Goal: Task Accomplishment & Management: Manage account settings

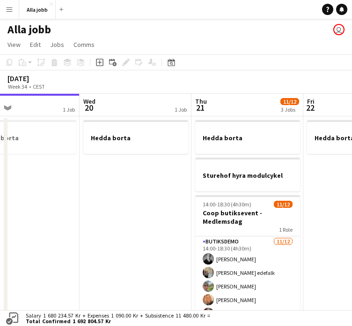
scroll to position [0, 373]
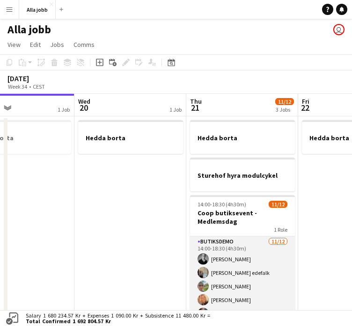
click at [225, 273] on app-card-role "Butiksdemo [DATE] 14:00-18:30 (4h30m) [PERSON_NAME] [PERSON_NAME] edefalk [PERS…" at bounding box center [242, 326] width 105 height 181
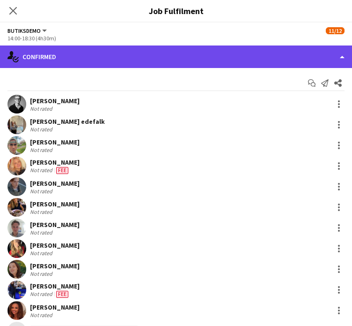
click at [233, 60] on div "single-neutral-actions-check-2 Confirmed" at bounding box center [176, 56] width 352 height 22
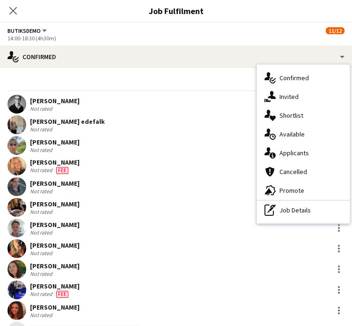
click at [19, 210] on app-user-avatar at bounding box center [16, 207] width 19 height 19
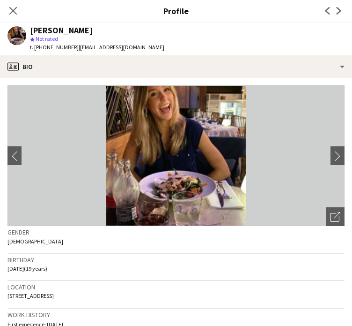
click at [58, 47] on span "t. [PHONE_NUMBER]" at bounding box center [54, 47] width 49 height 7
copy span "46763933143"
click at [9, 9] on icon "Close pop-in" at bounding box center [12, 10] width 7 height 7
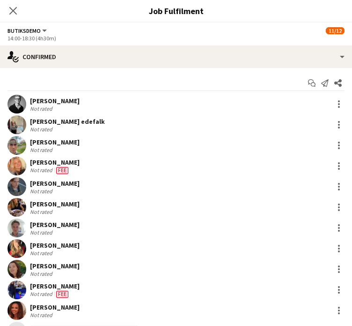
click at [17, 265] on app-user-avatar at bounding box center [16, 269] width 19 height 19
click at [15, 6] on app-icon "Close pop-in" at bounding box center [14, 11] width 14 height 14
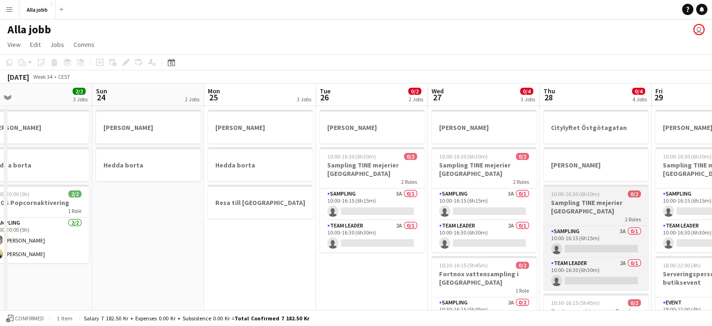
scroll to position [0, 356]
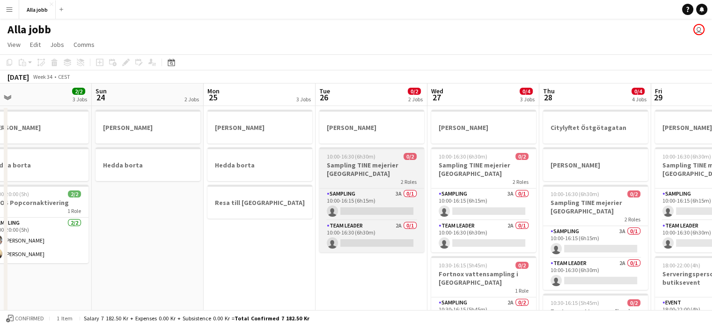
click at [352, 179] on div "2 Roles" at bounding box center [371, 181] width 105 height 7
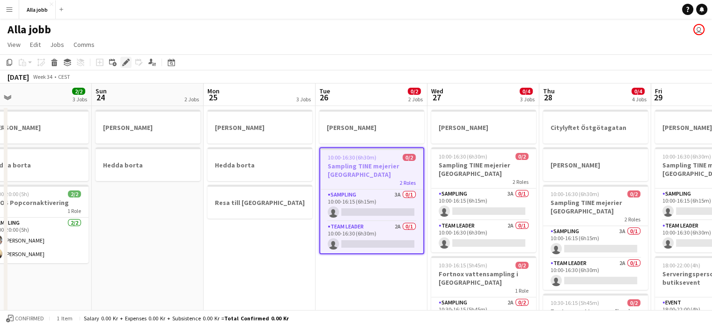
click at [126, 59] on icon "Edit" at bounding box center [125, 62] width 7 height 7
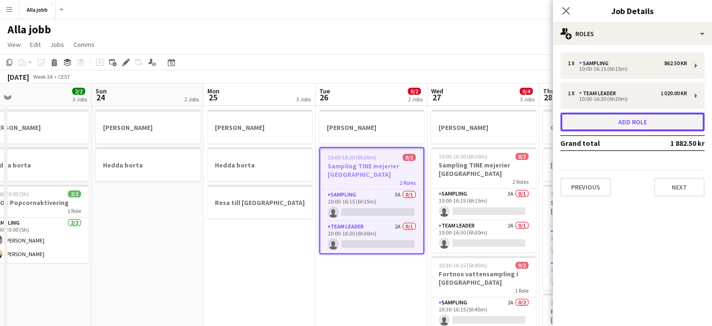
click at [352, 125] on button "Add role" at bounding box center [633, 121] width 144 height 19
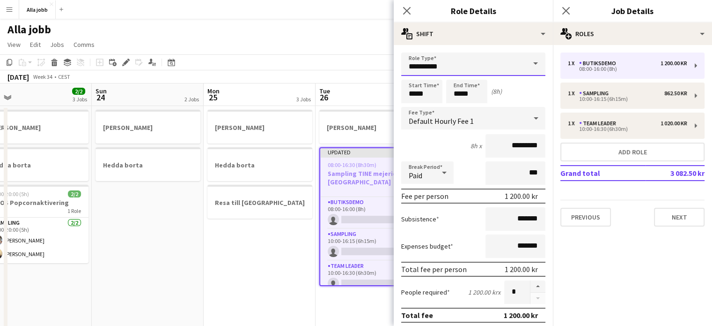
click at [352, 69] on input "**********" at bounding box center [473, 63] width 144 height 23
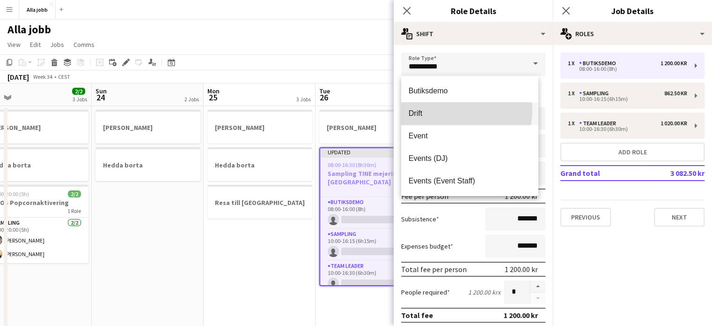
click at [352, 110] on span "Drift" at bounding box center [470, 113] width 122 height 9
type input "*****"
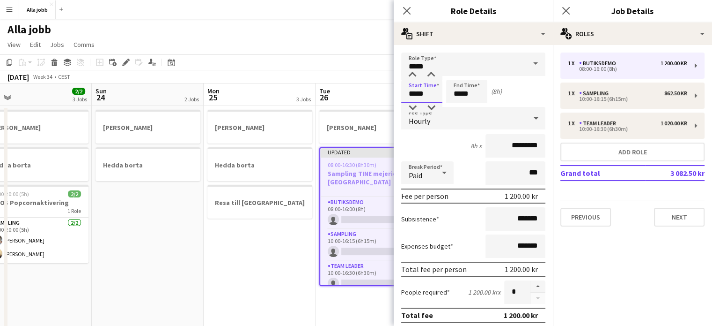
click at [352, 95] on input "*****" at bounding box center [421, 91] width 41 height 23
click at [352, 90] on input "*****" at bounding box center [466, 91] width 41 height 23
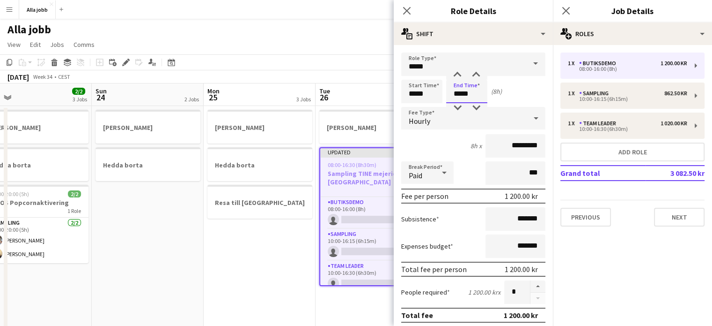
click at [352, 90] on input "*****" at bounding box center [466, 91] width 41 height 23
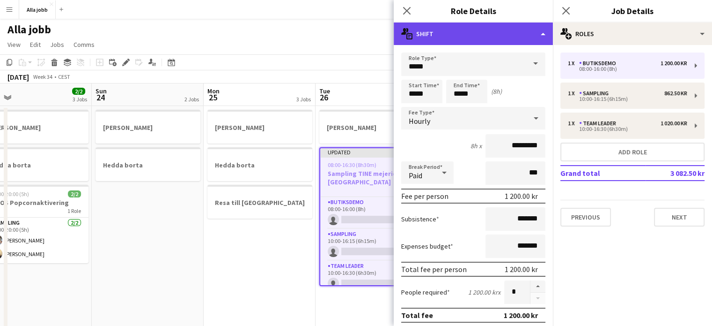
click at [352, 37] on div "multiple-actions-text Shift" at bounding box center [473, 33] width 159 height 22
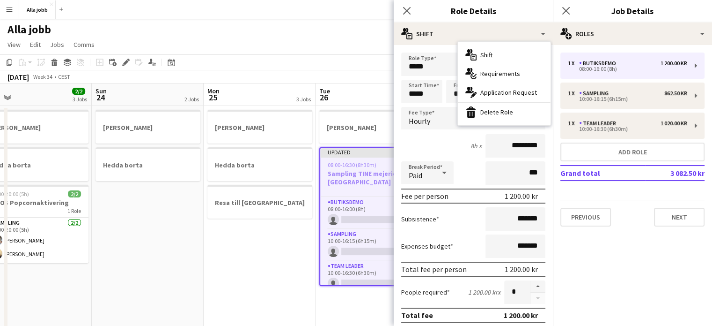
click at [352, 15] on h3 "Role Details" at bounding box center [473, 11] width 159 height 12
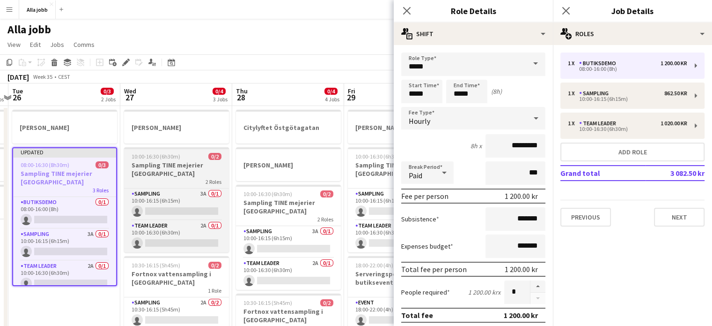
scroll to position [0, 215]
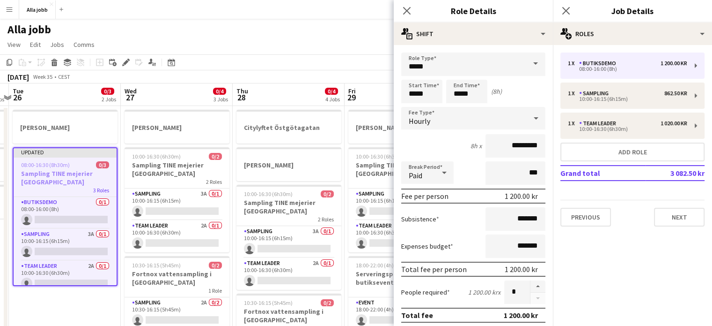
click at [96, 300] on app-date-cell "[PERSON_NAME] Updated 08:00-16:30 (8h30m) 0/3 Sampling TINE mejerier Göteborg 3…" at bounding box center [65, 257] width 112 height 302
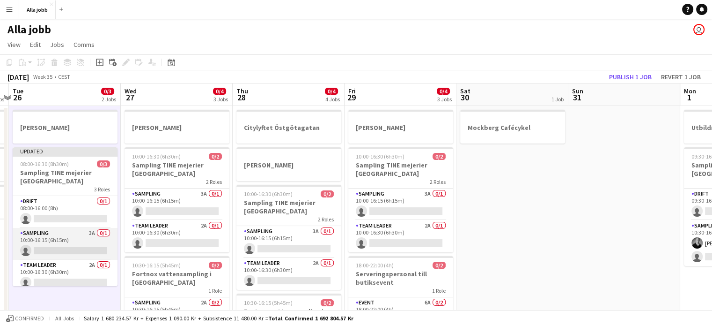
click at [84, 228] on app-card-role "Sampling 3A 0/1 10:00-16:15 (6h15m) single-neutral-actions" at bounding box center [65, 244] width 105 height 32
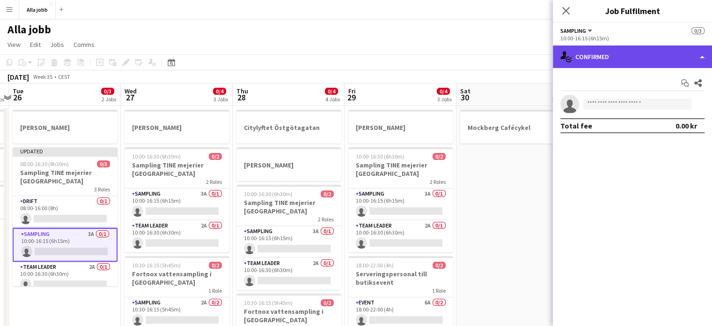
click at [352, 50] on div "single-neutral-actions-check-2 Confirmed" at bounding box center [632, 56] width 159 height 22
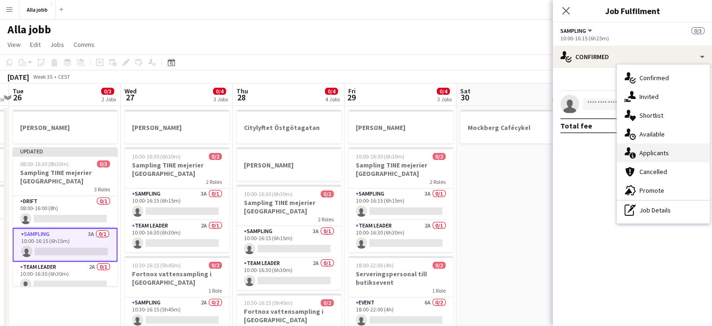
click at [352, 153] on div "single-neutral-actions-information Applicants" at bounding box center [663, 152] width 93 height 19
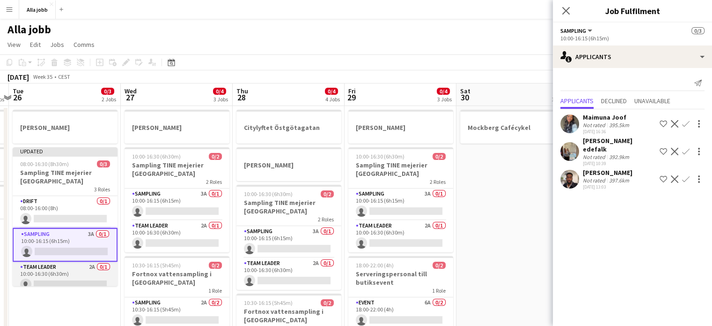
click at [89, 273] on app-card-role "Team Leader 2A 0/1 10:00-16:30 (6h30m) single-neutral-actions" at bounding box center [65, 277] width 105 height 32
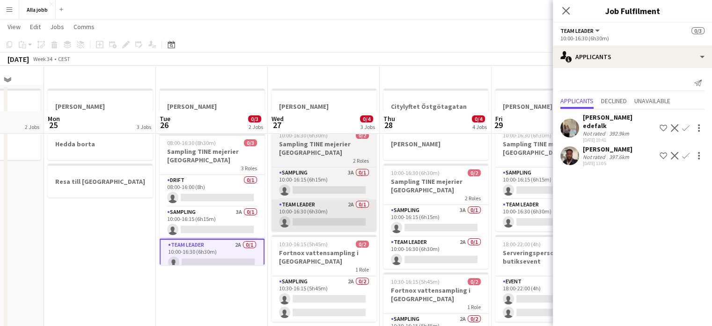
scroll to position [13, 0]
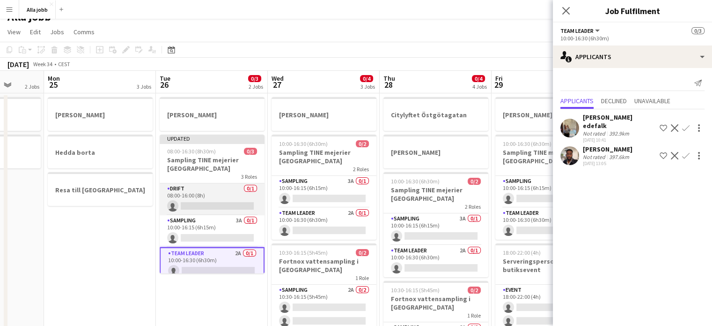
click at [206, 192] on app-card-role "Drift 0/1 08:00-16:00 (8h) single-neutral-actions" at bounding box center [212, 199] width 105 height 32
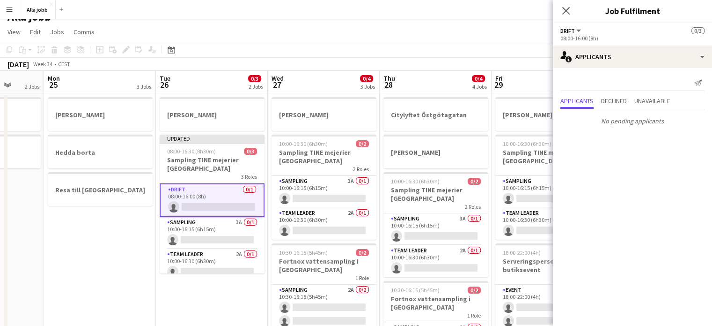
click at [92, 236] on app-date-cell "[PERSON_NAME] [PERSON_NAME] [PERSON_NAME] till [GEOGRAPHIC_DATA]" at bounding box center [100, 244] width 112 height 302
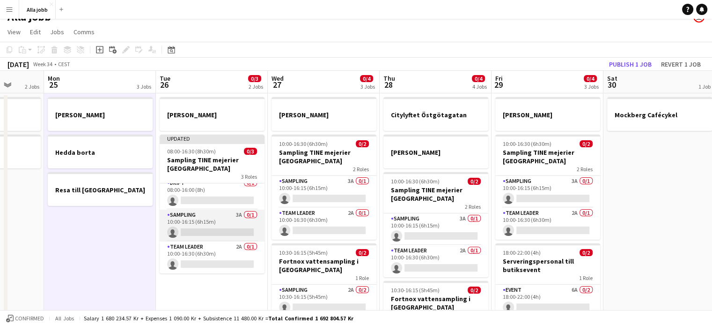
scroll to position [0, 0]
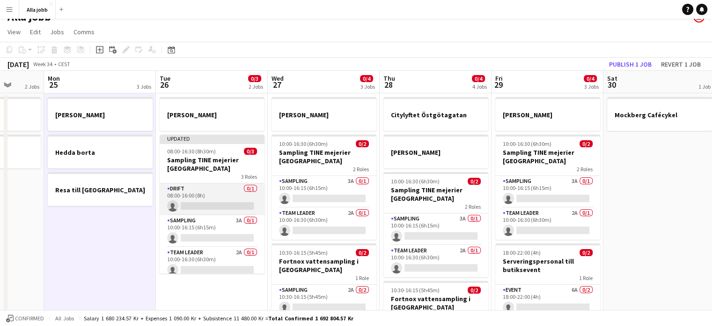
click at [203, 196] on app-card-role "Drift 0/1 08:00-16:00 (8h) single-neutral-actions" at bounding box center [212, 199] width 105 height 32
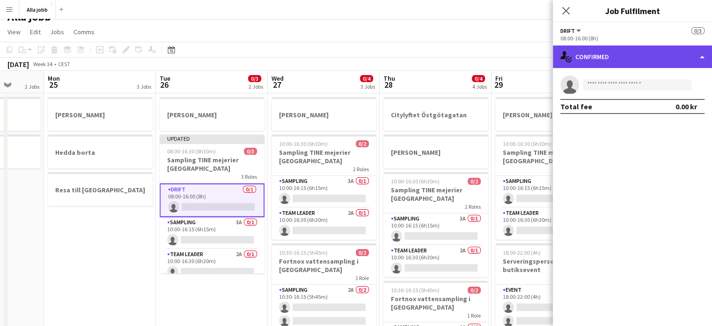
click at [352, 60] on div "single-neutral-actions-check-2 Confirmed" at bounding box center [632, 56] width 159 height 22
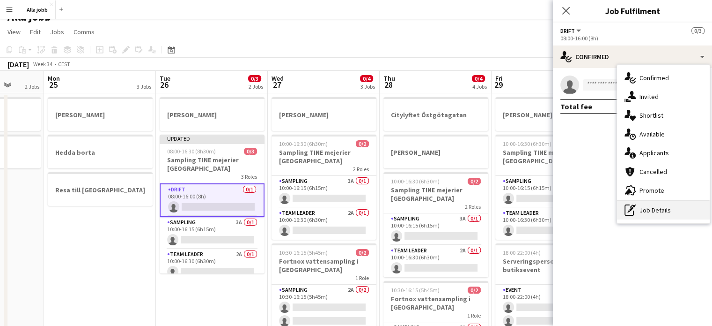
click at [352, 212] on div "pen-write Job Details" at bounding box center [663, 209] width 93 height 19
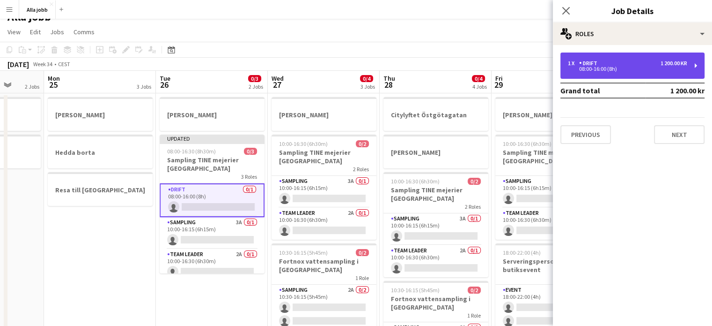
click at [352, 62] on div "Drift" at bounding box center [590, 63] width 22 height 7
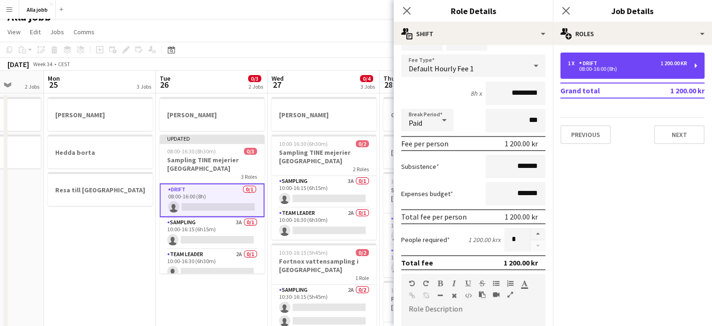
scroll to position [52, 0]
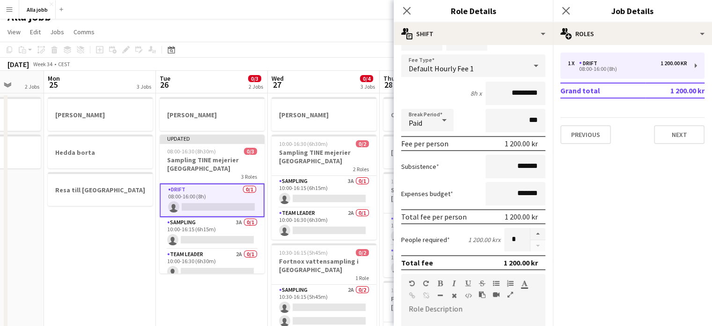
click at [126, 239] on app-date-cell "[PERSON_NAME] [PERSON_NAME] [PERSON_NAME] till [GEOGRAPHIC_DATA]" at bounding box center [100, 244] width 112 height 302
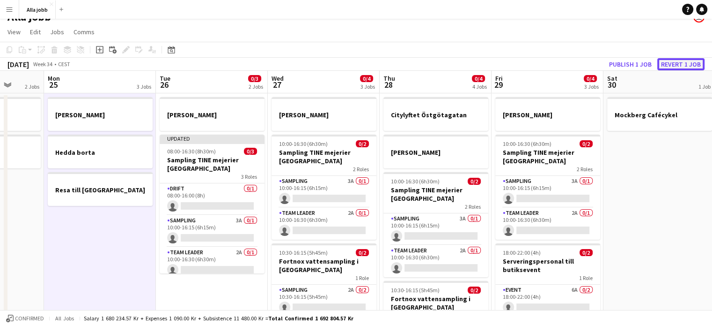
click at [352, 60] on button "Revert 1 job" at bounding box center [681, 64] width 47 height 12
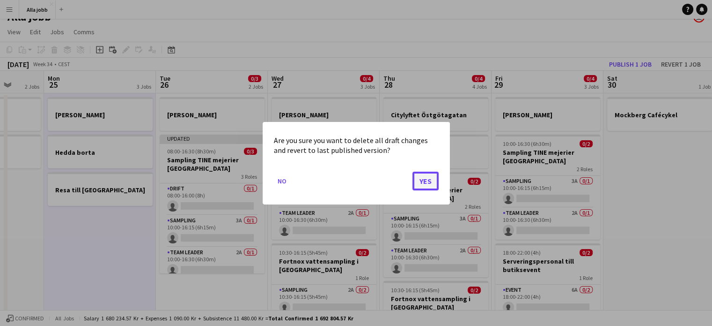
click at [352, 176] on button "Yes" at bounding box center [426, 180] width 26 height 19
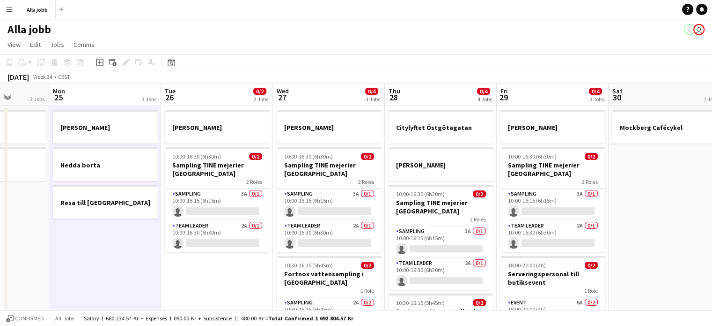
click at [230, 89] on app-board-header-date "Tue 26 0/2 2 Jobs" at bounding box center [217, 94] width 112 height 22
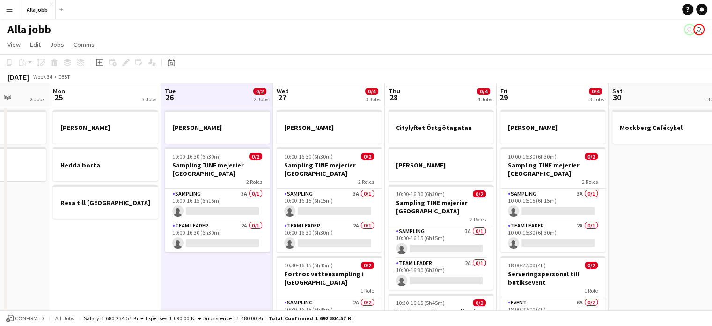
click at [204, 76] on div "[DATE] Week 34 • CEST" at bounding box center [356, 76] width 712 height 13
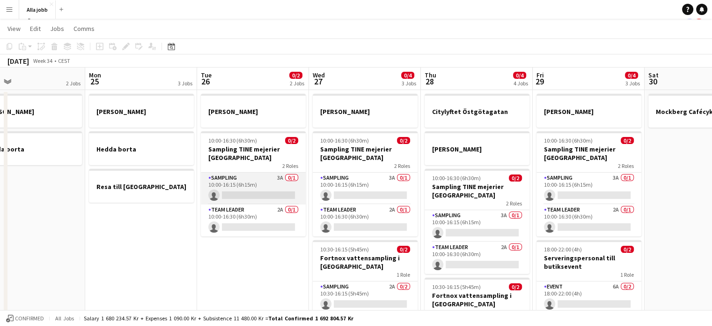
scroll to position [16, 0]
click at [251, 181] on app-card-role "Sampling 3A 0/1 10:00-16:15 (6h15m) single-neutral-actions" at bounding box center [253, 188] width 105 height 32
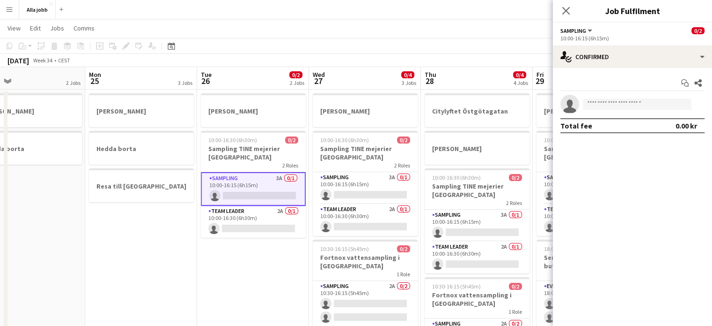
click at [215, 243] on app-date-cell "[PERSON_NAME] 10:00-16:30 (6h30m) 0/2 Sampling TINE mejerier Göteborg 2 Roles S…" at bounding box center [253, 240] width 112 height 302
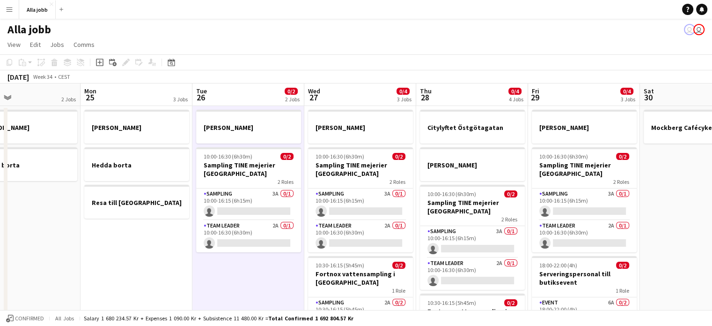
scroll to position [0, 378]
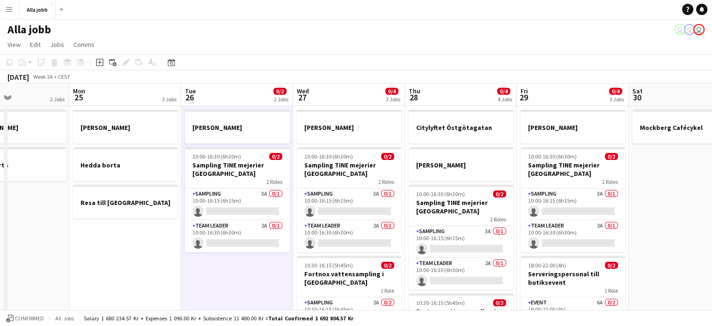
click at [13, 15] on button "Menu" at bounding box center [9, 9] width 19 height 19
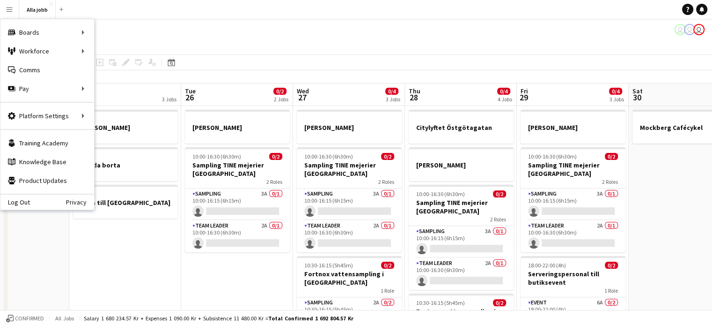
click at [171, 36] on div "[PERSON_NAME] user user user" at bounding box center [356, 28] width 712 height 18
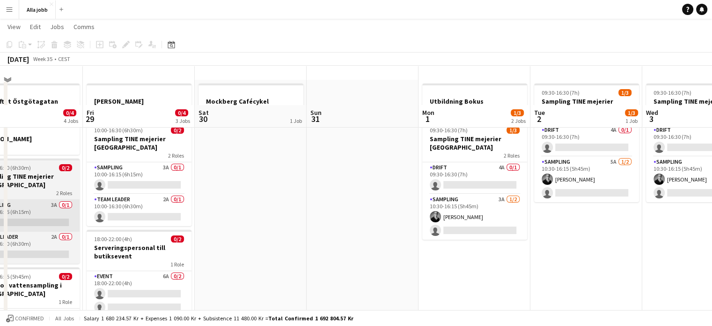
scroll to position [0, 0]
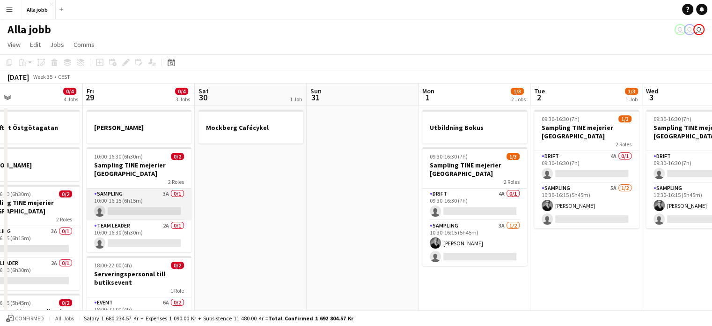
click at [161, 197] on app-card-role "Sampling 3A 0/1 10:00-16:15 (6h15m) single-neutral-actions" at bounding box center [139, 204] width 105 height 32
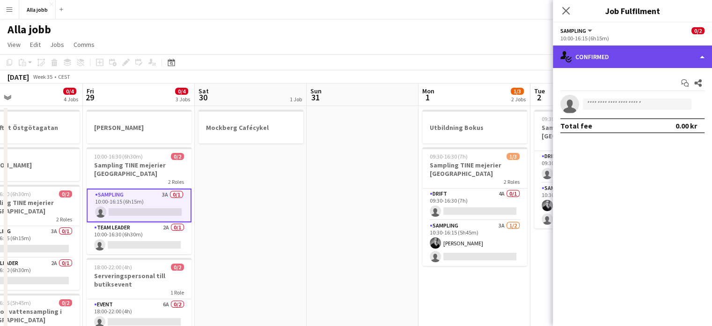
click at [352, 52] on div "single-neutral-actions-check-2 Confirmed" at bounding box center [632, 56] width 159 height 22
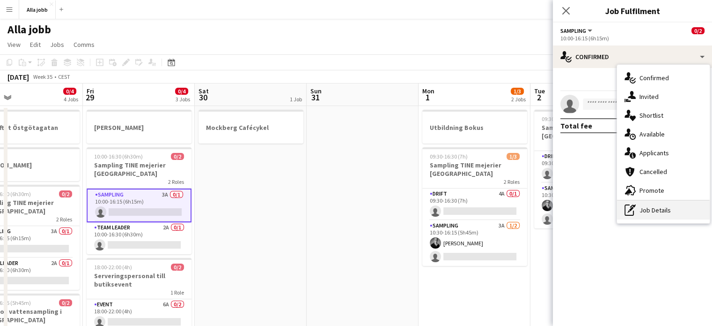
click at [352, 212] on div "pen-write Job Details" at bounding box center [663, 209] width 93 height 19
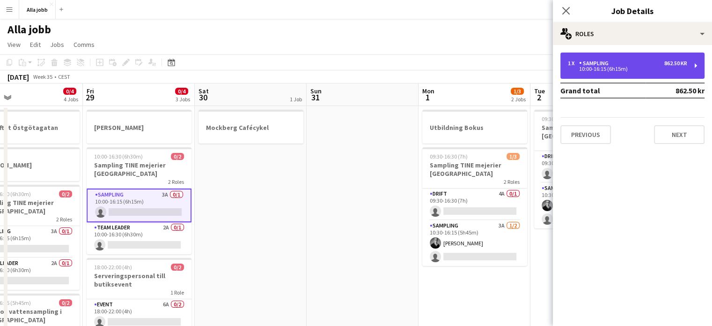
click at [352, 59] on div "1 x Sampling 862.50 kr 10:00-16:15 (6h15m)" at bounding box center [633, 65] width 144 height 26
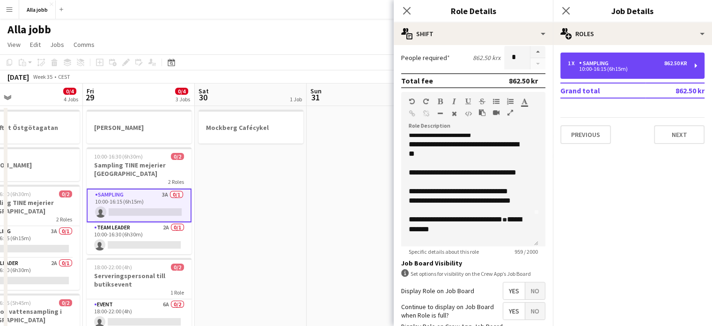
scroll to position [45, 0]
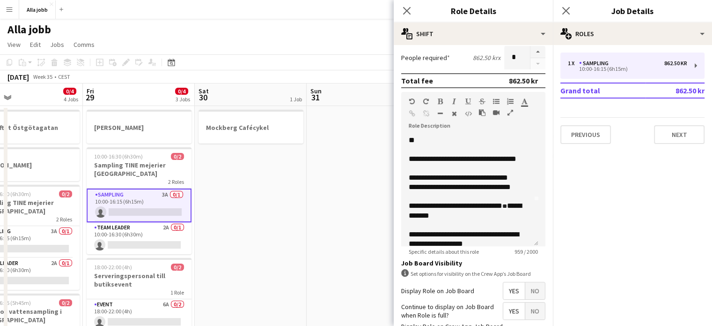
click at [319, 193] on app-date-cell at bounding box center [363, 257] width 112 height 302
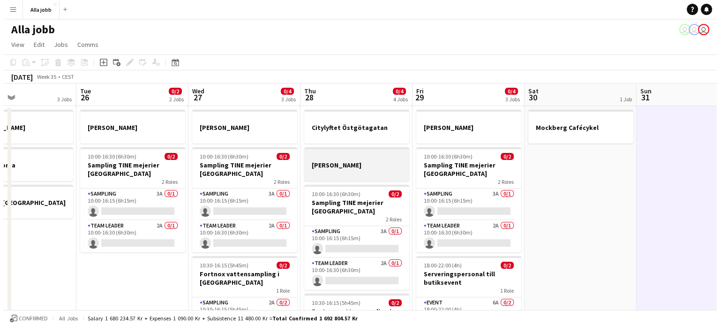
scroll to position [0, 265]
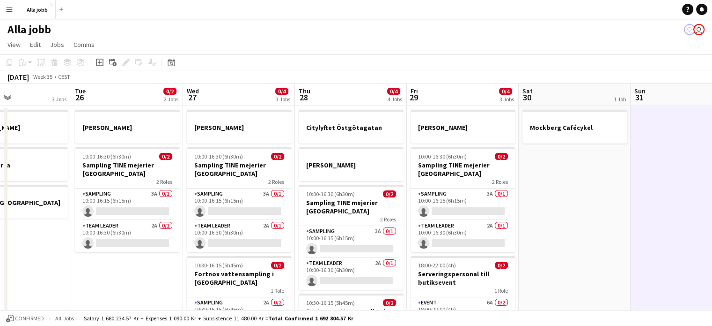
click at [14, 14] on button "Menu" at bounding box center [9, 9] width 19 height 19
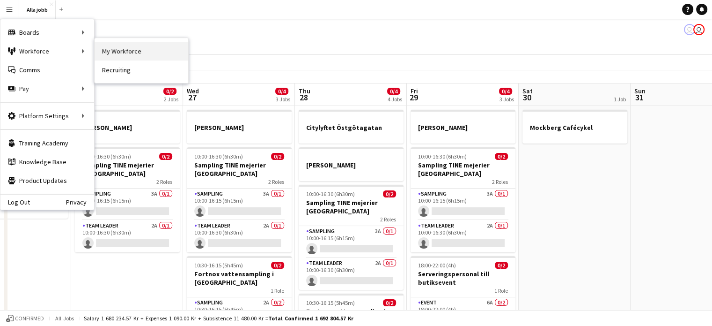
click at [126, 59] on link "My Workforce" at bounding box center [142, 51] width 94 height 19
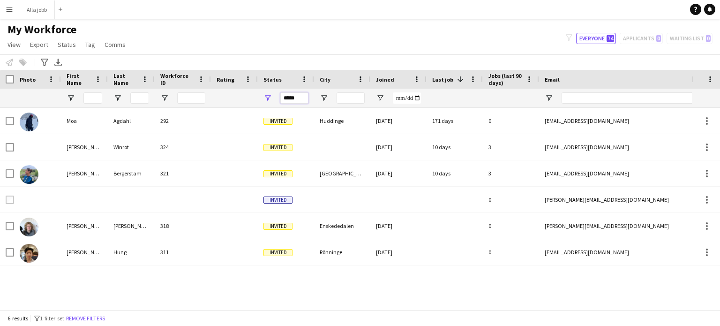
click at [293, 95] on input "*****" at bounding box center [294, 97] width 28 height 11
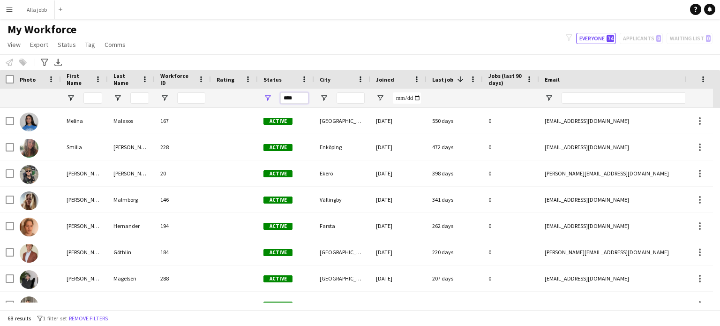
type input "****"
click at [346, 96] on input "City Filter Input" at bounding box center [350, 97] width 28 height 11
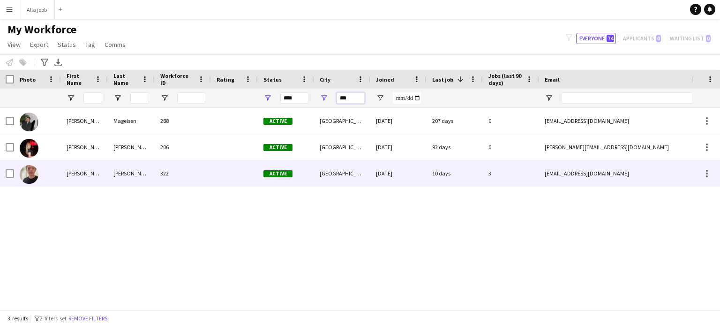
type input "***"
click at [72, 179] on div "[PERSON_NAME]" at bounding box center [84, 173] width 47 height 26
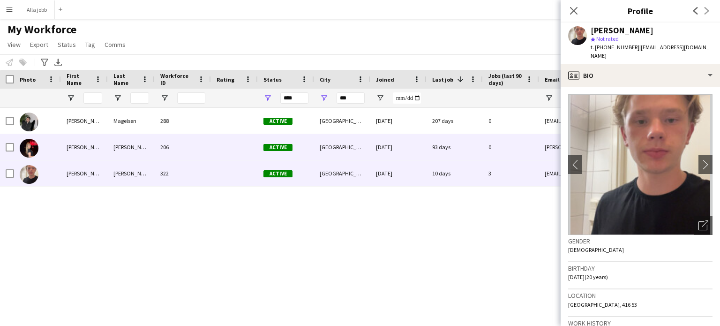
click at [120, 153] on div "[PERSON_NAME] [PERSON_NAME]" at bounding box center [131, 147] width 47 height 26
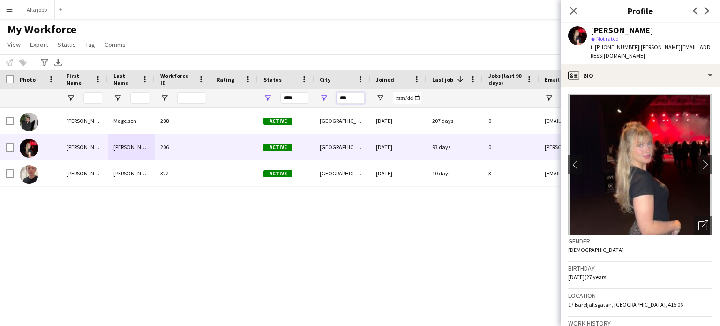
click at [350, 99] on input "***" at bounding box center [350, 97] width 28 height 11
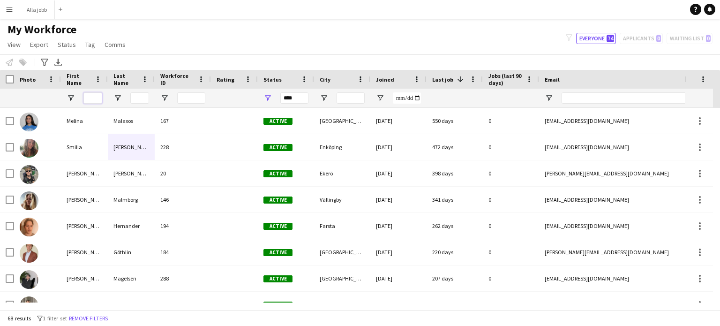
click at [89, 97] on input "First Name Filter Input" at bounding box center [92, 97] width 19 height 11
type input "*"
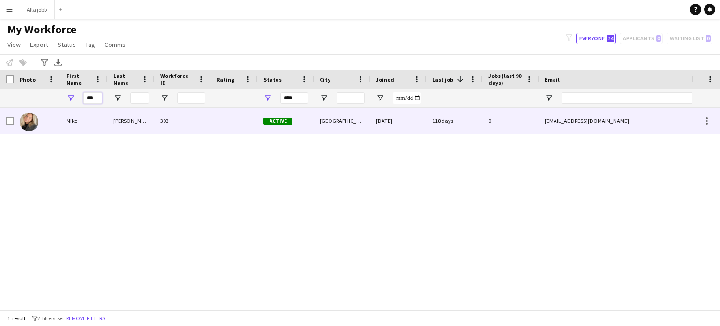
type input "***"
click at [48, 130] on div at bounding box center [37, 121] width 47 height 26
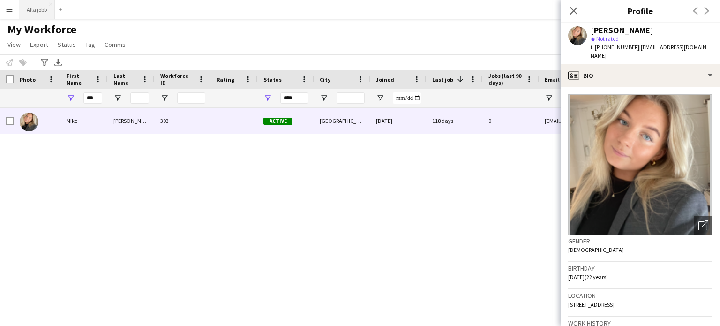
click at [51, 10] on button "Alla jobb Close" at bounding box center [37, 9] width 36 height 18
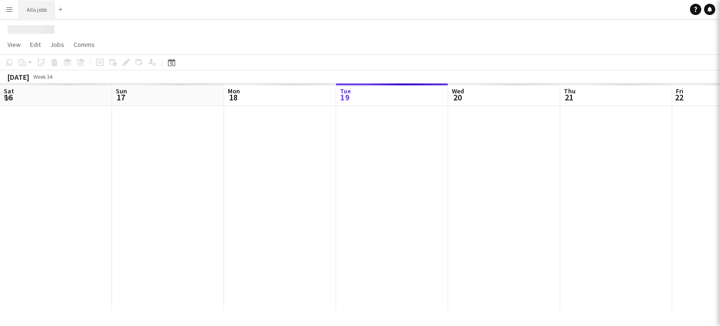
scroll to position [0, 224]
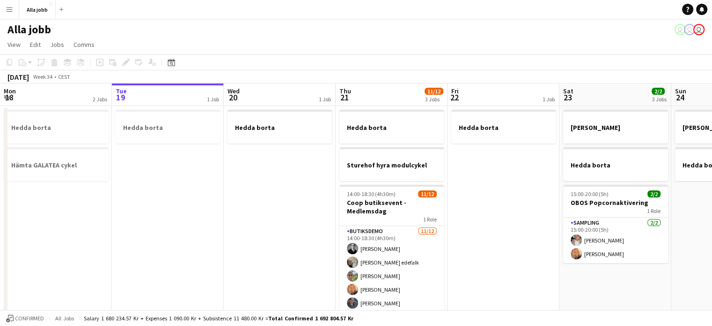
click at [9, 8] on app-icon "Menu" at bounding box center [9, 9] width 7 height 7
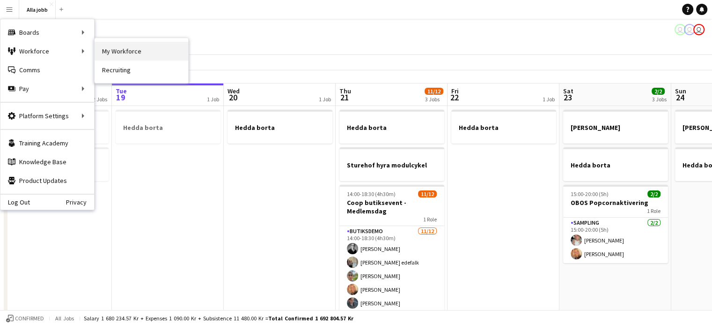
click at [111, 54] on link "My Workforce" at bounding box center [142, 51] width 94 height 19
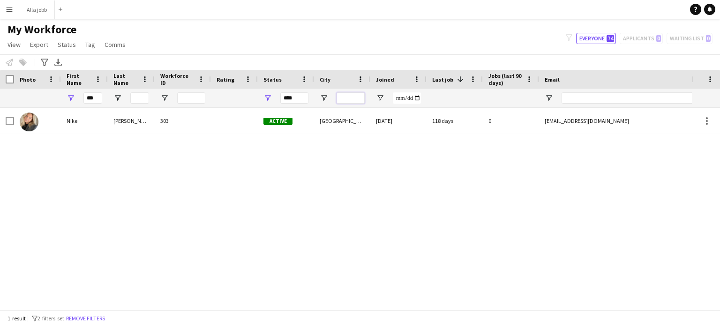
click at [349, 97] on input "City Filter Input" at bounding box center [350, 97] width 28 height 11
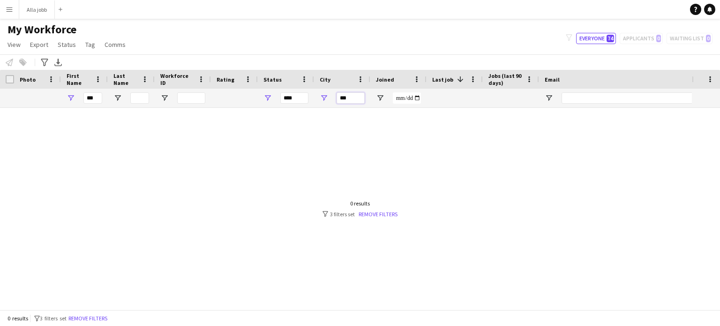
type input "***"
click at [91, 97] on input "***" at bounding box center [92, 97] width 19 height 11
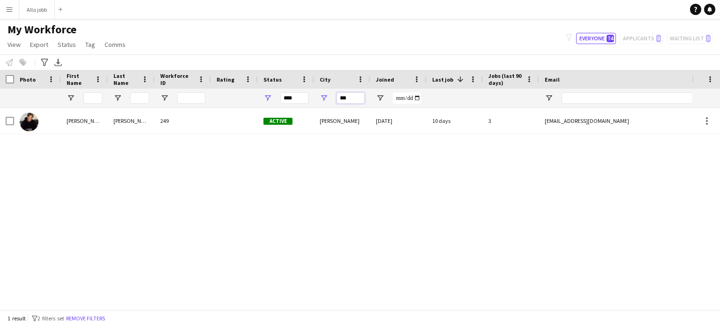
click at [352, 98] on input "***" at bounding box center [350, 97] width 28 height 11
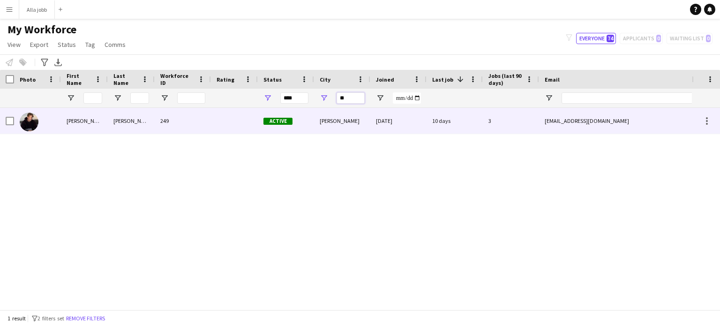
type input "*"
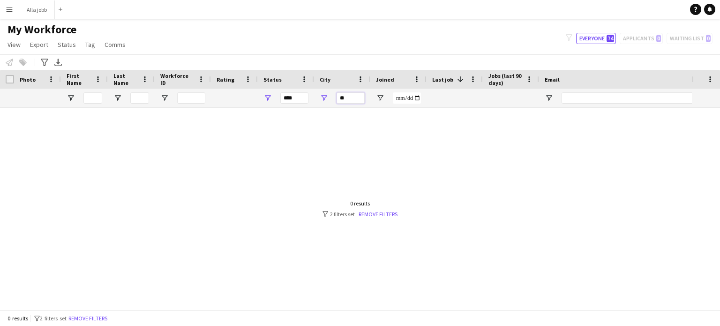
type input "*"
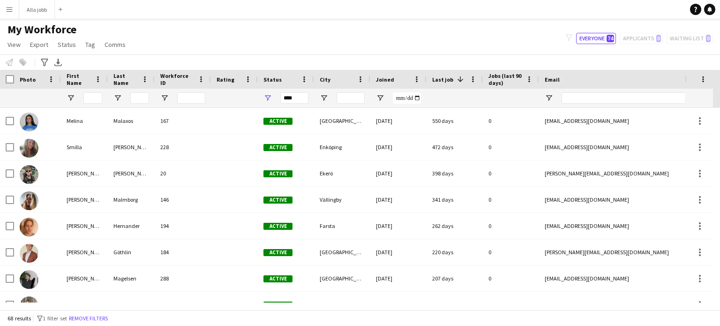
click at [89, 104] on div at bounding box center [92, 98] width 19 height 19
click at [97, 99] on input "First Name Filter Input" at bounding box center [92, 97] width 19 height 11
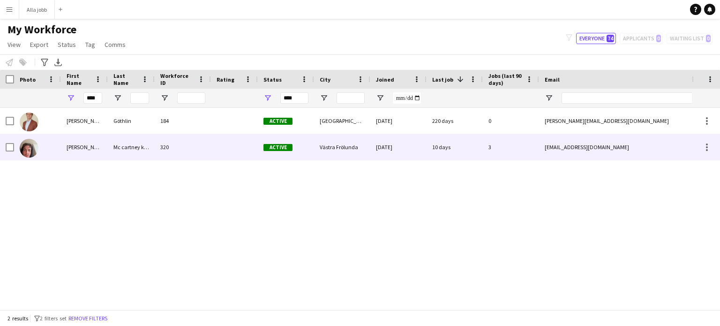
click at [80, 143] on div "[PERSON_NAME]" at bounding box center [84, 147] width 47 height 26
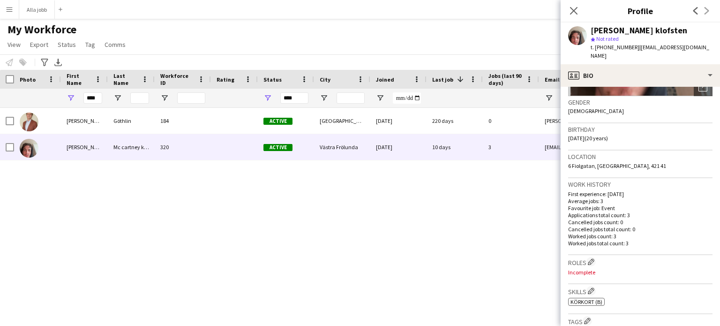
scroll to position [138, 0]
click at [352, 198] on div "[PERSON_NAME] 184 Active [GEOGRAPHIC_DATA] [DATE] 220 days 0 [PERSON_NAME][EMAI…" at bounding box center [345, 205] width 691 height 194
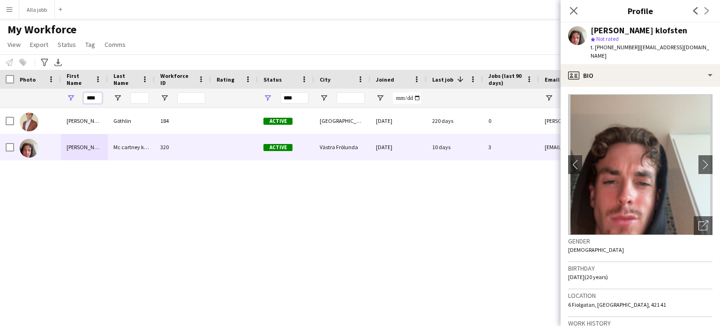
click at [88, 97] on input "****" at bounding box center [92, 97] width 19 height 11
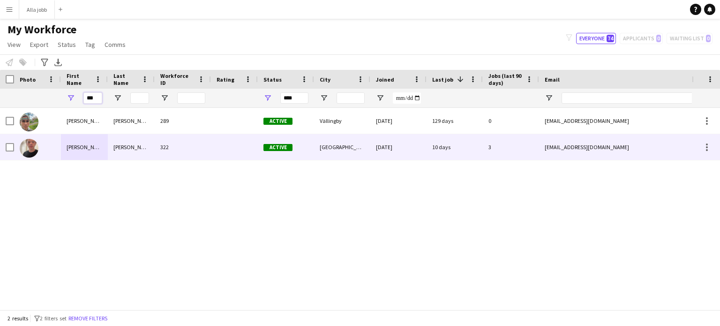
type input "***"
click at [82, 151] on div "[PERSON_NAME]" at bounding box center [84, 147] width 47 height 26
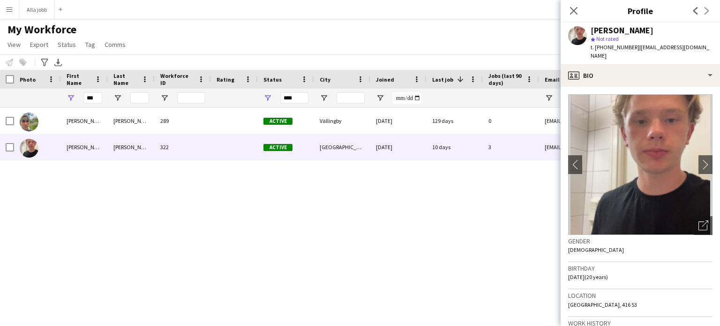
scroll to position [172, 0]
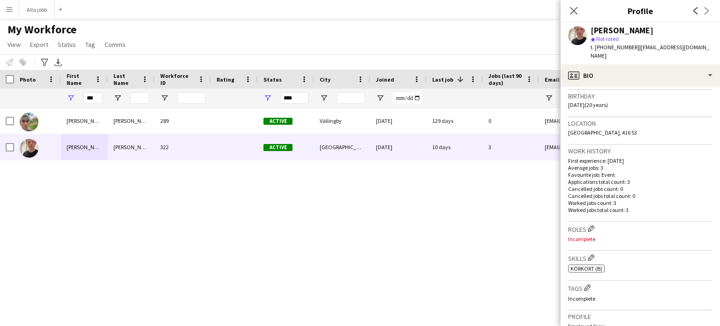
click at [352, 246] on div "[PERSON_NAME] 289 Active Vällingby [DATE] 129 days 0 [EMAIL_ADDRESS][DOMAIN_NAM…" at bounding box center [345, 205] width 691 height 194
click at [34, 9] on button "Alla jobb Close" at bounding box center [37, 9] width 36 height 18
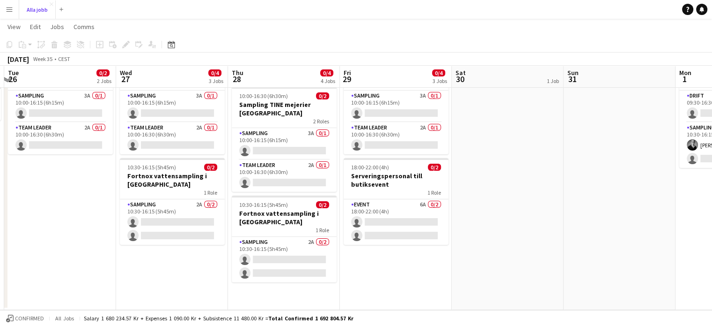
scroll to position [96, 0]
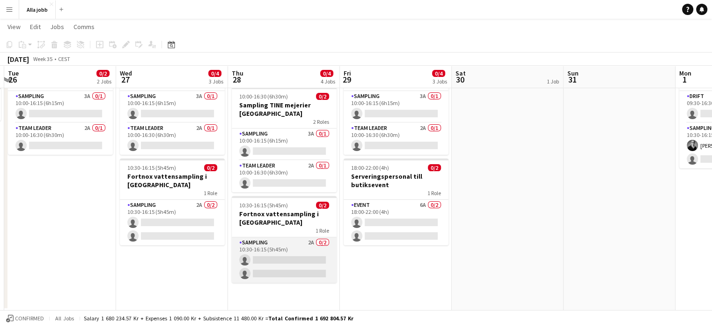
click at [281, 266] on app-card-role "Sampling 2A 0/2 10:30-16:15 (5h45m) single-neutral-actions single-neutral-actio…" at bounding box center [284, 259] width 105 height 45
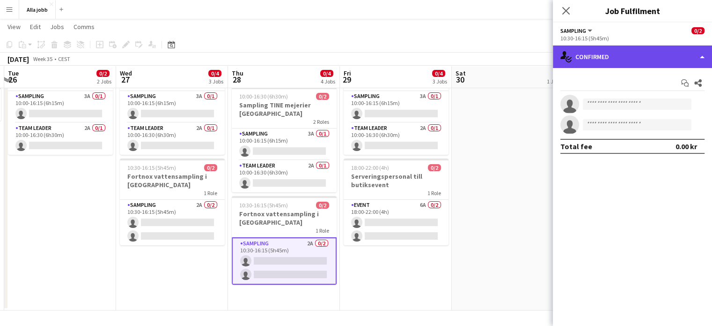
click at [352, 52] on div "single-neutral-actions-check-2 Confirmed" at bounding box center [632, 56] width 159 height 22
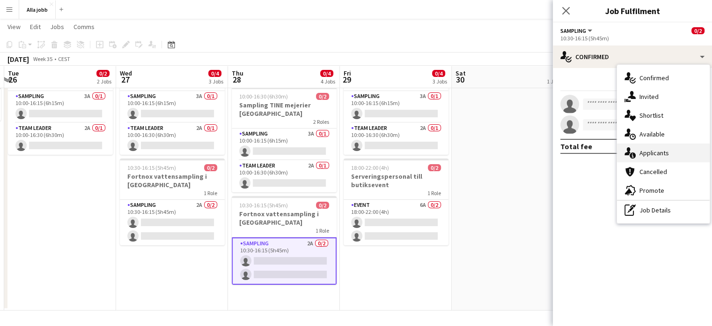
click at [352, 149] on div "single-neutral-actions-information Applicants" at bounding box center [663, 152] width 93 height 19
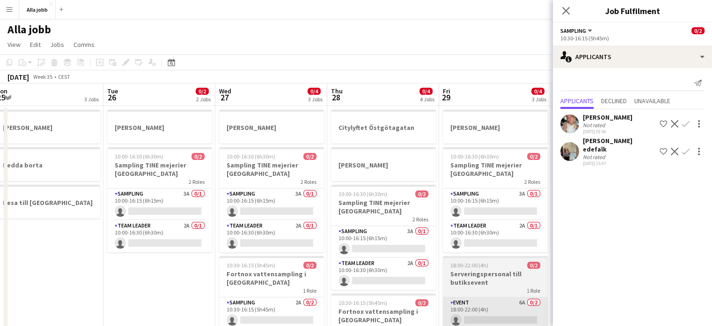
scroll to position [0, 354]
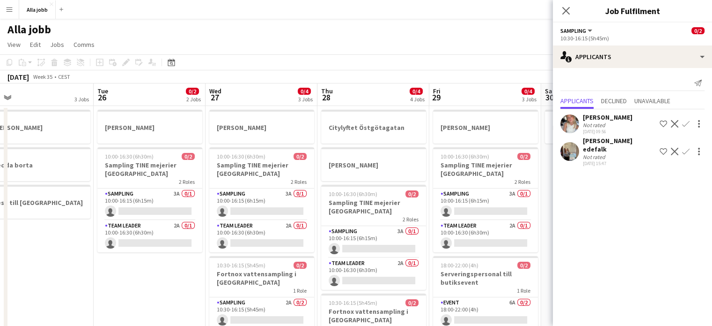
click at [352, 147] on app-user-avatar at bounding box center [570, 151] width 19 height 19
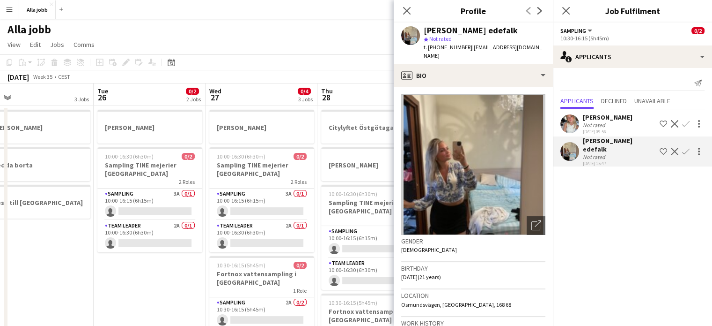
click at [339, 42] on app-page-menu "View Day view expanded Day view collapsed Month view Date picker Jump to [DATE]…" at bounding box center [356, 46] width 712 height 18
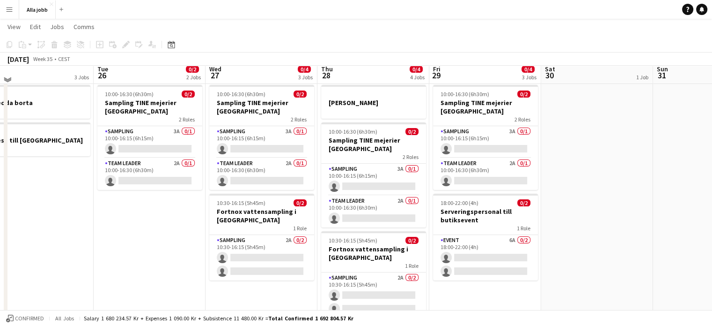
scroll to position [57, 0]
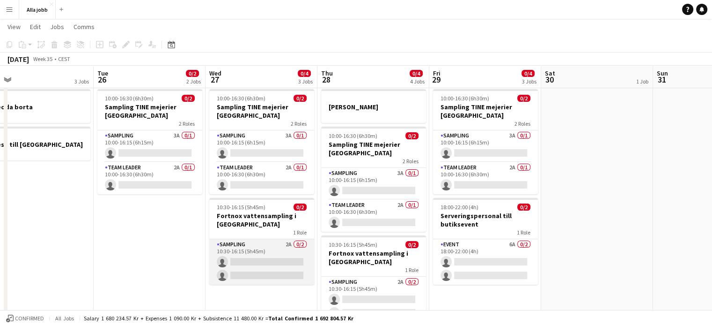
click at [268, 266] on app-card-role "Sampling 2A 0/2 10:30-16:15 (5h45m) single-neutral-actions single-neutral-actio…" at bounding box center [261, 261] width 105 height 45
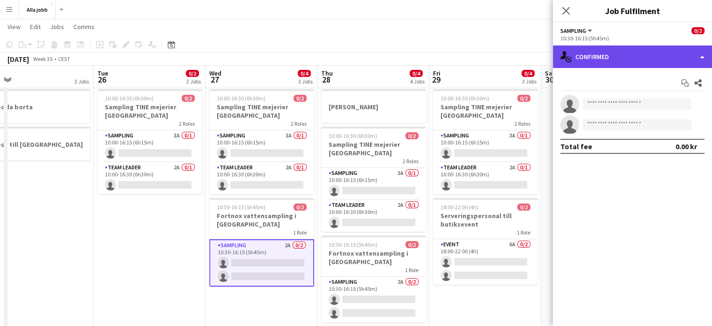
click at [352, 66] on div "single-neutral-actions-check-2 Confirmed" at bounding box center [632, 56] width 159 height 22
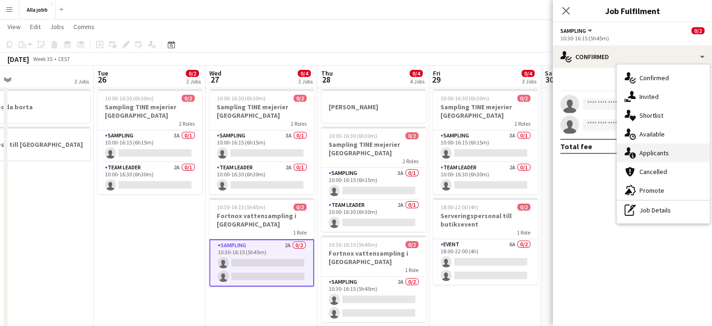
click at [352, 152] on div "single-neutral-actions-information Applicants" at bounding box center [663, 152] width 93 height 19
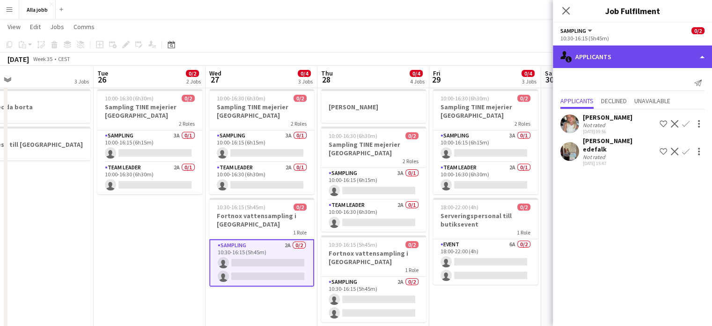
click at [352, 54] on div "single-neutral-actions-information Applicants" at bounding box center [632, 56] width 159 height 22
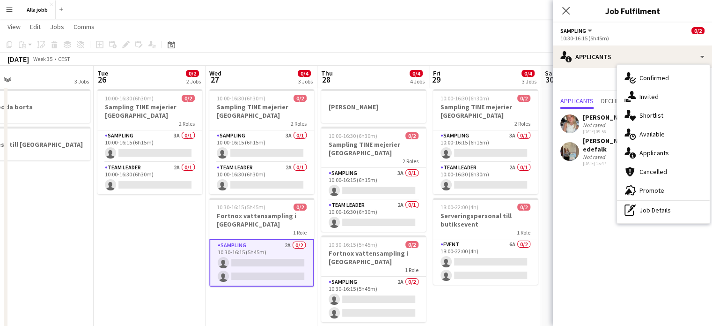
click at [352, 219] on div "single-neutral-actions-check-2 Confirmed single-neutral-actions-share-1 Invited…" at bounding box center [663, 144] width 93 height 158
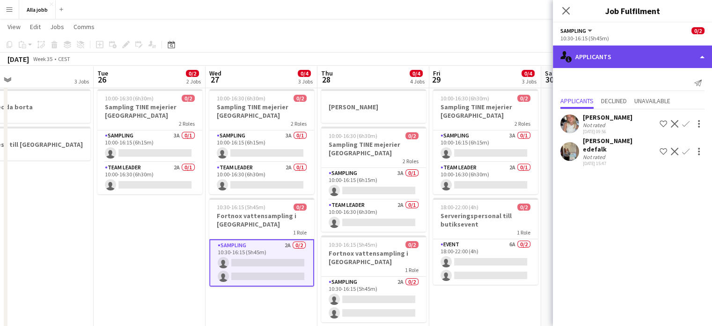
click at [352, 60] on div "single-neutral-actions-information Applicants" at bounding box center [632, 56] width 159 height 22
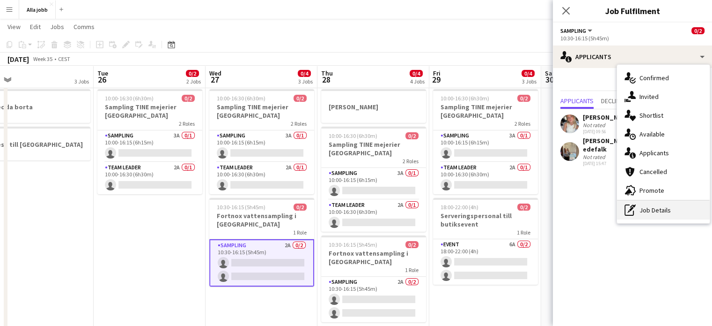
click at [352, 211] on div "pen-write Job Details" at bounding box center [663, 209] width 93 height 19
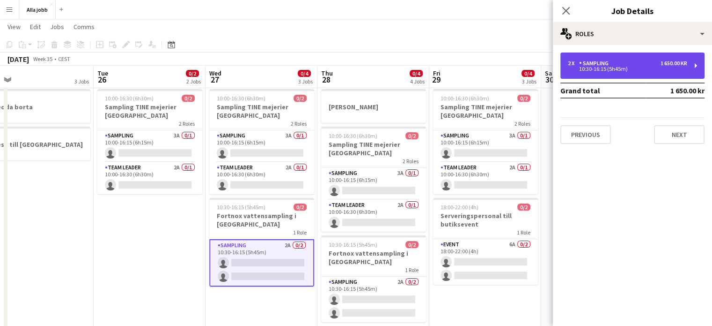
click at [352, 58] on div "2 x Sampling 1 650.00 kr 10:30-16:15 (5h45m)" at bounding box center [633, 65] width 144 height 26
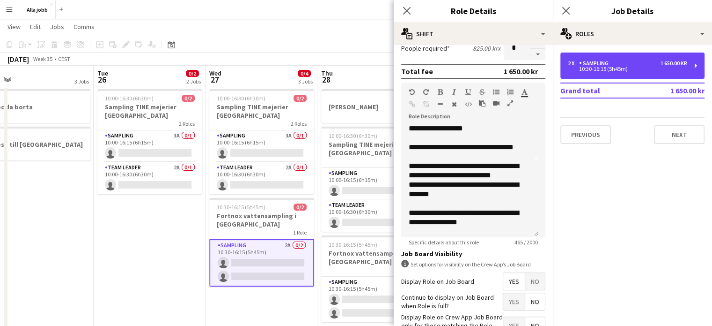
scroll to position [74, 0]
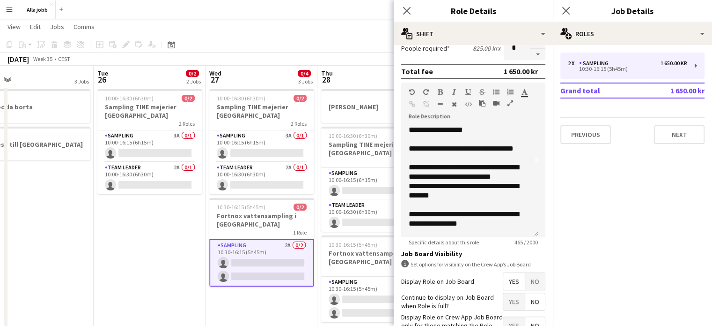
click at [171, 234] on app-date-cell "[PERSON_NAME] 10:00-16:30 (6h30m) 0/2 Sampling TINE mejerier Göteborg 2 Roles S…" at bounding box center [150, 199] width 112 height 302
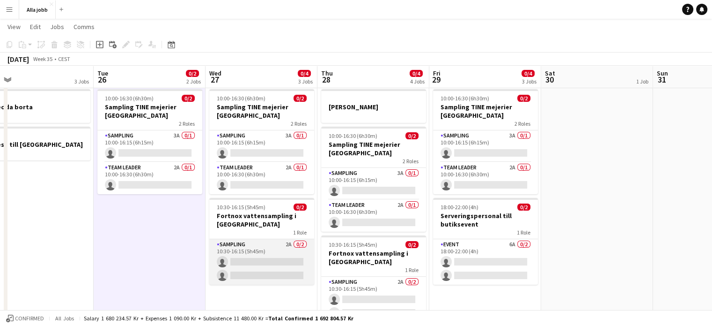
click at [279, 254] on app-card-role "Sampling 2A 0/2 10:30-16:15 (5h45m) single-neutral-actions single-neutral-actio…" at bounding box center [261, 261] width 105 height 45
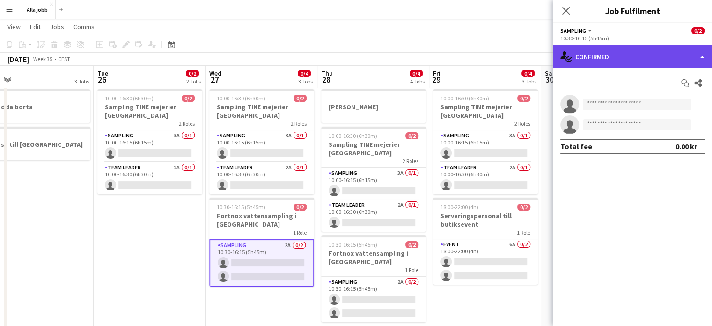
click at [352, 61] on div "single-neutral-actions-check-2 Confirmed" at bounding box center [632, 56] width 159 height 22
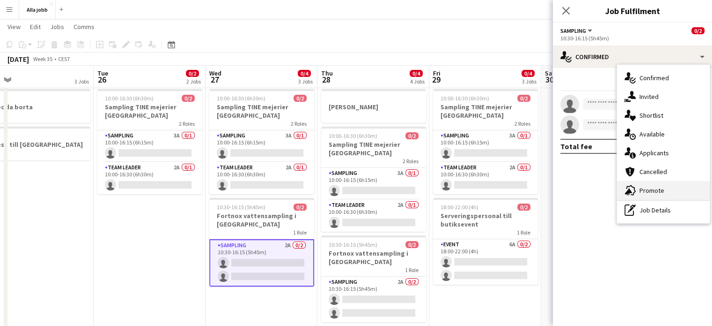
click at [352, 190] on div "advertising-megaphone Promote" at bounding box center [663, 190] width 93 height 19
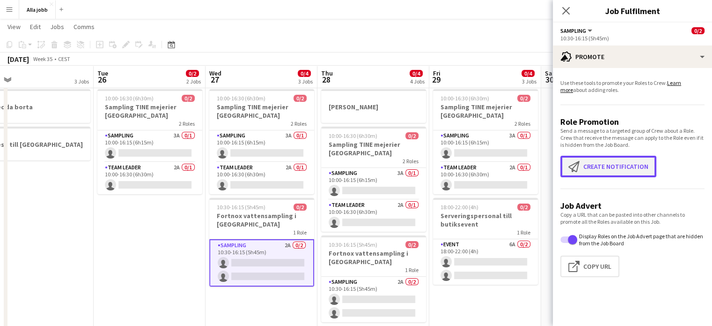
click at [352, 166] on button "Create notification Create notification" at bounding box center [609, 167] width 96 height 22
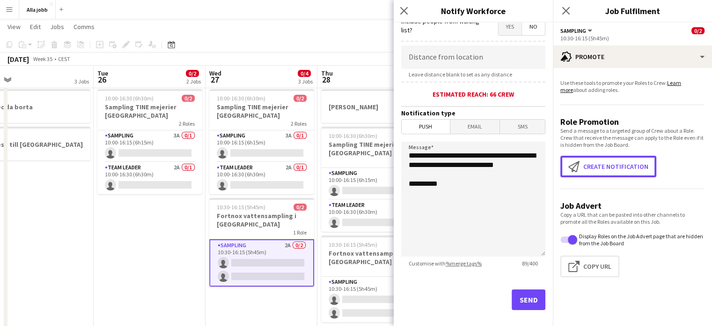
scroll to position [190, 0]
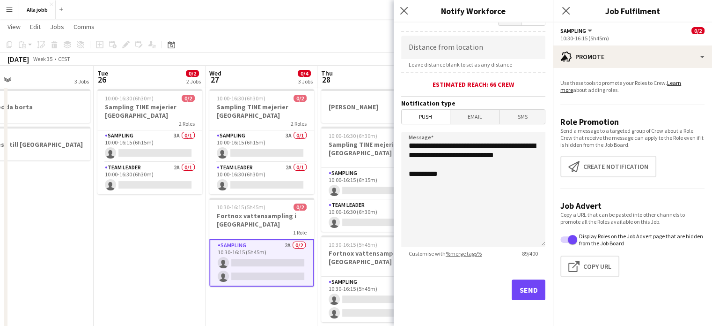
click at [166, 245] on app-date-cell "[PERSON_NAME] 10:00-16:30 (6h30m) 0/2 Sampling TINE mejerier Göteborg 2 Roles S…" at bounding box center [150, 199] width 112 height 302
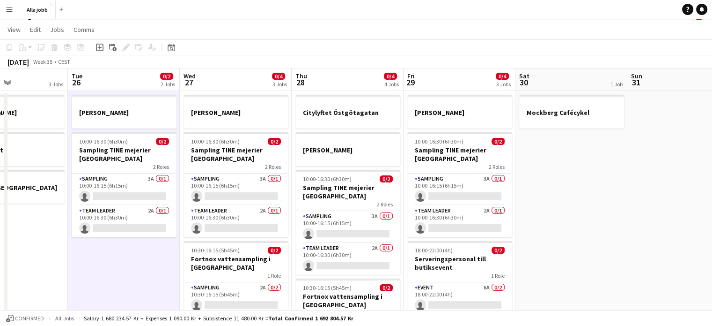
scroll to position [97, 0]
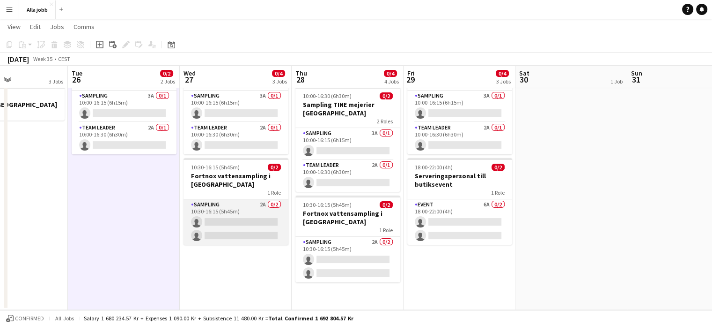
click at [247, 203] on app-card-role "Sampling 2A 0/2 10:30-16:15 (5h45m) single-neutral-actions single-neutral-actio…" at bounding box center [236, 221] width 105 height 45
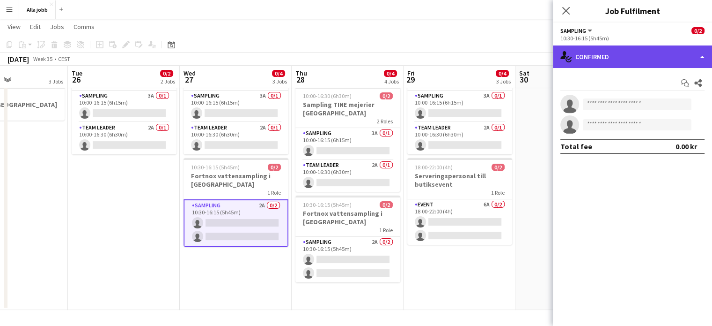
click at [352, 58] on div "single-neutral-actions-check-2 Confirmed" at bounding box center [632, 56] width 159 height 22
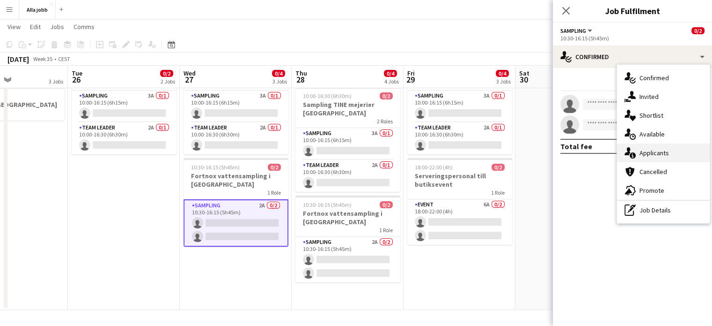
click at [352, 157] on div "single-neutral-actions-information Applicants" at bounding box center [663, 152] width 93 height 19
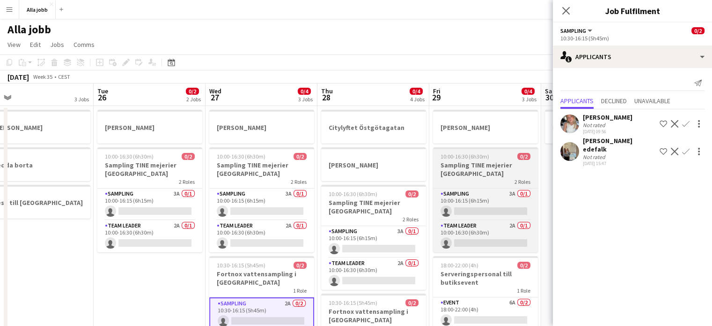
scroll to position [0, 235]
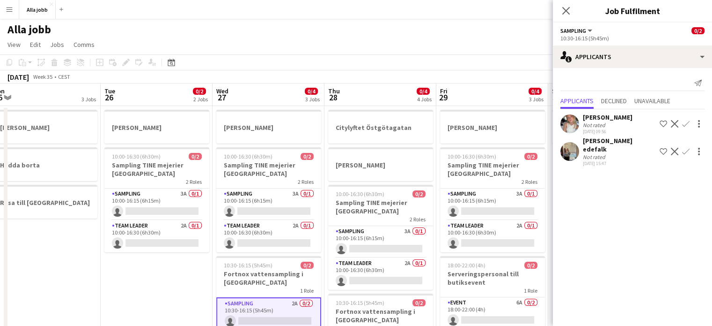
click at [352, 55] on app-toolbar "Copy Paste Paste Ctrl+V Paste with crew Ctrl+Shift+V Paste linked Job [GEOGRAPH…" at bounding box center [356, 62] width 712 height 16
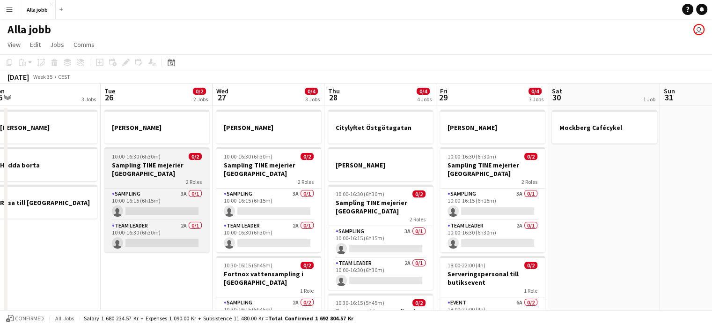
click at [145, 169] on h3 "Sampling TINE mejerier [GEOGRAPHIC_DATA]" at bounding box center [156, 169] width 105 height 17
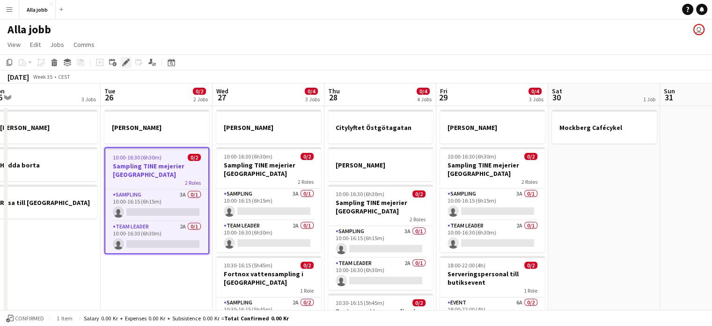
click at [125, 59] on icon "Edit" at bounding box center [125, 62] width 7 height 7
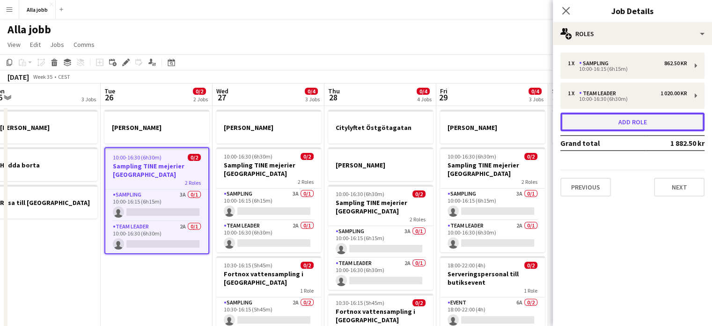
click at [352, 121] on button "Add role" at bounding box center [633, 121] width 144 height 19
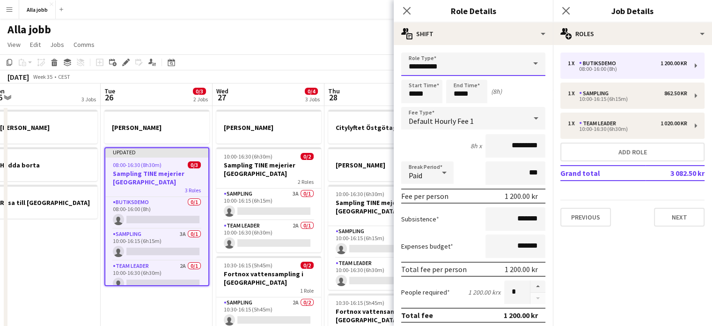
click at [352, 58] on input "**********" at bounding box center [473, 63] width 144 height 23
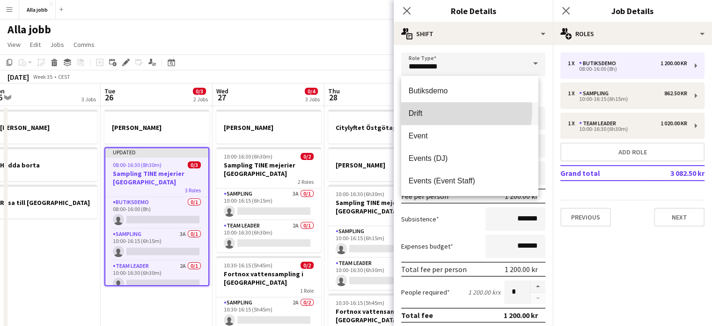
click at [352, 110] on span "Drift" at bounding box center [470, 113] width 122 height 9
type input "*****"
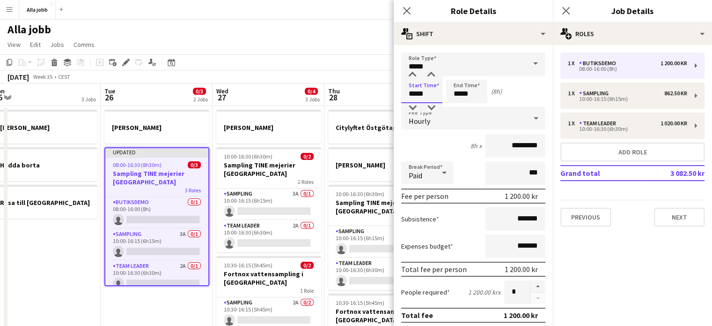
click at [352, 98] on input "*****" at bounding box center [421, 91] width 41 height 23
type input "*****"
click at [352, 91] on input "*****" at bounding box center [466, 91] width 41 height 23
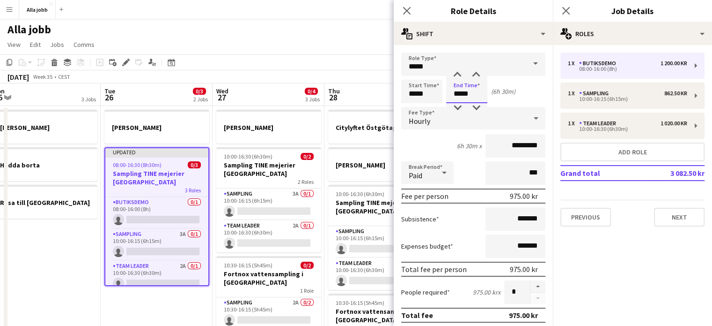
type input "*****"
click at [352, 138] on div "6h 30m x *********" at bounding box center [473, 145] width 144 height 23
click at [352, 144] on input "*********" at bounding box center [516, 145] width 60 height 23
type input "****"
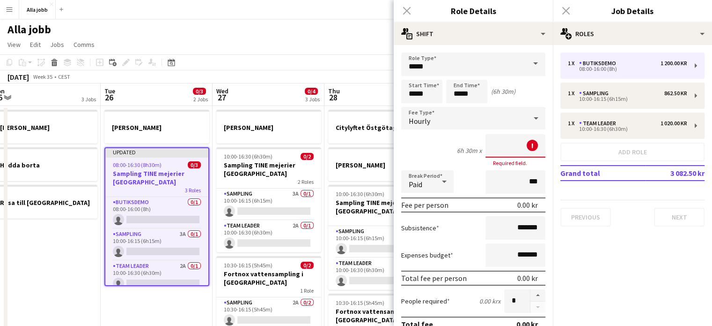
click at [334, 42] on app-page-menu "View Day view expanded Day view collapsed Month view Date picker Jump to [DATE]…" at bounding box center [356, 46] width 712 height 18
click at [352, 90] on input "*****" at bounding box center [421, 91] width 41 height 23
click at [352, 56] on app-toolbar "Copy Paste Paste Ctrl+V Paste with crew Ctrl+Shift+V Paste linked Job [GEOGRAPH…" at bounding box center [356, 62] width 712 height 16
click at [298, 29] on div "[PERSON_NAME] user user" at bounding box center [356, 28] width 712 height 18
click at [348, 37] on app-page-menu "View Day view expanded Day view collapsed Month view Date picker Jump to [DATE]…" at bounding box center [356, 46] width 712 height 18
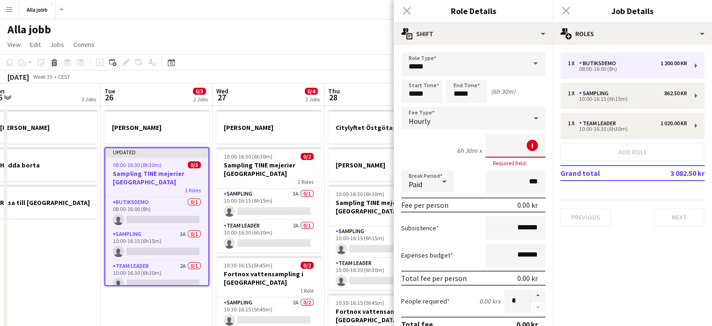
click at [352, 144] on input at bounding box center [516, 145] width 60 height 23
type input "*********"
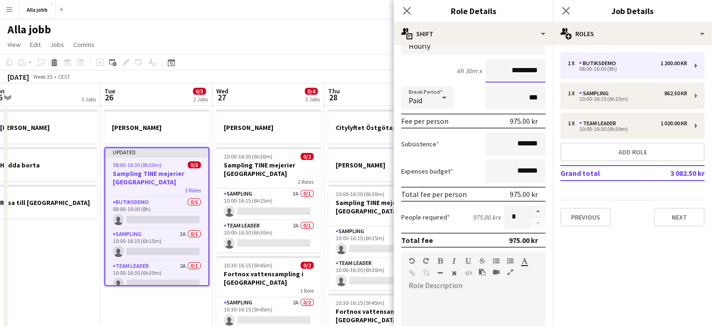
scroll to position [76, 0]
click at [294, 63] on app-toolbar "Copy Paste Paste Ctrl+V Paste with crew Ctrl+Shift+V Paste linked Job [GEOGRAPH…" at bounding box center [356, 62] width 712 height 16
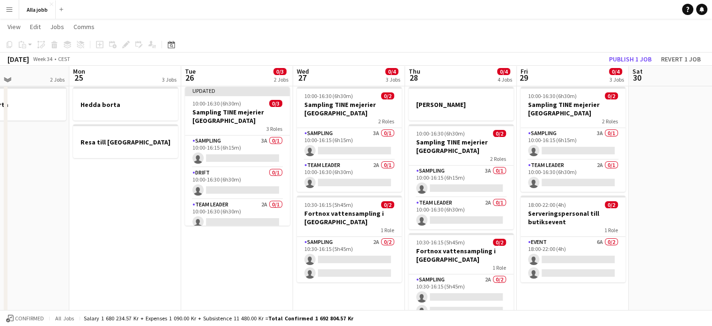
scroll to position [60, 0]
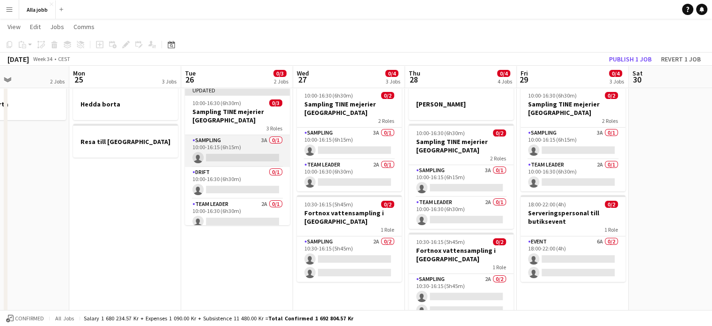
click at [220, 146] on app-card-role "Sampling 3A 0/1 10:00-16:15 (6h15m) single-neutral-actions" at bounding box center [237, 151] width 105 height 32
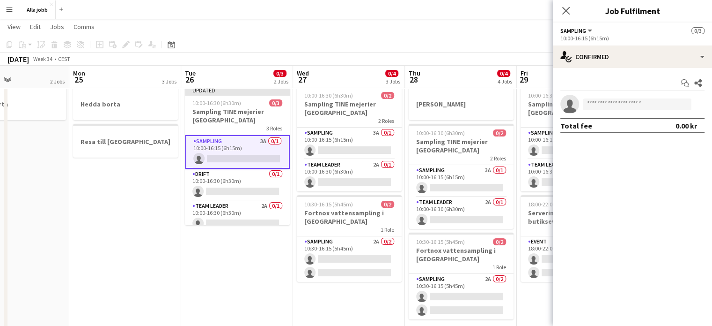
click at [352, 31] on app-page-menu "View Day view expanded Day view collapsed Month view Date picker Jump to [DATE]…" at bounding box center [356, 28] width 712 height 18
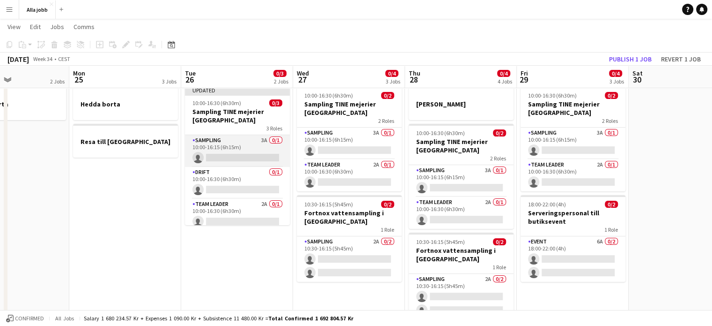
click at [239, 148] on app-card-role "Sampling 3A 0/1 10:00-16:15 (6h15m) single-neutral-actions" at bounding box center [237, 151] width 105 height 32
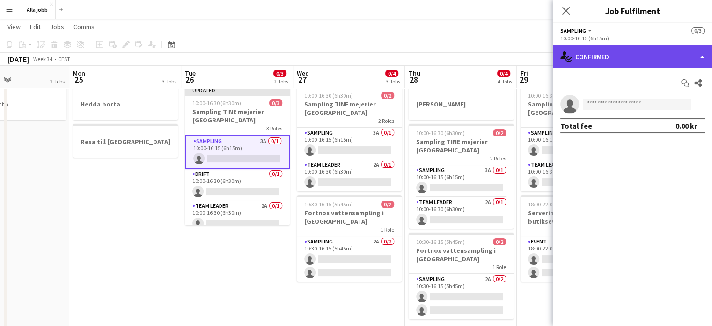
click at [352, 61] on div "single-neutral-actions-check-2 Confirmed" at bounding box center [632, 56] width 159 height 22
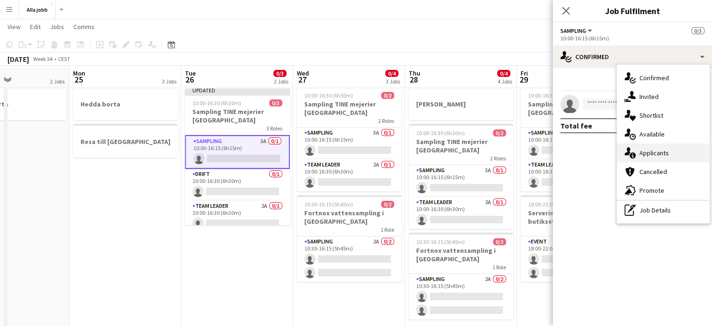
click at [352, 153] on div "single-neutral-actions-information Applicants" at bounding box center [663, 152] width 93 height 19
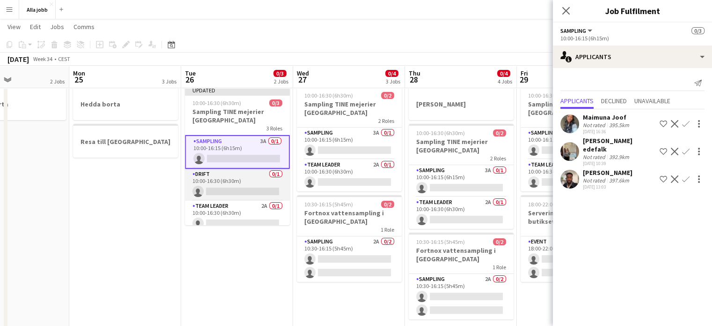
click at [229, 183] on app-card-role "Drift 0/1 10:00-16:30 (6h30m) single-neutral-actions" at bounding box center [237, 185] width 105 height 32
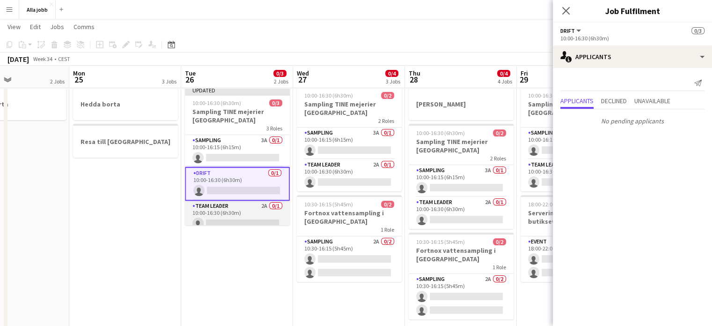
click at [222, 212] on app-card-role "Team Leader 2A 0/1 10:00-16:30 (6h30m) single-neutral-actions" at bounding box center [237, 216] width 105 height 32
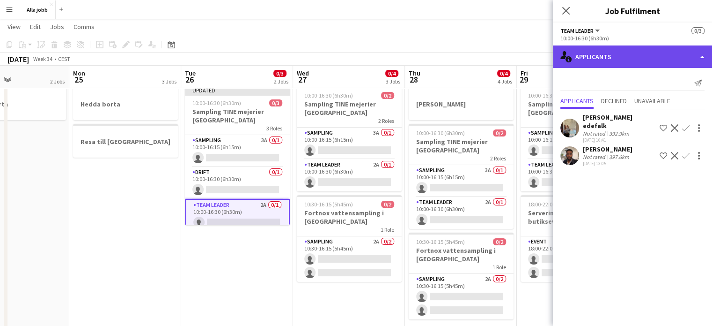
click at [352, 53] on div "single-neutral-actions-information Applicants" at bounding box center [632, 56] width 159 height 22
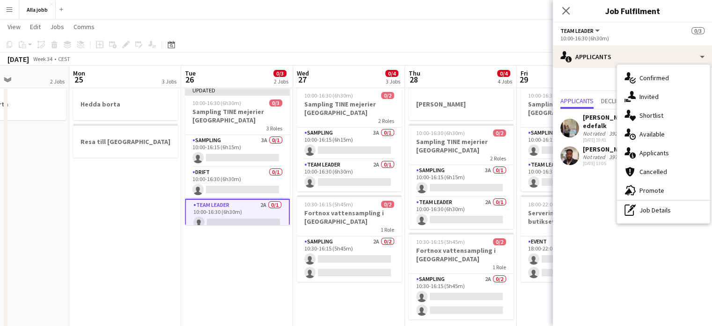
click at [218, 266] on app-date-cell "[PERSON_NAME] Updated 10:00-16:30 (6h30m) 0/3 Sampling TINE mejerier Göteborg 3…" at bounding box center [237, 196] width 112 height 302
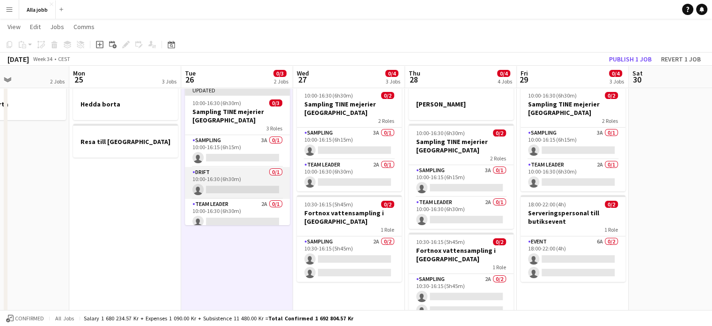
click at [233, 185] on app-card-role "Drift 0/1 10:00-16:30 (6h30m) single-neutral-actions" at bounding box center [237, 183] width 105 height 32
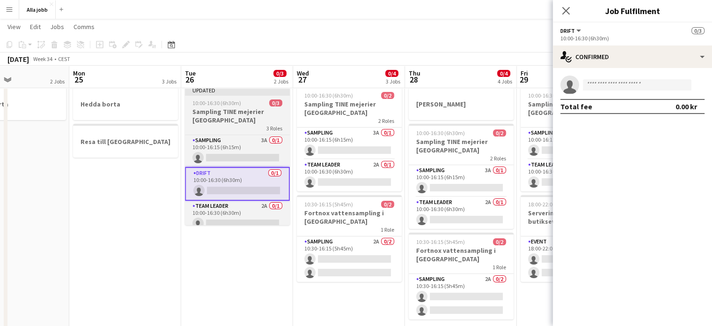
click at [213, 111] on h3 "Sampling TINE mejerier [GEOGRAPHIC_DATA]" at bounding box center [237, 115] width 105 height 17
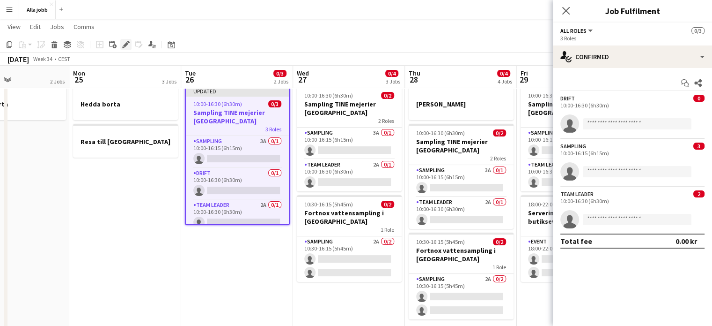
click at [123, 44] on icon "Edit" at bounding box center [125, 44] width 7 height 7
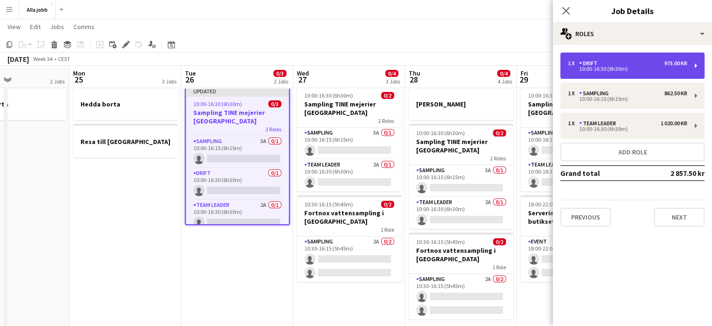
click at [352, 63] on div "1 x Drift 975.00 kr" at bounding box center [627, 63] width 119 height 7
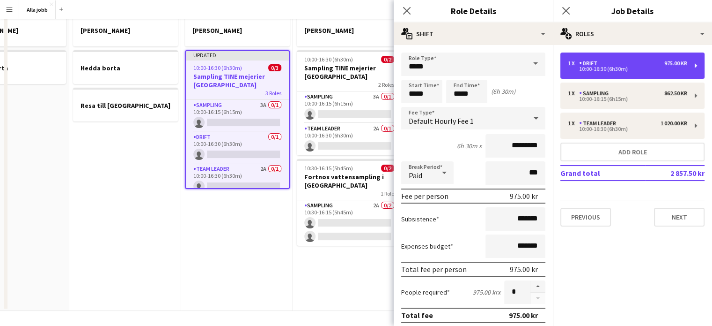
scroll to position [0, 0]
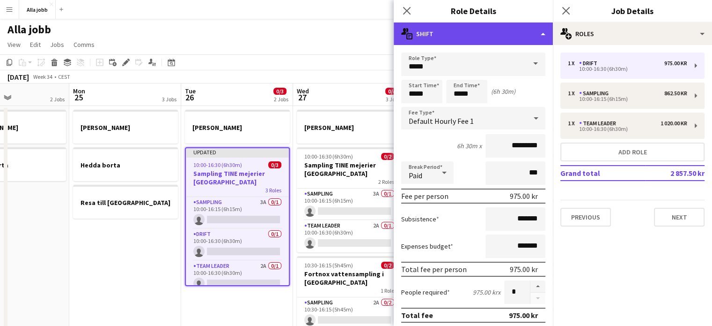
click at [352, 27] on div "multiple-actions-text Shift" at bounding box center [473, 33] width 159 height 22
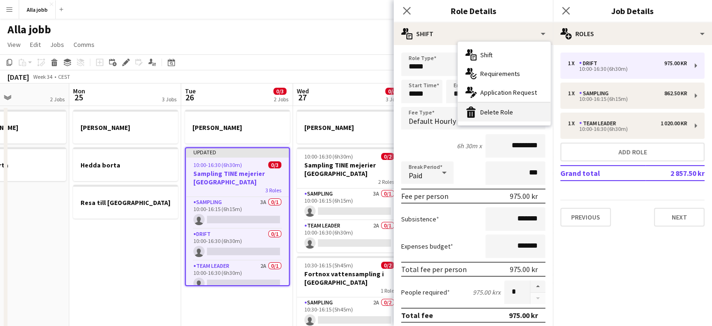
click at [352, 114] on div "bin-2 Delete Role" at bounding box center [504, 112] width 93 height 19
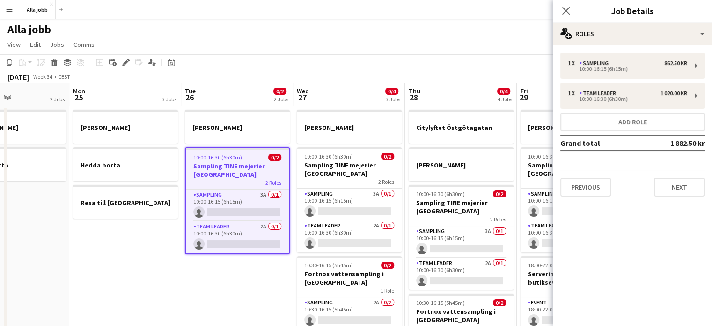
click at [215, 271] on app-date-cell "[PERSON_NAME] 10:00-16:30 (6h30m) 0/2 Sampling TINE mejerier Göteborg 2 Roles S…" at bounding box center [237, 257] width 112 height 302
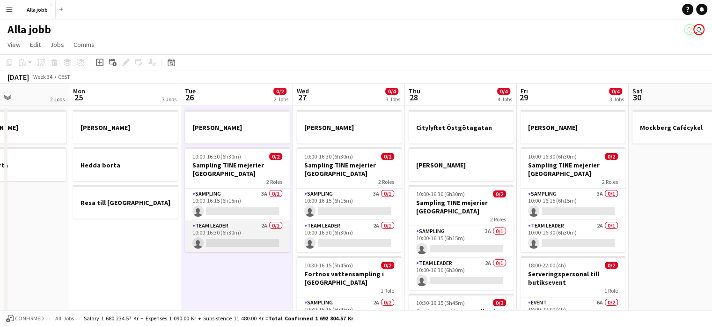
click at [225, 239] on app-card-role "Team Leader 2A 0/1 10:00-16:30 (6h30m) single-neutral-actions" at bounding box center [237, 236] width 105 height 32
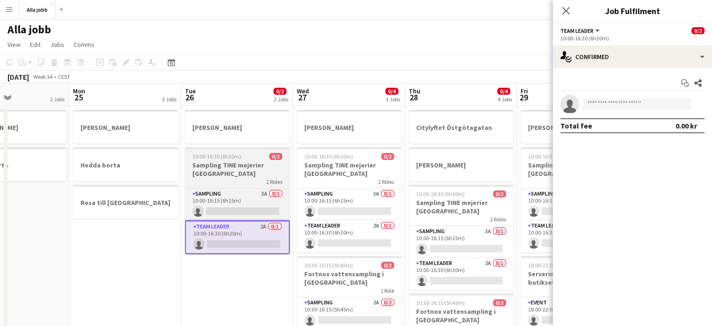
click at [231, 160] on app-job-card "10:00-16:30 (6h30m) 0/2 Sampling TINE mejerier Göteborg 2 Roles Sampling 3A 0/1…" at bounding box center [237, 200] width 105 height 107
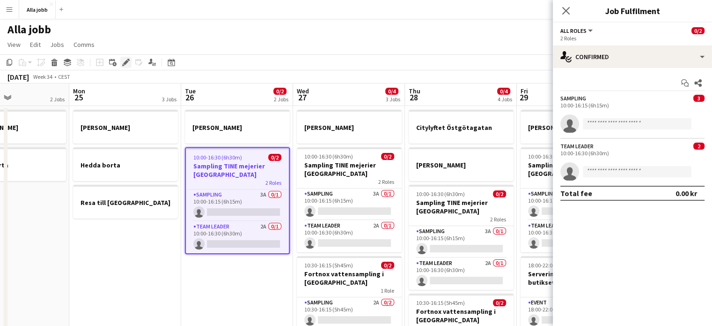
click at [128, 66] on icon "Edit" at bounding box center [125, 62] width 7 height 7
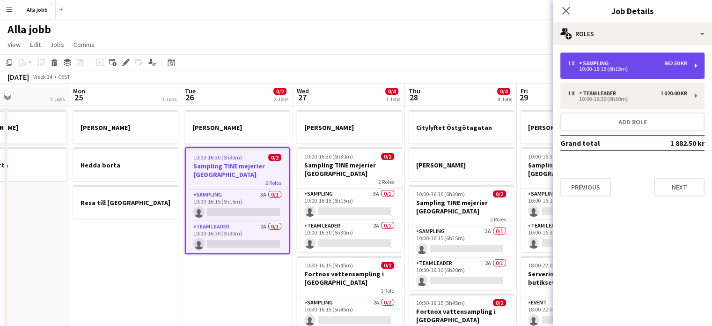
click at [352, 69] on div "10:00-16:15 (6h15m)" at bounding box center [627, 69] width 119 height 5
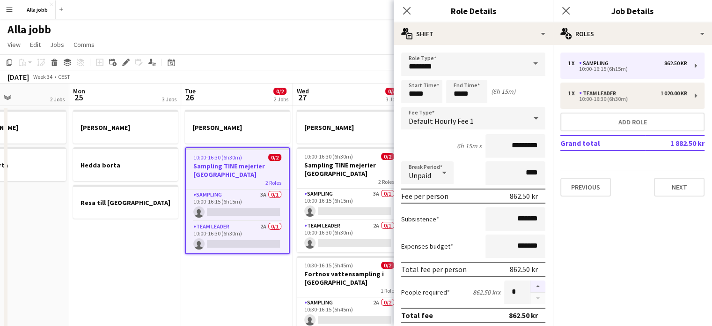
click at [352, 283] on button "button" at bounding box center [538, 286] width 15 height 12
type input "*"
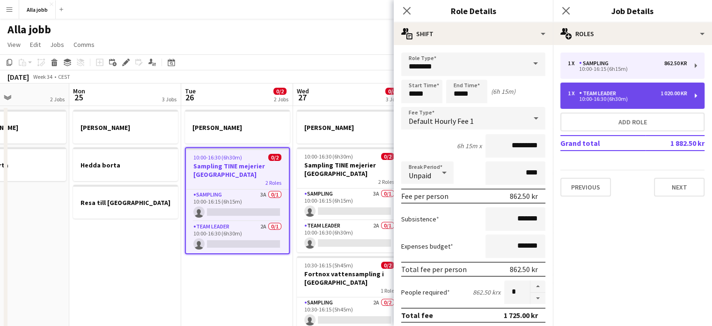
click at [352, 99] on div "10:00-16:30 (6h30m)" at bounding box center [627, 98] width 119 height 5
type input "**********"
type input "*****"
type input "*********"
type input "*"
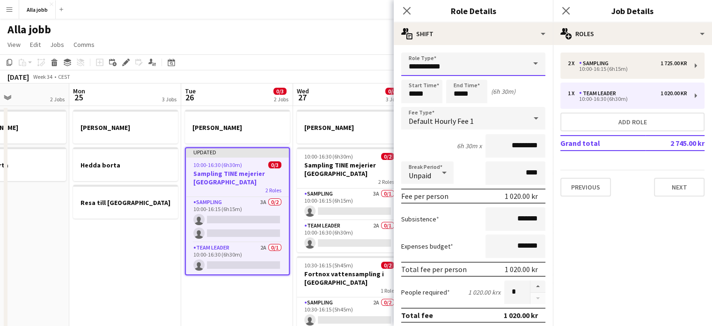
click at [352, 61] on input "**********" at bounding box center [473, 63] width 144 height 23
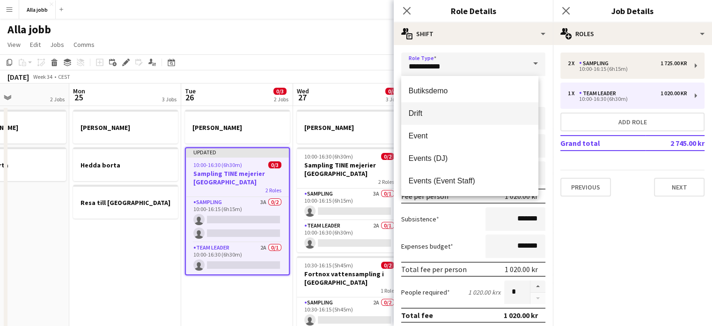
click at [352, 116] on span "Drift" at bounding box center [470, 113] width 122 height 9
type input "*****"
type input "*********"
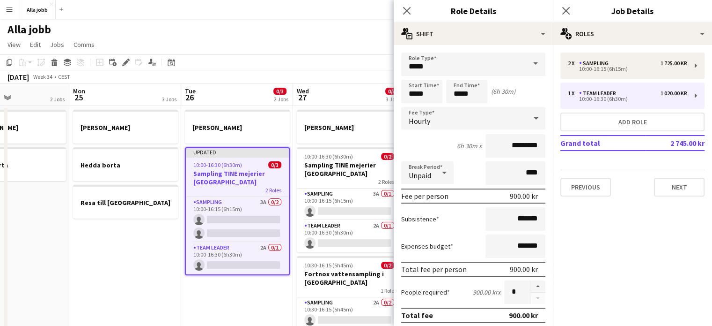
click at [259, 297] on app-date-cell "[PERSON_NAME] Updated 10:00-16:30 (6h30m) 0/3 Sampling TINE mejerier Göteborg 2…" at bounding box center [237, 257] width 112 height 302
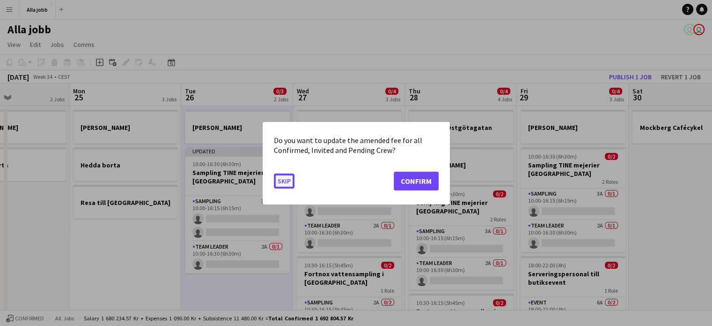
click at [284, 180] on button "Skip" at bounding box center [284, 180] width 21 height 15
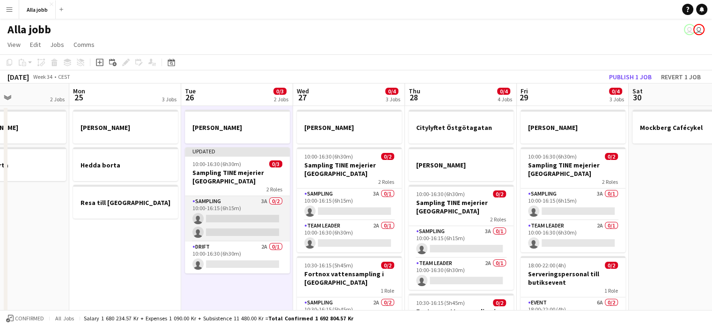
click at [236, 212] on app-card-role "Sampling 3A 0/2 10:00-16:15 (6h15m) single-neutral-actions single-neutral-actio…" at bounding box center [237, 218] width 105 height 45
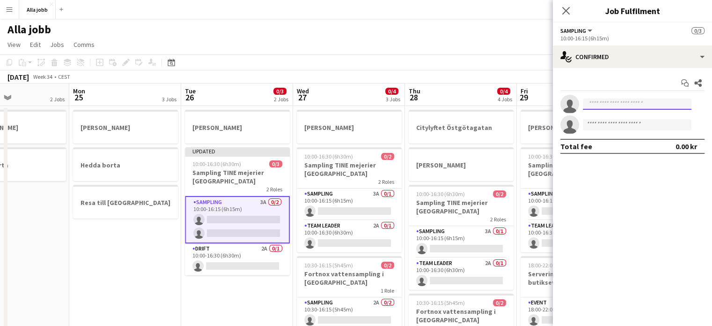
click at [352, 100] on input at bounding box center [637, 103] width 109 height 11
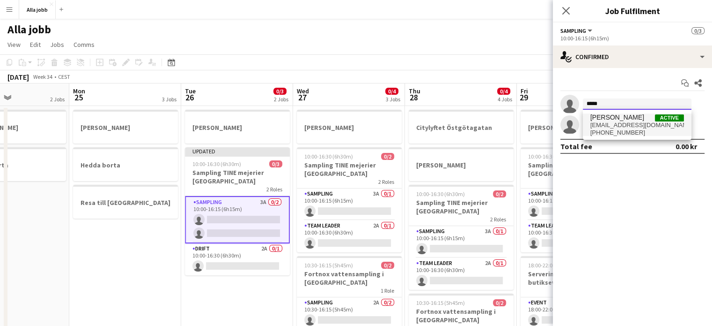
type input "*****"
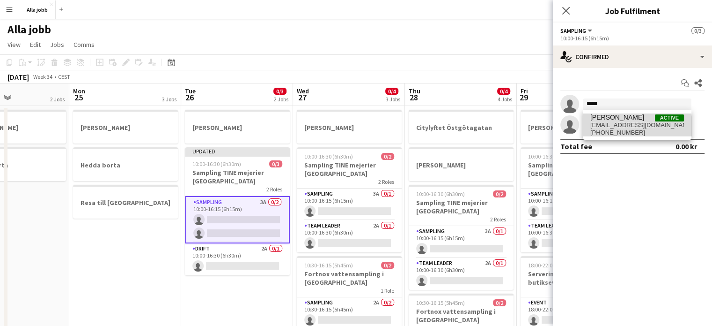
click at [352, 129] on span "[PHONE_NUMBER]" at bounding box center [638, 132] width 94 height 7
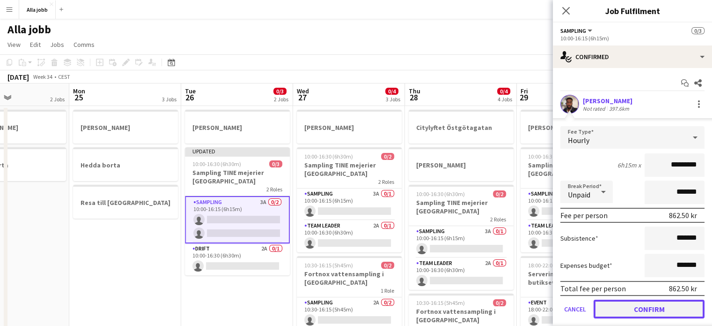
click at [352, 311] on button "Confirm" at bounding box center [649, 308] width 111 height 19
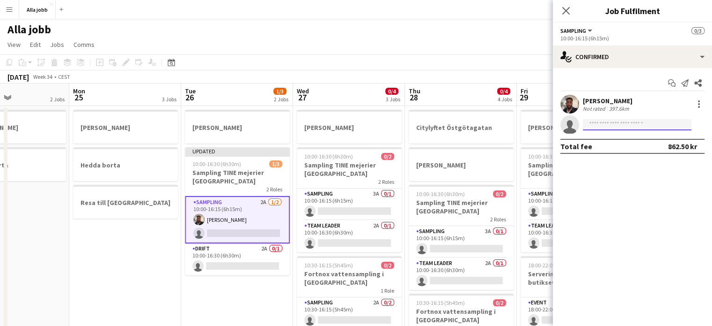
click at [352, 123] on input at bounding box center [637, 124] width 109 height 11
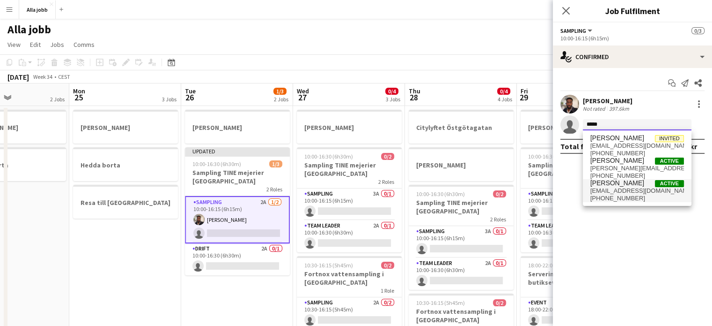
type input "*****"
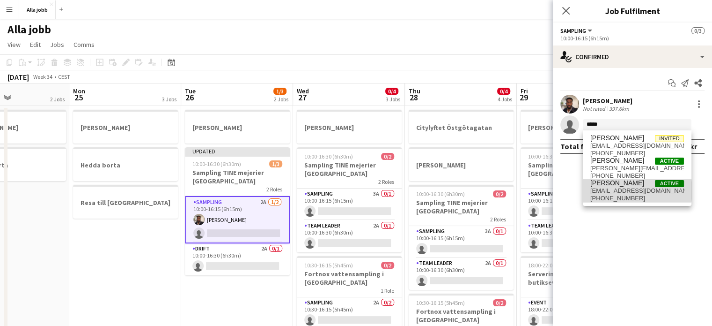
click at [352, 190] on span "[EMAIL_ADDRESS][DOMAIN_NAME]" at bounding box center [638, 190] width 94 height 7
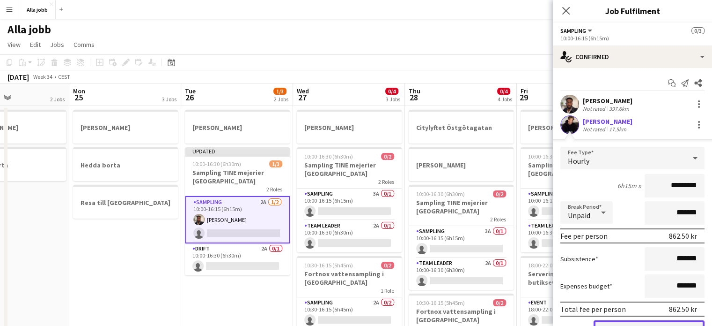
click at [352, 321] on button "Confirm" at bounding box center [649, 329] width 111 height 19
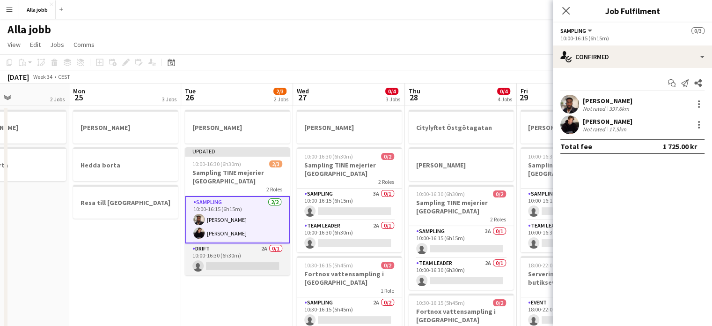
click at [218, 257] on app-card-role "Drift 2A 0/1 10:00-16:30 (6h30m) single-neutral-actions" at bounding box center [237, 259] width 105 height 32
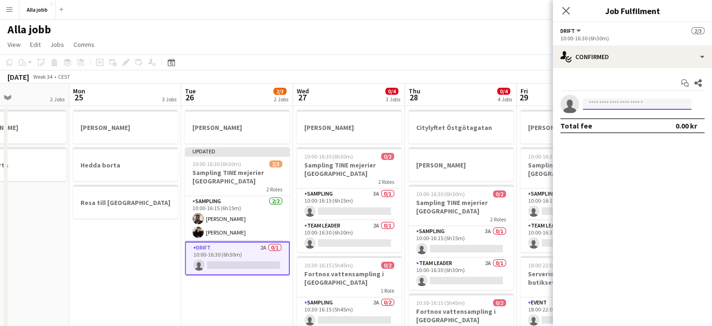
click at [352, 100] on input at bounding box center [637, 103] width 109 height 11
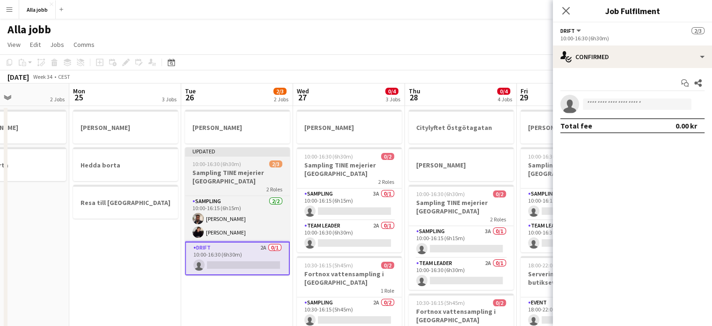
click at [223, 184] on h3 "Sampling TINE mejerier [GEOGRAPHIC_DATA]" at bounding box center [237, 176] width 105 height 17
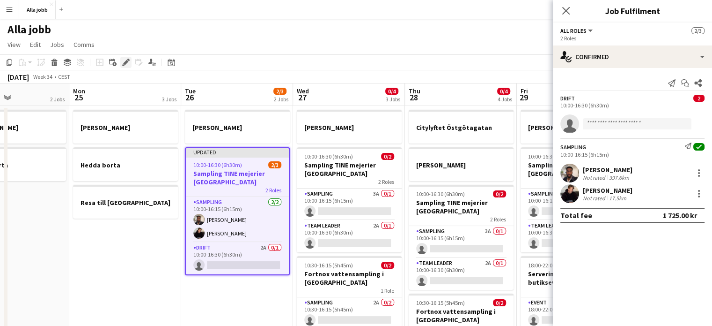
click at [126, 65] on icon "Edit" at bounding box center [125, 62] width 7 height 7
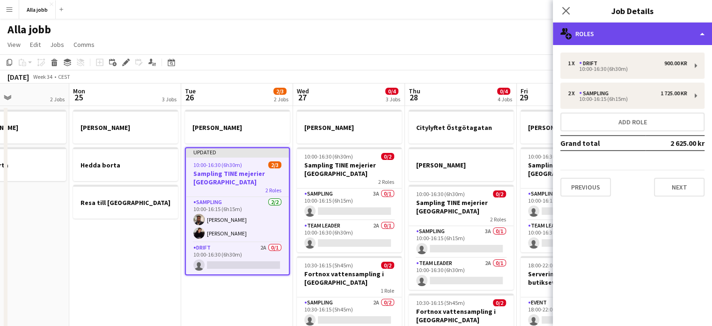
click at [352, 39] on div "multiple-users-add Roles" at bounding box center [632, 33] width 159 height 22
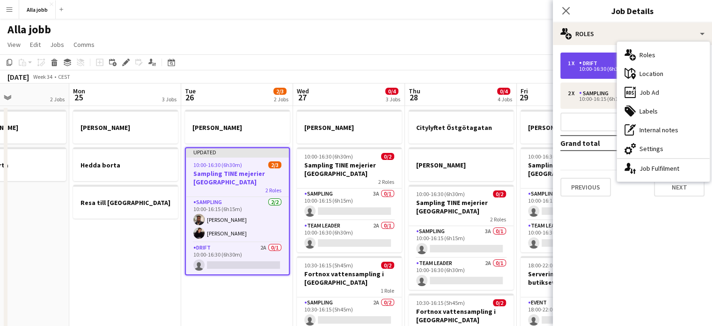
click at [352, 63] on div "Drift" at bounding box center [590, 63] width 22 height 7
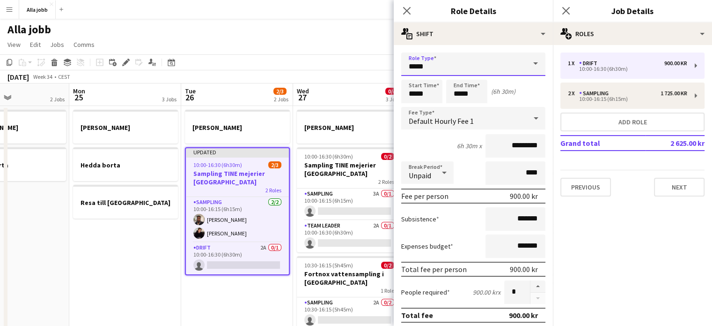
click at [352, 67] on input "*****" at bounding box center [473, 63] width 144 height 23
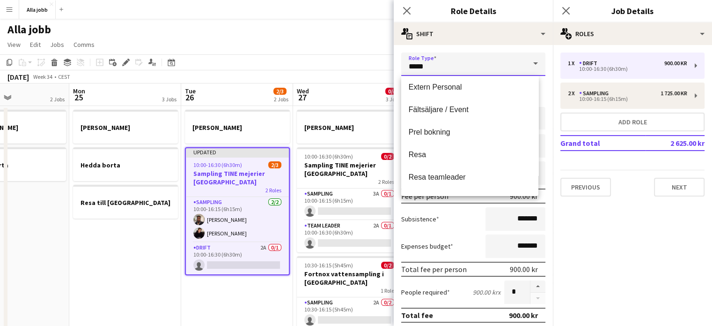
scroll to position [180, 0]
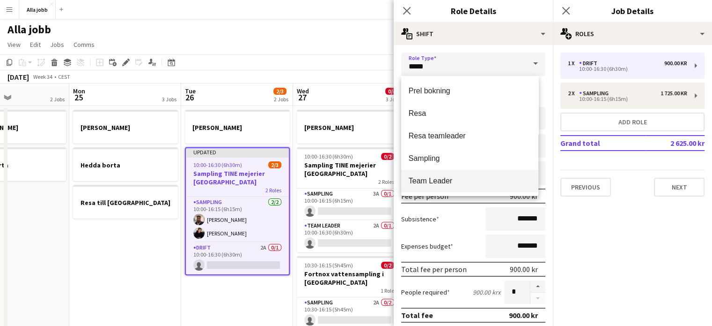
click at [352, 183] on span "Team Leader" at bounding box center [470, 180] width 122 height 9
type input "**********"
type input "*********"
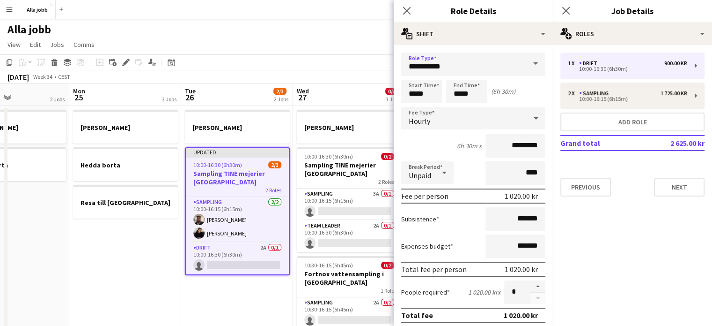
click at [157, 296] on app-date-cell "[PERSON_NAME] [PERSON_NAME] [PERSON_NAME] till [GEOGRAPHIC_DATA]" at bounding box center [125, 257] width 112 height 302
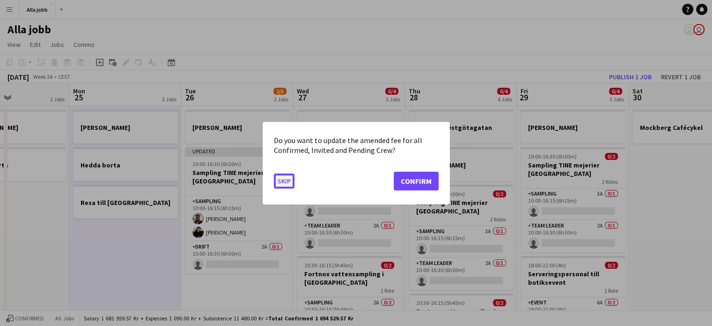
click at [285, 182] on button "Skip" at bounding box center [284, 180] width 21 height 15
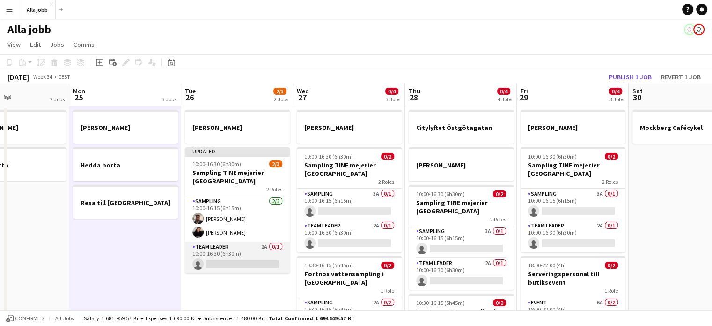
click at [247, 256] on app-card-role "Team Leader 2A 0/1 10:00-16:30 (6h30m) single-neutral-actions" at bounding box center [237, 257] width 105 height 32
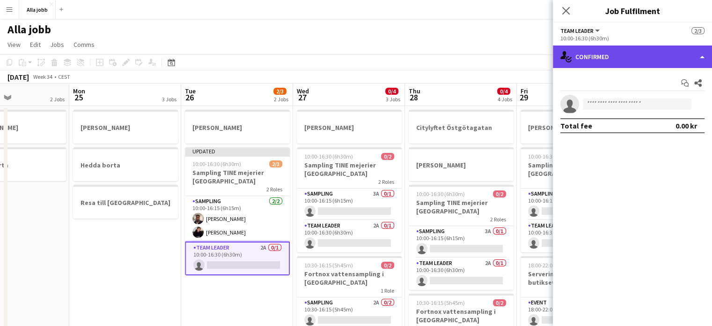
click at [352, 61] on div "single-neutral-actions-check-2 Confirmed" at bounding box center [632, 56] width 159 height 22
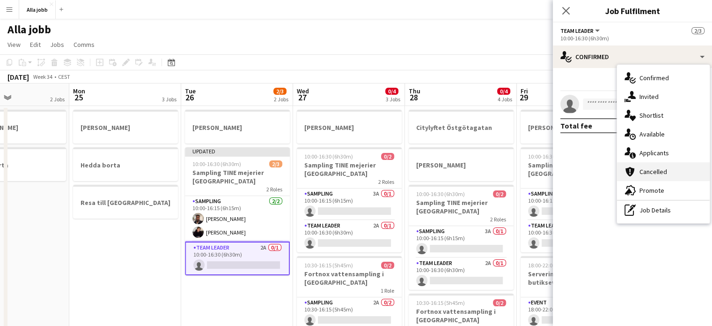
click at [352, 163] on div "cancellation Cancelled" at bounding box center [663, 171] width 93 height 19
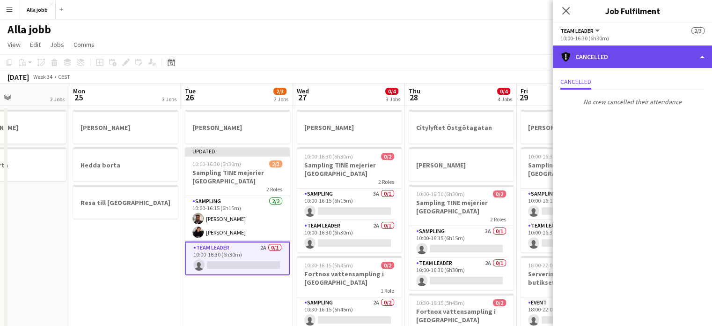
click at [352, 61] on div "cancellation Cancelled" at bounding box center [632, 56] width 159 height 22
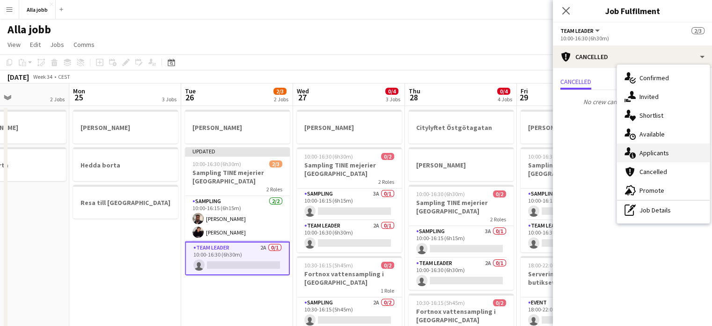
click at [352, 152] on div "single-neutral-actions-information Applicants" at bounding box center [663, 152] width 93 height 19
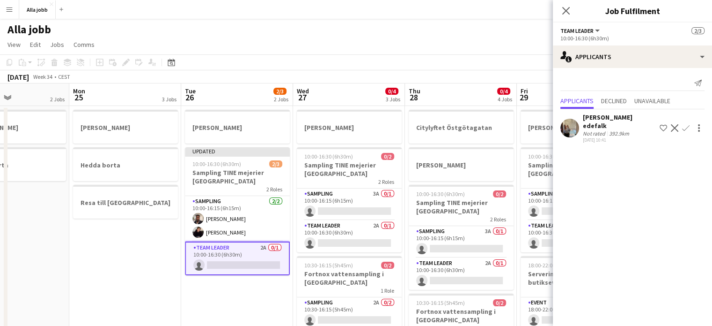
click at [251, 255] on app-card-role "Team Leader 2A 0/1 10:00-16:30 (6h30m) single-neutral-actions" at bounding box center [237, 258] width 105 height 34
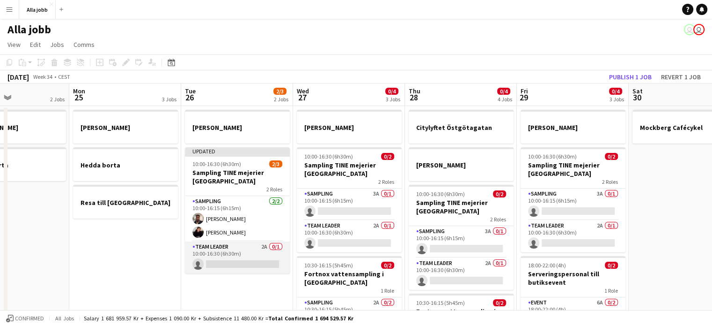
click at [284, 246] on app-card-role "Team Leader 2A 0/1 10:00-16:30 (6h30m) single-neutral-actions" at bounding box center [237, 257] width 105 height 32
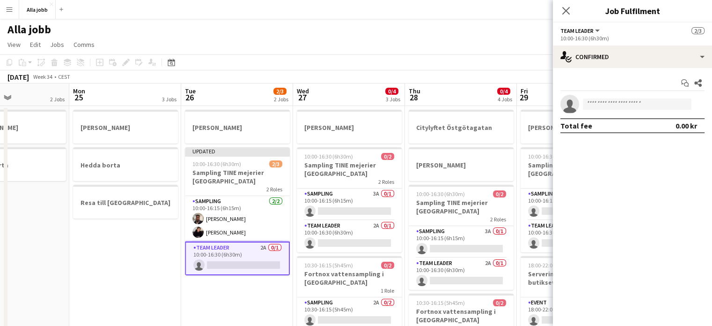
click at [352, 68] on div "Start chat Share single-neutral-actions Total fee 0.00 kr" at bounding box center [632, 104] width 159 height 73
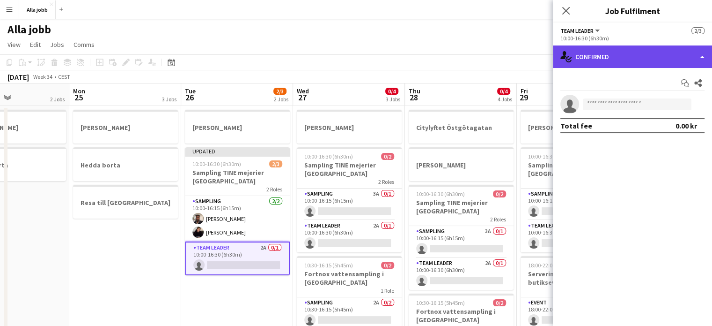
click at [352, 62] on div "single-neutral-actions-check-2 Confirmed" at bounding box center [632, 56] width 159 height 22
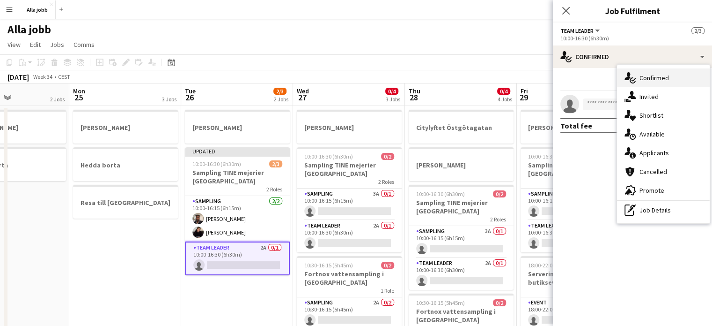
click at [352, 81] on div "single-neutral-actions-check-2 Confirmed" at bounding box center [663, 77] width 93 height 19
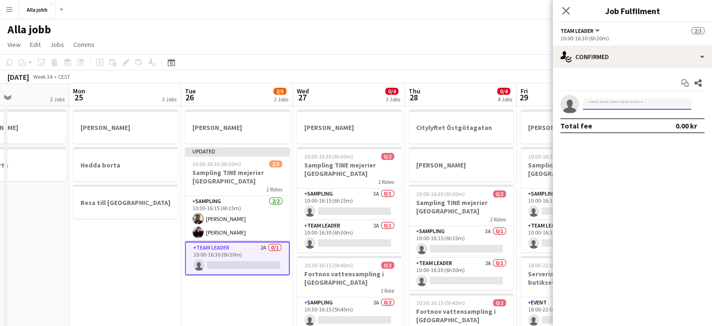
click at [352, 106] on input at bounding box center [637, 103] width 109 height 11
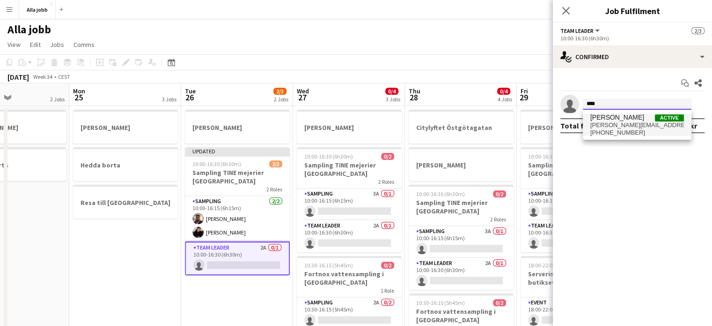
type input "****"
click at [352, 123] on span "[PERSON_NAME][EMAIL_ADDRESS][DOMAIN_NAME]" at bounding box center [638, 124] width 94 height 7
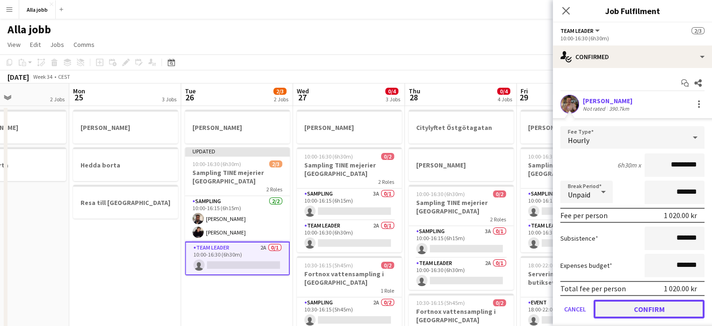
click at [352, 305] on button "Confirm" at bounding box center [649, 308] width 111 height 19
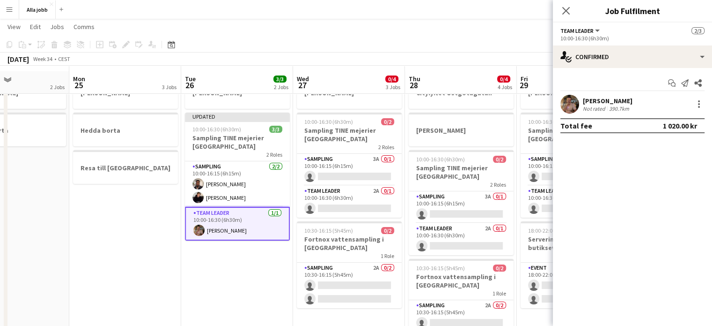
scroll to position [32, 0]
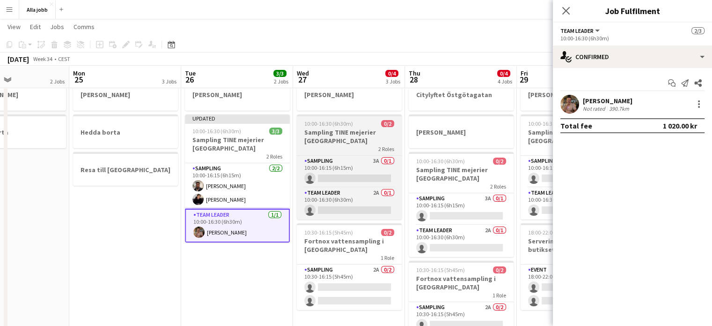
click at [324, 135] on h3 "Sampling TINE mejerier [GEOGRAPHIC_DATA]" at bounding box center [349, 136] width 105 height 17
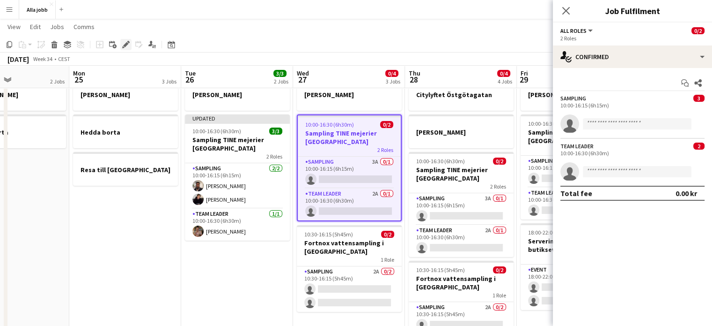
click at [125, 41] on icon "Edit" at bounding box center [125, 44] width 7 height 7
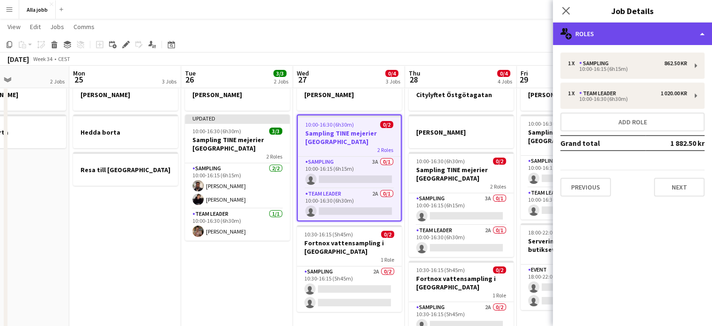
click at [352, 37] on div "multiple-users-add Roles" at bounding box center [632, 33] width 159 height 22
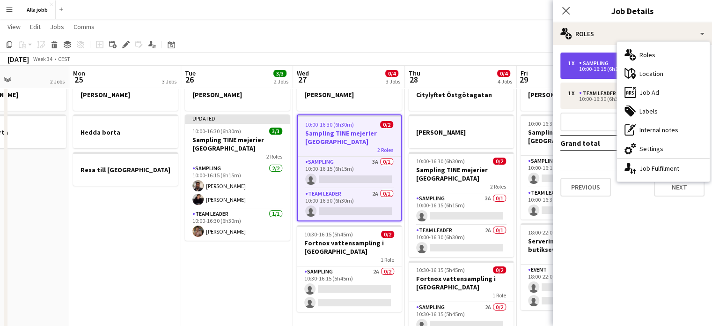
click at [352, 69] on div "10:00-16:15 (6h15m)" at bounding box center [627, 69] width 119 height 5
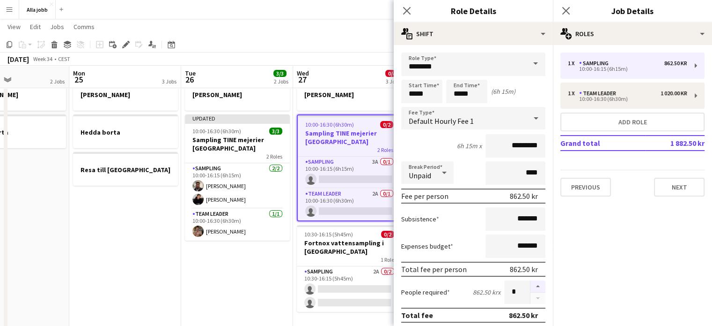
click at [352, 287] on button "button" at bounding box center [538, 286] width 15 height 12
type input "*"
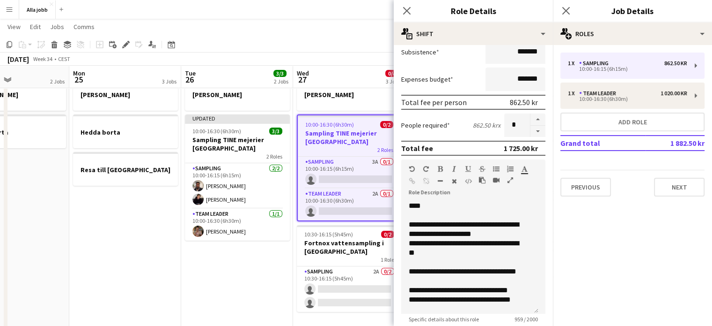
scroll to position [174, 0]
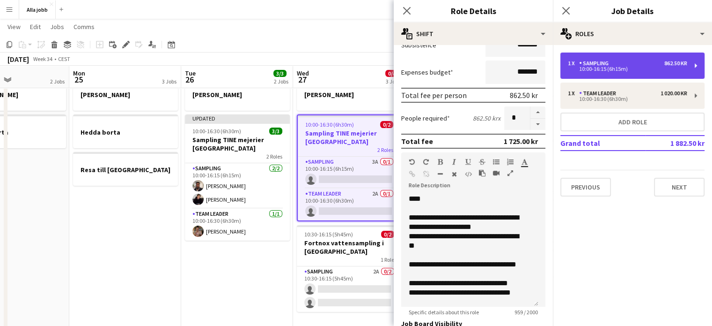
click at [352, 63] on div "Sampling" at bounding box center [595, 63] width 33 height 7
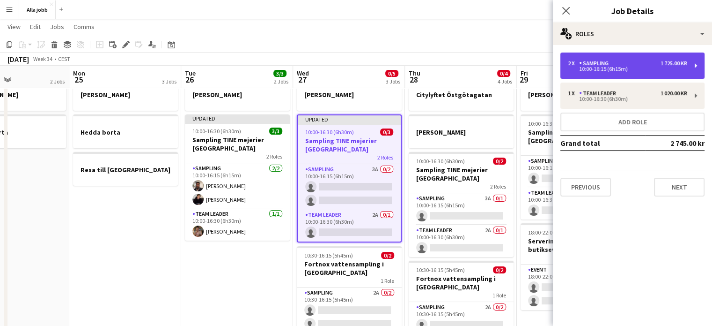
click at [352, 71] on div "10:00-16:15 (6h15m)" at bounding box center [627, 69] width 119 height 5
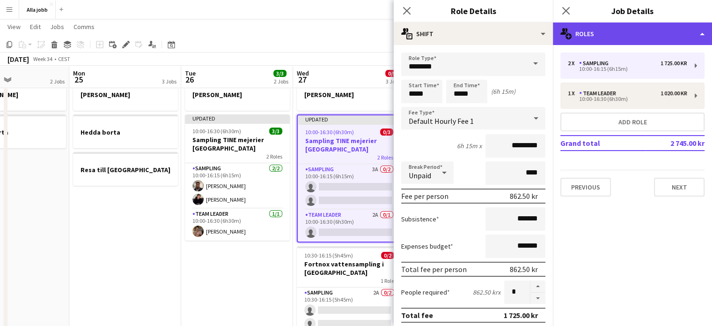
click at [352, 37] on div "multiple-users-add Roles" at bounding box center [632, 33] width 159 height 22
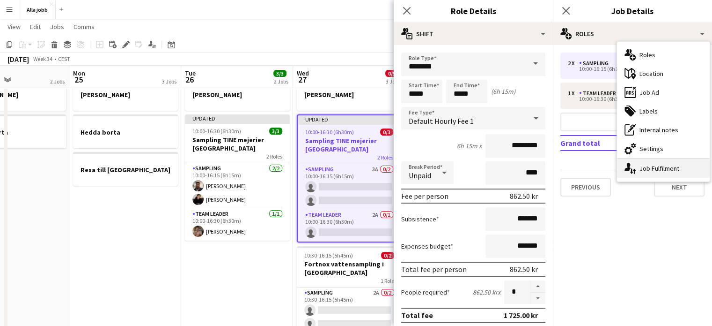
click at [352, 168] on div "single-neutral-actions-up-down Job Fulfilment" at bounding box center [663, 168] width 93 height 19
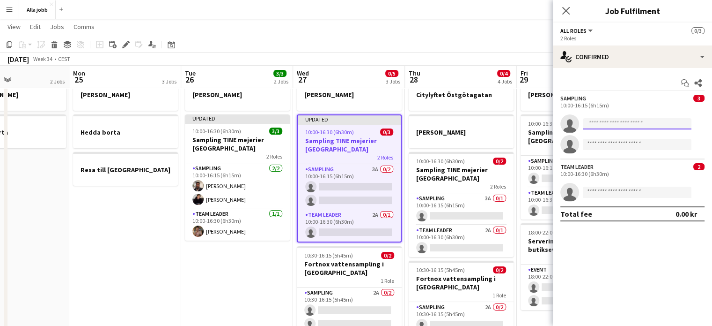
click at [352, 122] on input at bounding box center [637, 123] width 109 height 11
type input "*"
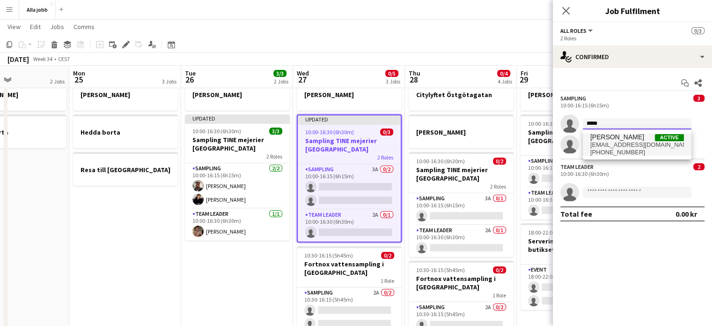
type input "*****"
click at [352, 152] on span "[PHONE_NUMBER]" at bounding box center [638, 151] width 94 height 7
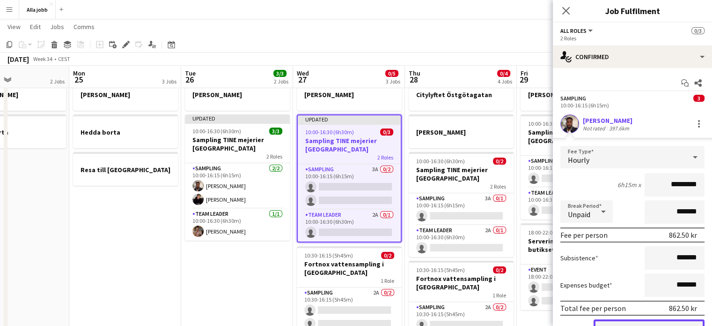
click at [352, 323] on button "Confirm" at bounding box center [649, 328] width 111 height 19
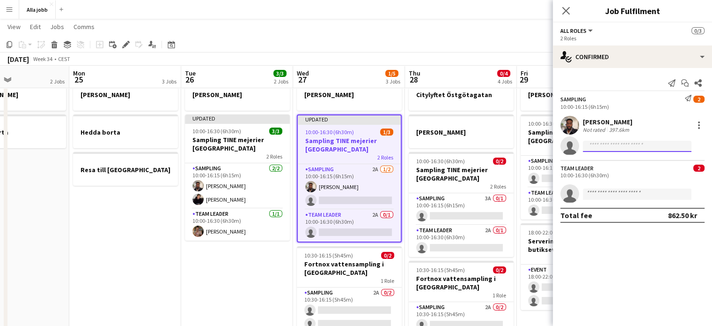
click at [352, 148] on input at bounding box center [637, 146] width 109 height 11
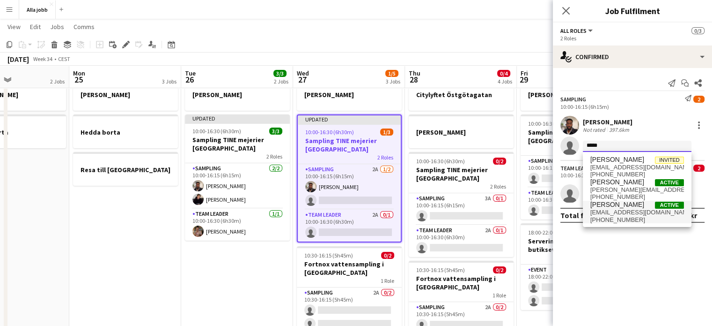
type input "*****"
click at [352, 207] on span "[PERSON_NAME]" at bounding box center [618, 204] width 54 height 8
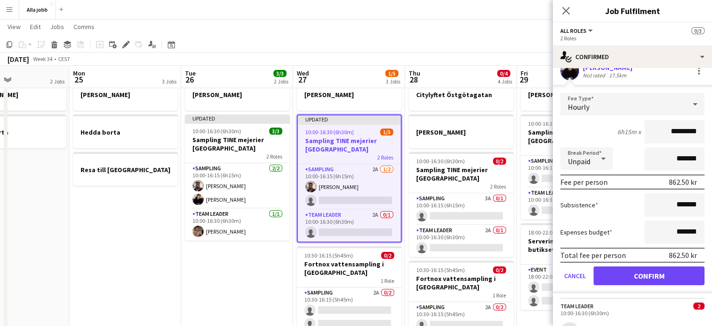
scroll to position [78, 0]
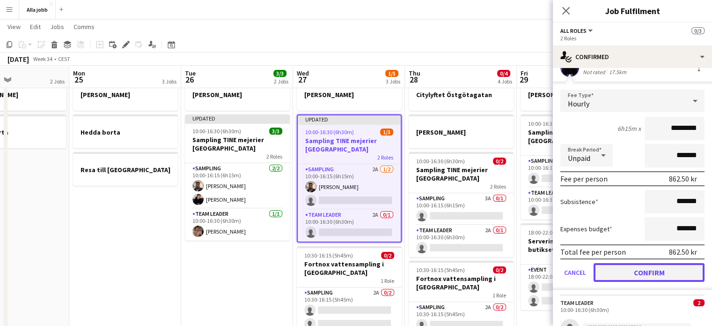
click at [352, 275] on button "Confirm" at bounding box center [649, 272] width 111 height 19
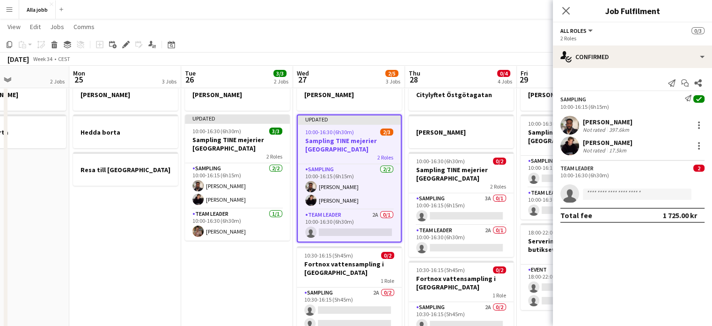
click at [352, 183] on div "Team Leader 2 10:00-16:30 (6h30m) single-neutral-actions" at bounding box center [632, 181] width 159 height 43
click at [352, 196] on input at bounding box center [637, 193] width 109 height 11
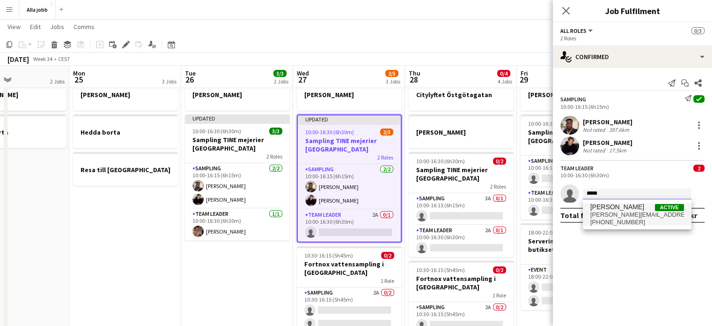
type input "*****"
click at [352, 207] on span "[PERSON_NAME]" at bounding box center [618, 207] width 54 height 8
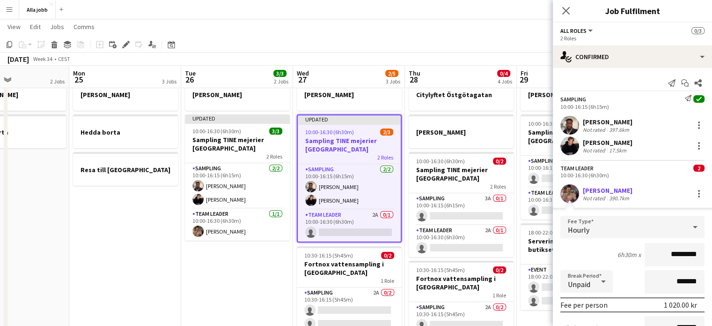
scroll to position [116, 0]
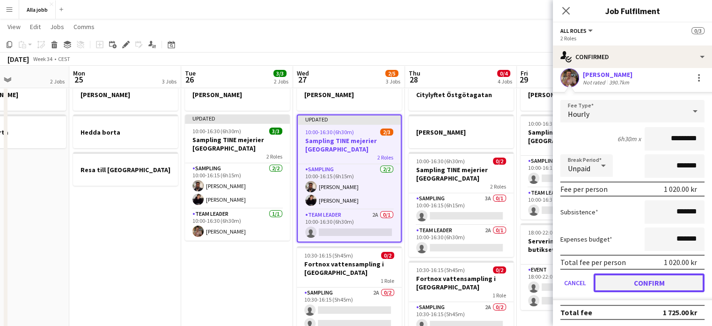
click at [352, 284] on button "Confirm" at bounding box center [649, 282] width 111 height 19
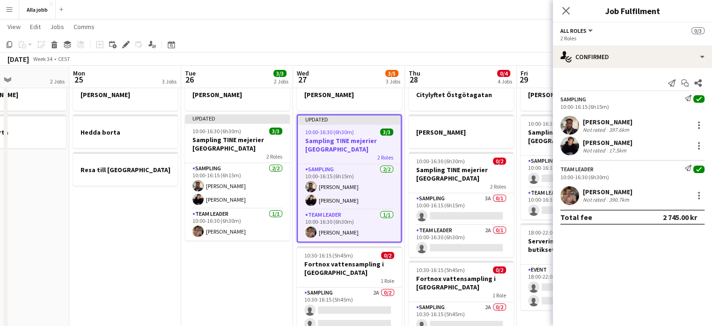
scroll to position [0, 0]
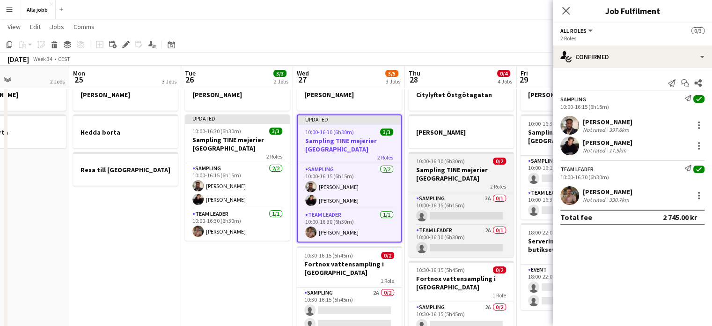
click at [352, 174] on h3 "Sampling TINE mejerier [GEOGRAPHIC_DATA]" at bounding box center [461, 173] width 105 height 17
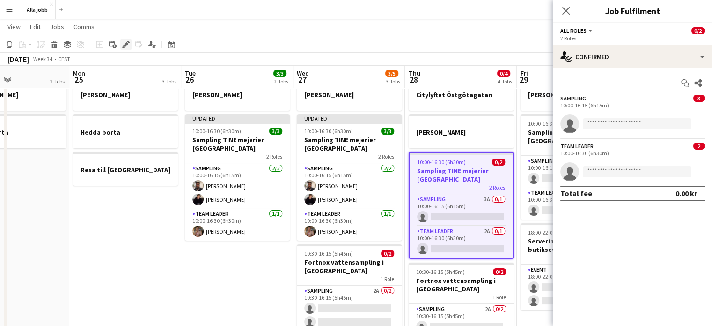
click at [126, 44] on icon at bounding box center [125, 44] width 5 height 5
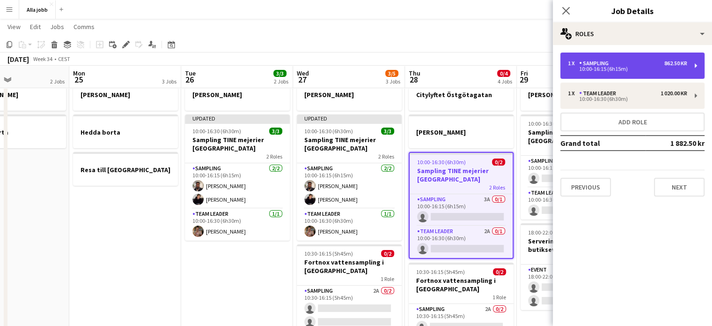
click at [352, 67] on div "10:00-16:15 (6h15m)" at bounding box center [627, 69] width 119 height 5
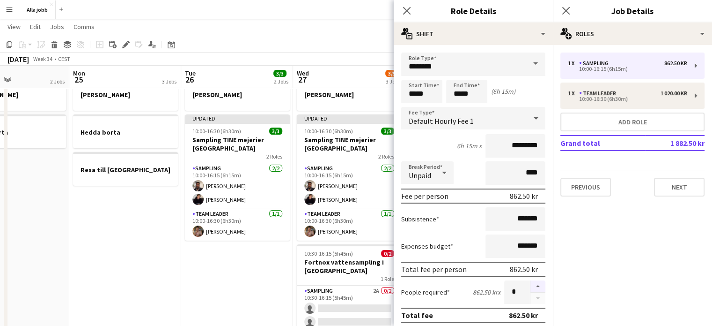
click at [352, 284] on button "button" at bounding box center [538, 286] width 15 height 12
type input "*"
click at [208, 293] on app-date-cell "[PERSON_NAME] Updated 10:00-16:30 (6h30m) 3/3 Sampling TINE mejerier Göteborg 2…" at bounding box center [237, 224] width 112 height 302
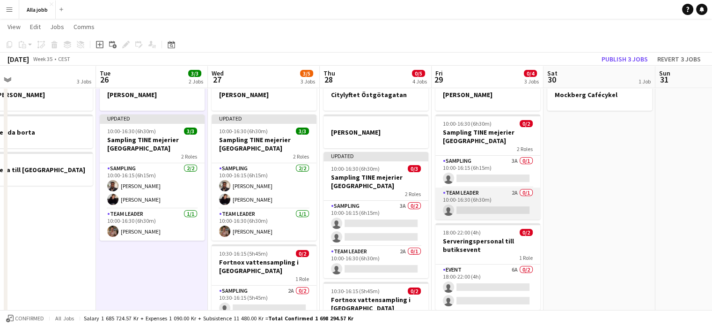
scroll to position [0, 241]
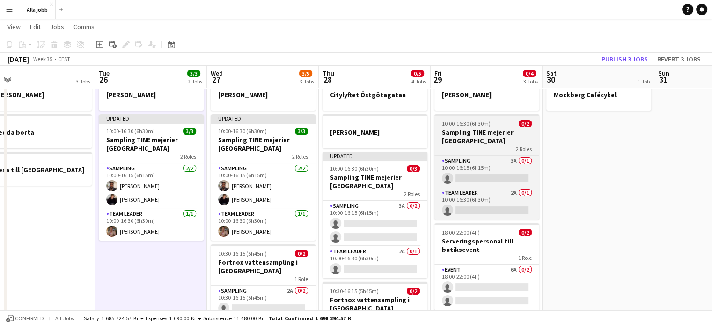
click at [352, 136] on h3 "Sampling TINE mejerier [GEOGRAPHIC_DATA]" at bounding box center [487, 136] width 105 height 17
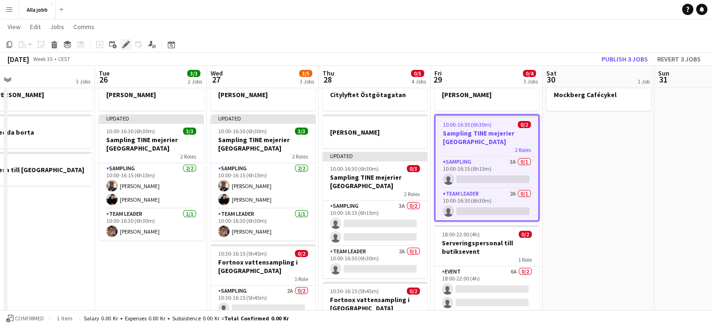
click at [131, 42] on div "Edit" at bounding box center [125, 44] width 11 height 11
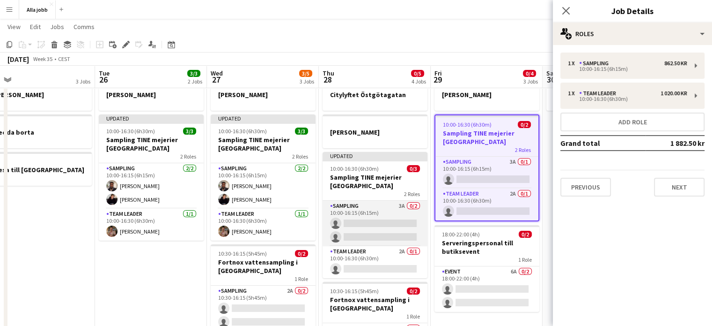
click at [352, 215] on app-card-role "Sampling 3A 0/2 10:00-16:15 (6h15m) single-neutral-actions single-neutral-actio…" at bounding box center [375, 222] width 105 height 45
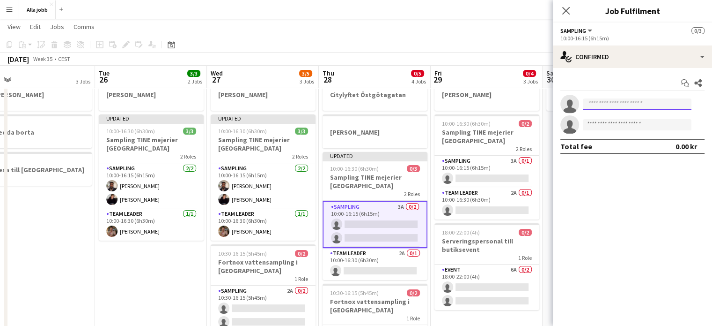
click at [352, 104] on input at bounding box center [637, 103] width 109 height 11
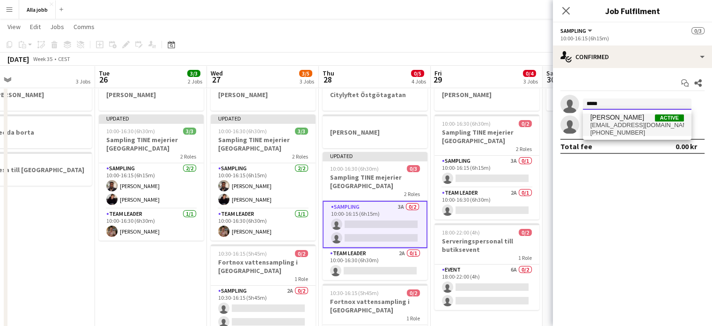
type input "*****"
click at [352, 123] on span "[EMAIL_ADDRESS][DOMAIN_NAME]" at bounding box center [638, 124] width 94 height 7
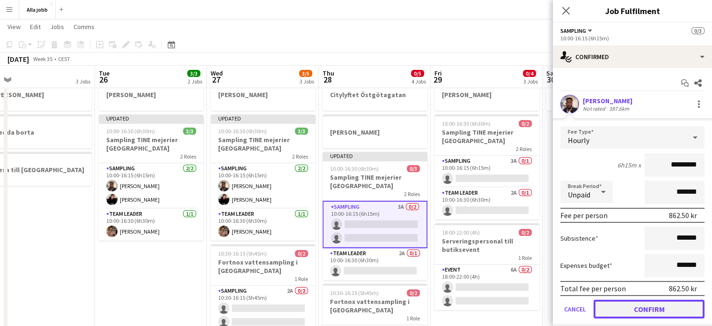
click at [352, 305] on button "Confirm" at bounding box center [649, 308] width 111 height 19
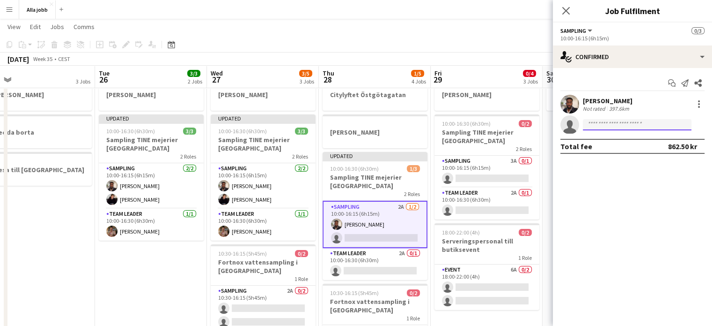
click at [352, 127] on input at bounding box center [637, 124] width 109 height 11
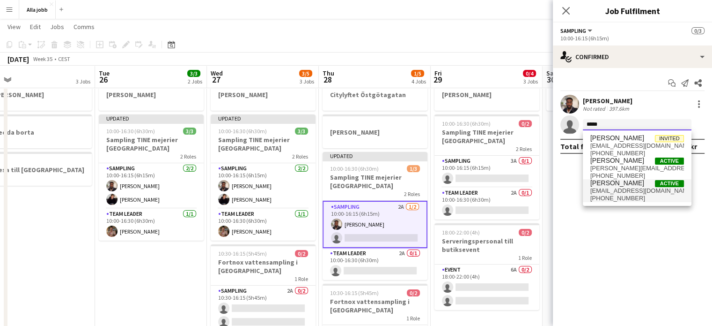
type input "*****"
click at [352, 183] on span "[PERSON_NAME] Active" at bounding box center [638, 183] width 94 height 8
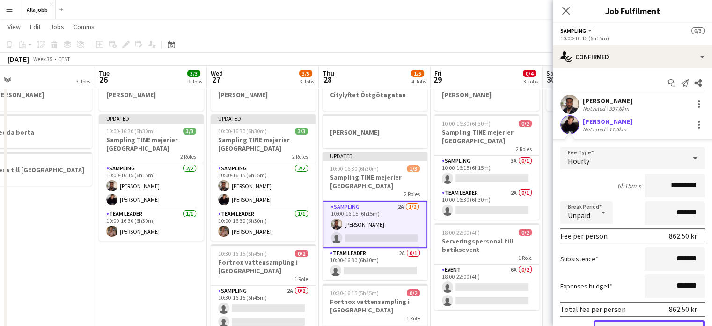
click at [352, 320] on button "Confirm" at bounding box center [649, 329] width 111 height 19
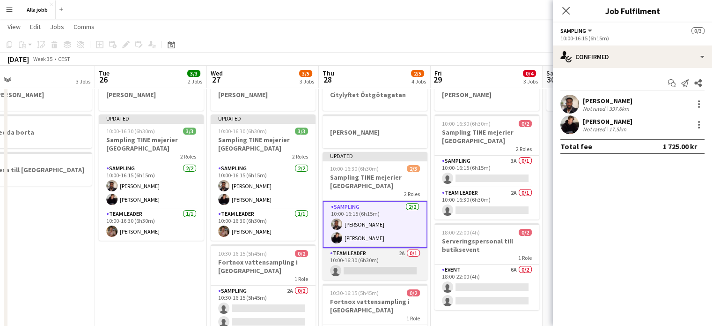
click at [352, 260] on app-card-role "Team Leader 2A 0/1 10:00-16:30 (6h30m) single-neutral-actions" at bounding box center [375, 264] width 105 height 32
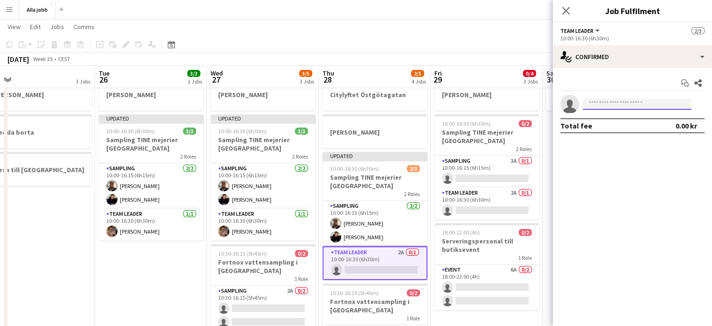
click at [352, 108] on input at bounding box center [637, 103] width 109 height 11
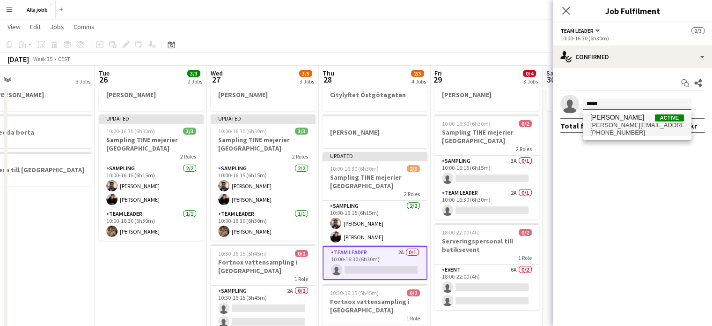
type input "*****"
click at [352, 129] on span "[PHONE_NUMBER]" at bounding box center [638, 132] width 94 height 7
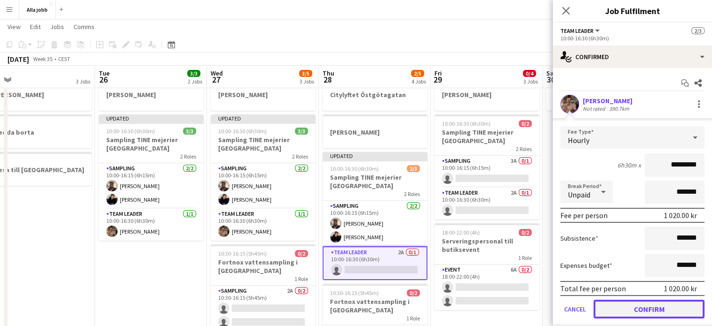
click at [352, 308] on button "Confirm" at bounding box center [649, 308] width 111 height 19
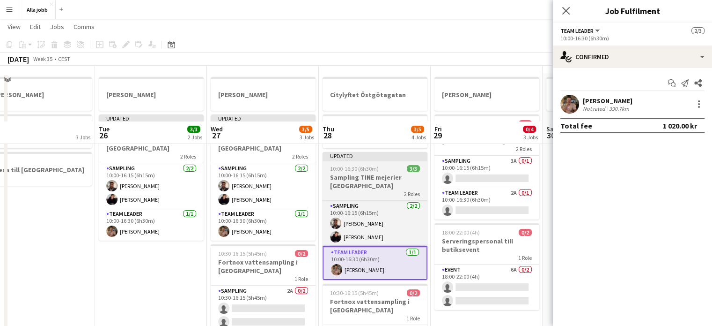
scroll to position [97, 0]
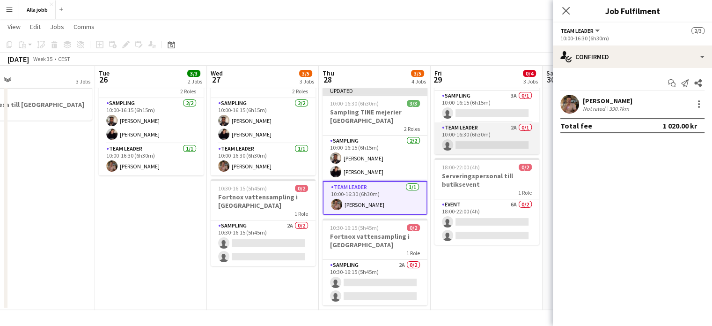
click at [352, 148] on app-card-role "Team Leader 2A 0/1 10:00-16:30 (6h30m) single-neutral-actions" at bounding box center [487, 138] width 105 height 32
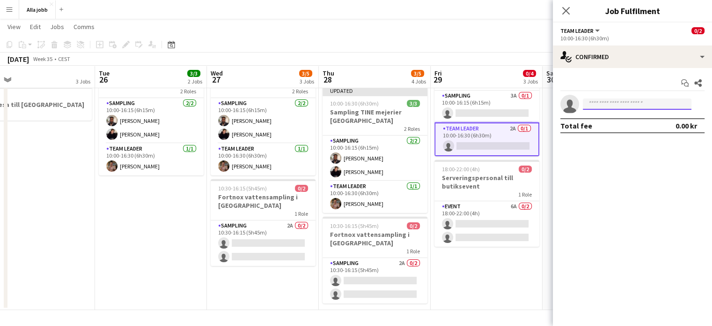
click at [352, 100] on input at bounding box center [637, 103] width 109 height 11
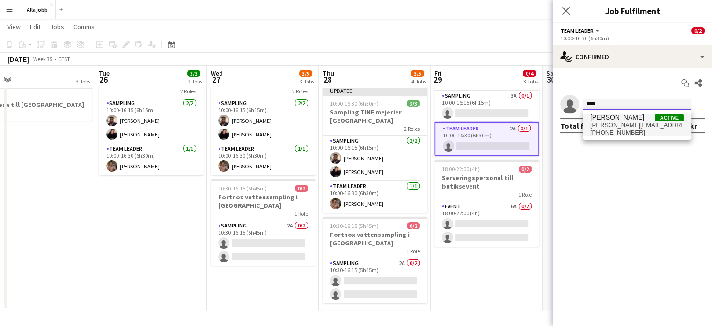
type input "****"
click at [352, 119] on span "[PERSON_NAME]" at bounding box center [618, 117] width 54 height 8
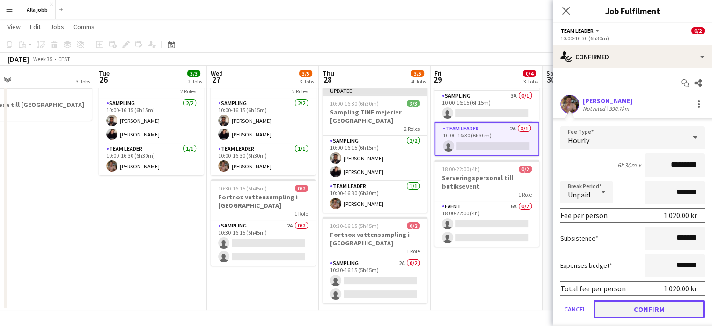
click at [352, 304] on button "Confirm" at bounding box center [649, 308] width 111 height 19
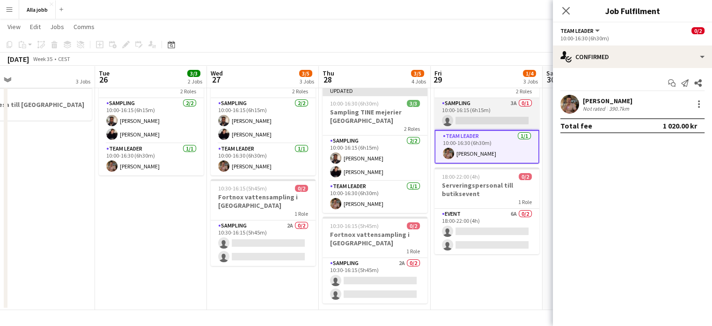
click at [352, 124] on app-card-role "Sampling 3A 0/1 10:00-16:15 (6h15m) single-neutral-actions" at bounding box center [487, 114] width 105 height 32
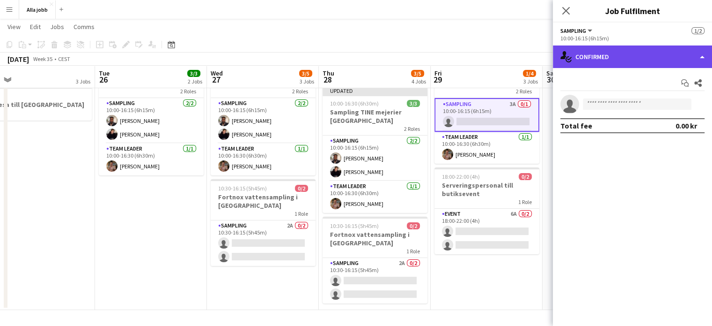
click at [352, 53] on div "single-neutral-actions-check-2 Confirmed" at bounding box center [632, 56] width 159 height 22
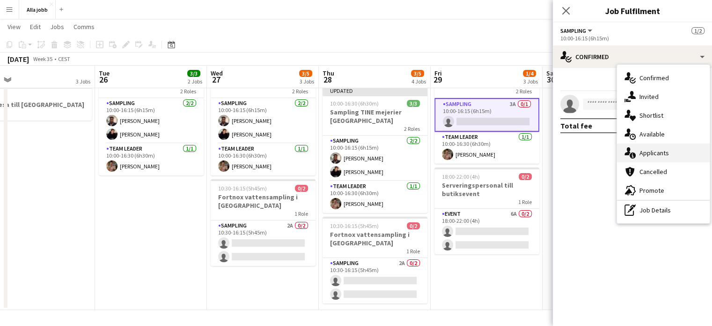
click at [352, 157] on div "single-neutral-actions-information Applicants" at bounding box center [663, 152] width 93 height 19
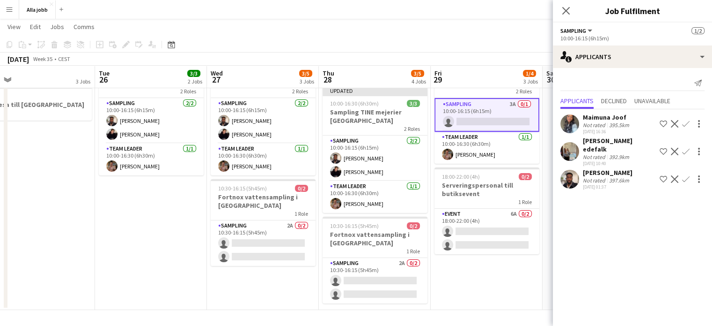
click at [352, 180] on app-icon "Confirm" at bounding box center [686, 178] width 7 height 7
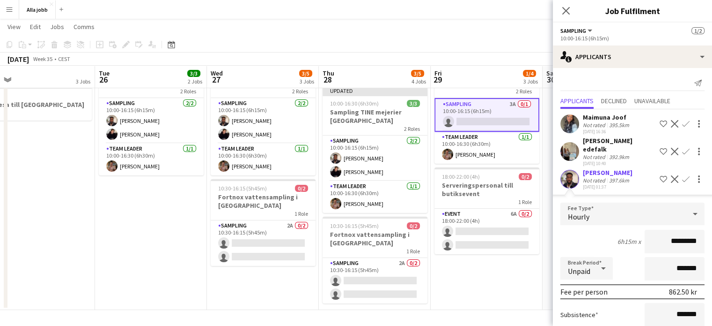
scroll to position [84, 0]
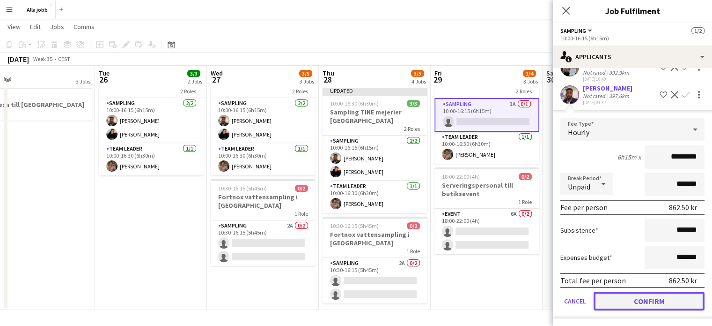
click at [352, 302] on button "Confirm" at bounding box center [649, 300] width 111 height 19
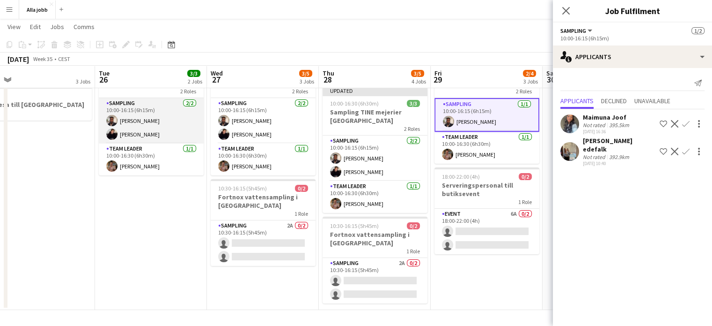
click at [175, 104] on app-card-role "Sampling [DATE] 10:00-16:15 (6h15m) [PERSON_NAME] [PERSON_NAME]" at bounding box center [151, 120] width 105 height 45
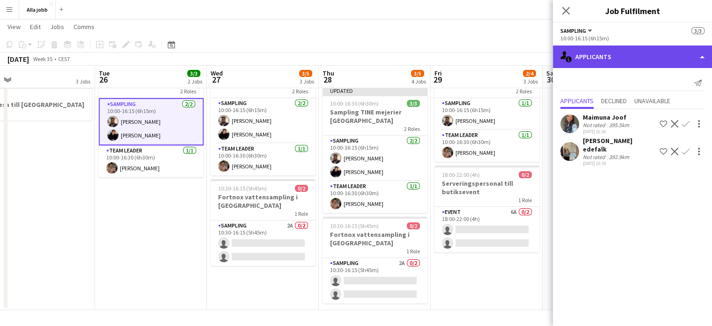
click at [352, 57] on div "single-neutral-actions-information Applicants" at bounding box center [632, 56] width 159 height 22
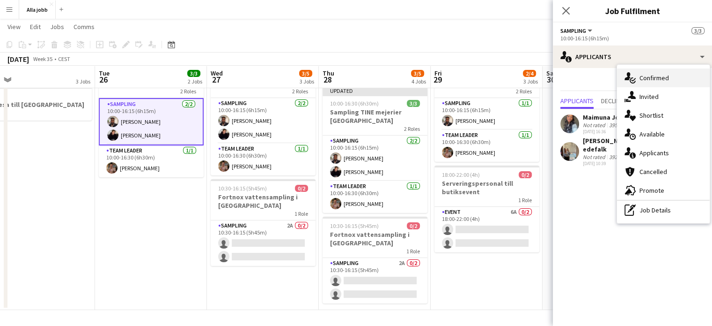
click at [352, 78] on div "single-neutral-actions-check-2 Confirmed" at bounding box center [663, 77] width 93 height 19
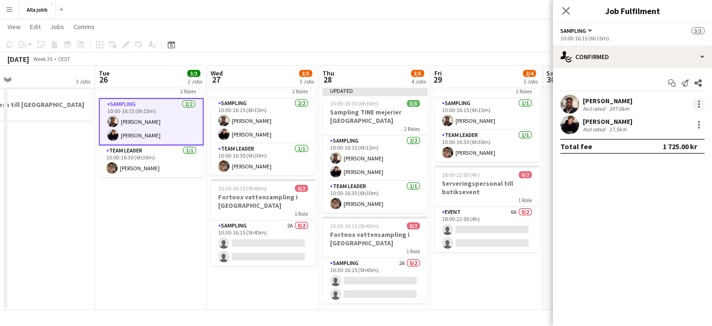
click at [352, 104] on div at bounding box center [699, 104] width 2 height 2
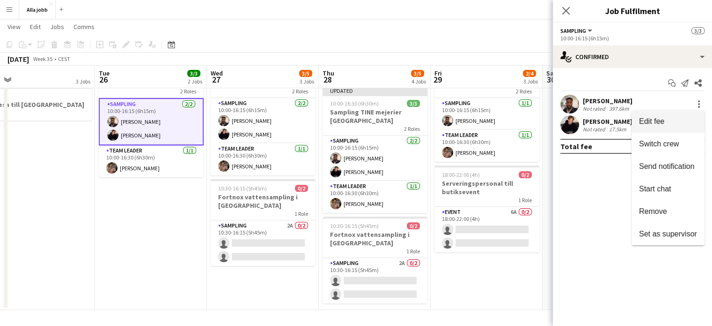
click at [352, 121] on span "Edit fee" at bounding box center [651, 121] width 25 height 8
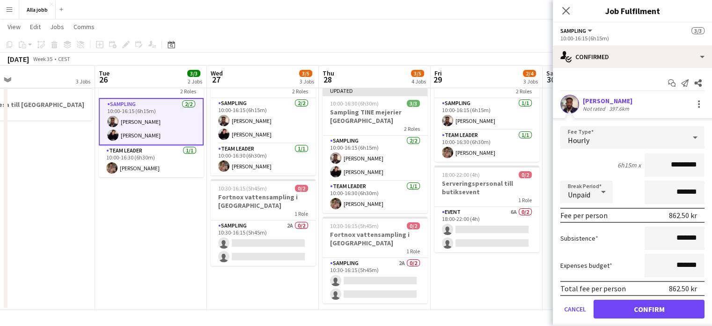
click at [128, 239] on app-date-cell "[PERSON_NAME] Updated 10:00-16:30 (6h30m) 3/3 Sampling TINE mejerier Göteborg 2…" at bounding box center [151, 159] width 112 height 302
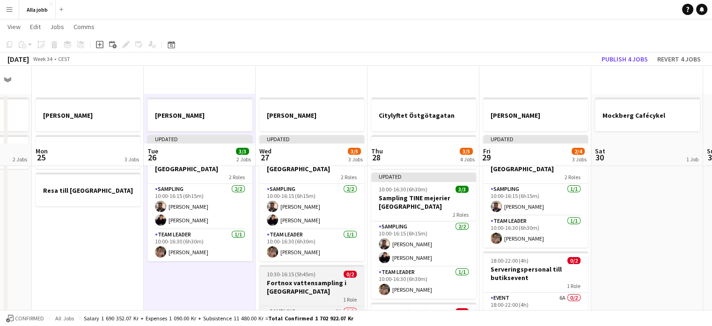
scroll to position [92, 0]
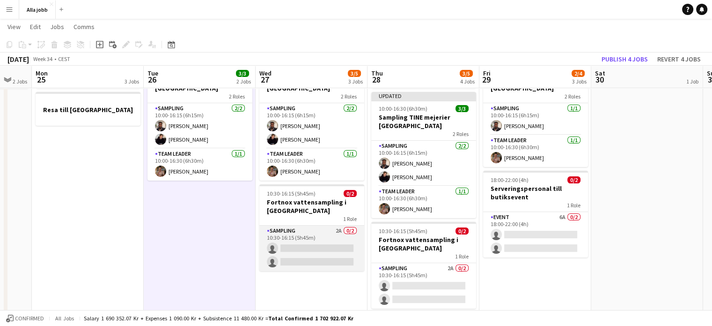
click at [304, 252] on app-card-role "Sampling 2A 0/2 10:30-16:15 (5h45m) single-neutral-actions single-neutral-actio…" at bounding box center [312, 247] width 105 height 45
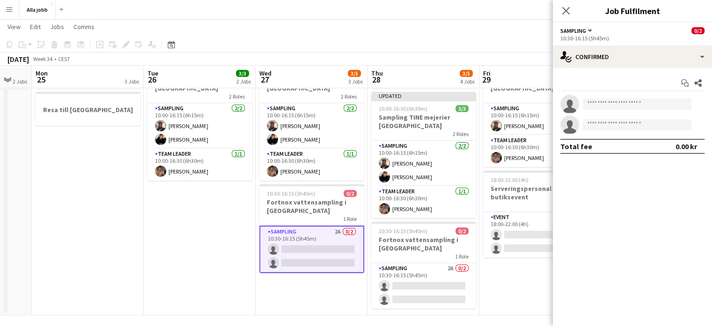
click at [210, 215] on app-date-cell "[PERSON_NAME] Updated 10:00-16:30 (6h30m) 3/3 Sampling TINE mejerier Göteborg 2…" at bounding box center [200, 164] width 112 height 302
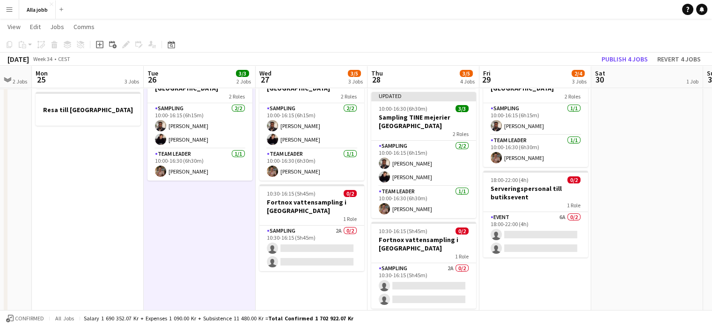
scroll to position [0, 0]
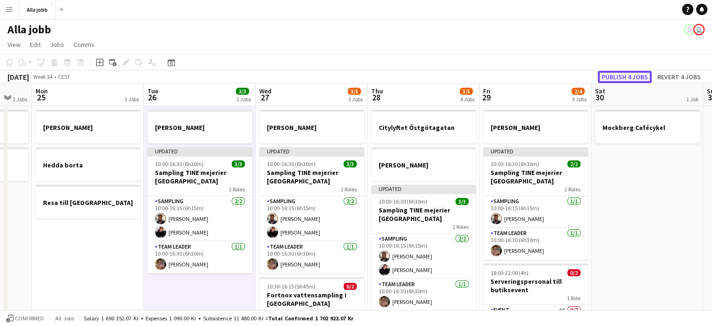
click at [352, 74] on button "Publish 4 jobs" at bounding box center [625, 77] width 54 height 12
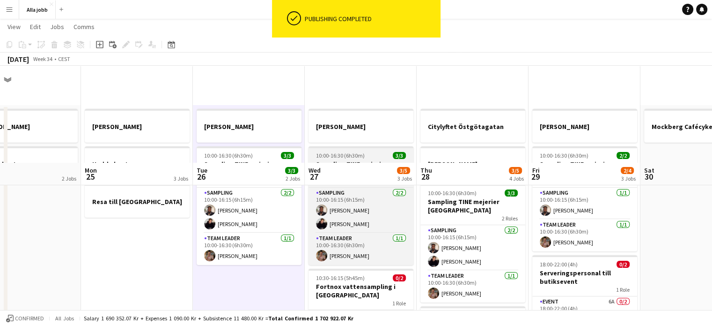
scroll to position [97, 0]
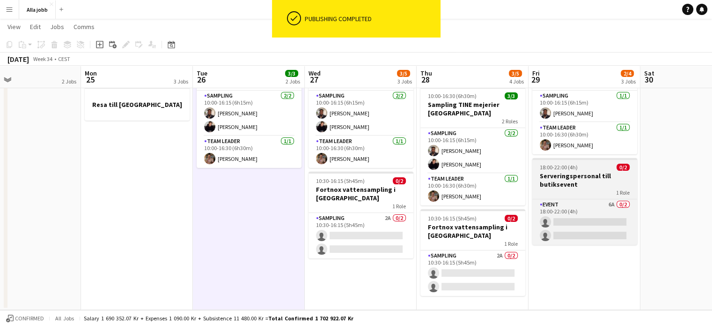
click at [352, 199] on div "Event 6A 0/2 18:00-22:00 (4h) single-neutral-actions single-neutral-actions" at bounding box center [585, 222] width 105 height 46
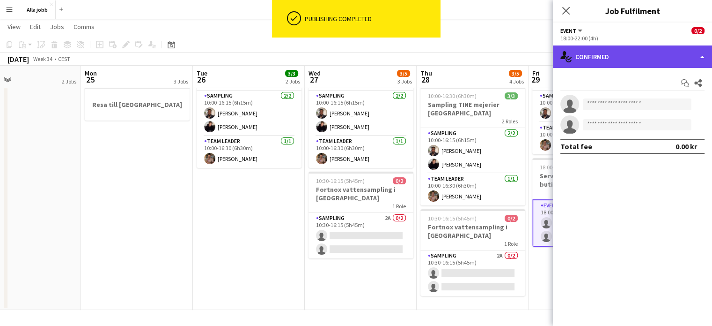
click at [352, 58] on div "single-neutral-actions-check-2 Confirmed" at bounding box center [632, 56] width 159 height 22
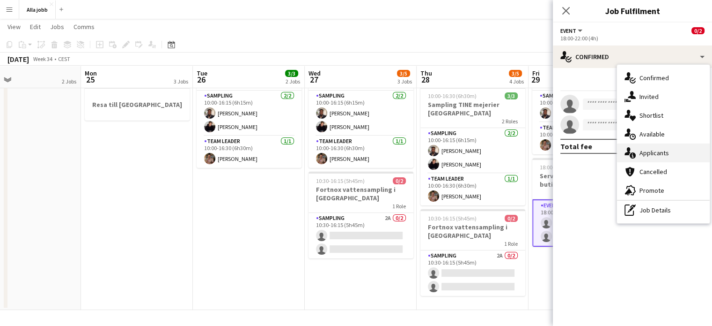
click at [352, 153] on icon at bounding box center [633, 155] width 6 height 6
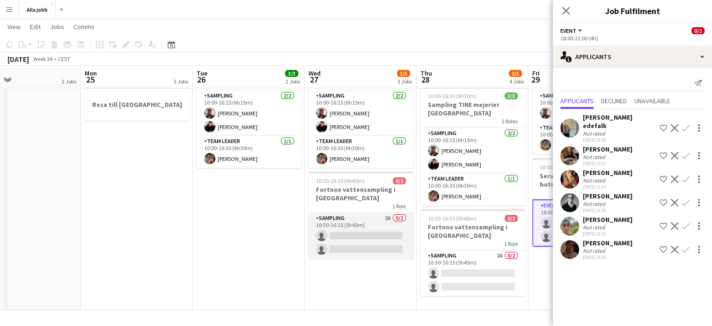
click at [352, 244] on app-card-role "Sampling 2A 0/2 10:30-16:15 (5h45m) single-neutral-actions single-neutral-actio…" at bounding box center [361, 235] width 105 height 45
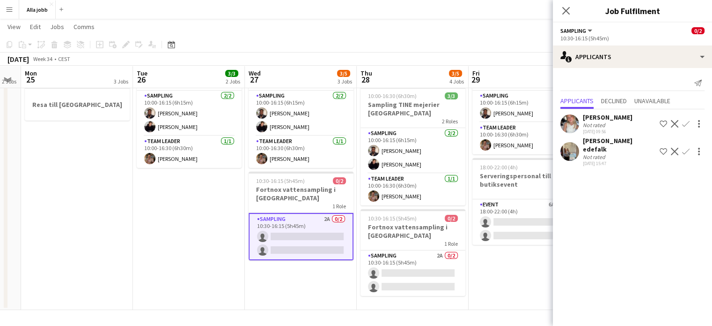
click at [223, 211] on app-date-cell "[PERSON_NAME] 10:00-16:30 (6h30m) 3/3 Sampling TINE mejerier Göteborg 2 Roles S…" at bounding box center [189, 159] width 112 height 302
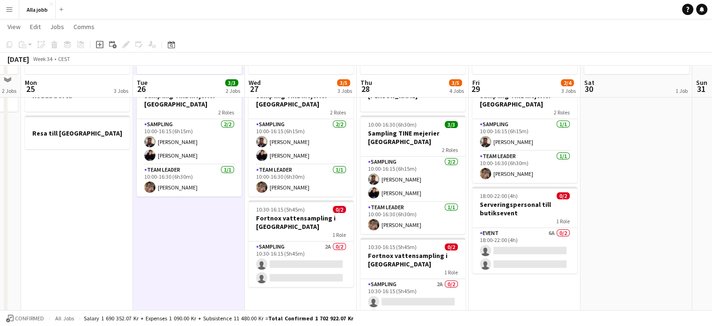
scroll to position [89, 0]
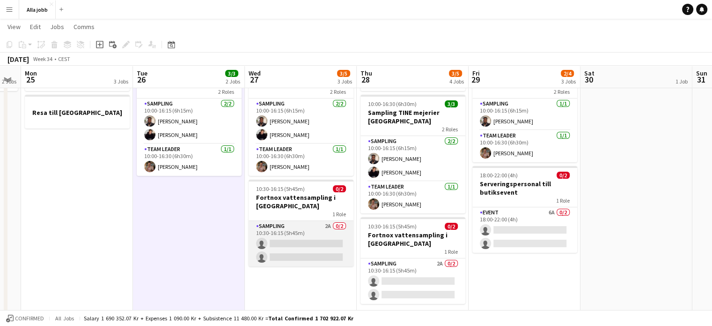
click at [299, 256] on app-card-role "Sampling 2A 0/2 10:30-16:15 (5h45m) single-neutral-actions single-neutral-actio…" at bounding box center [301, 243] width 105 height 45
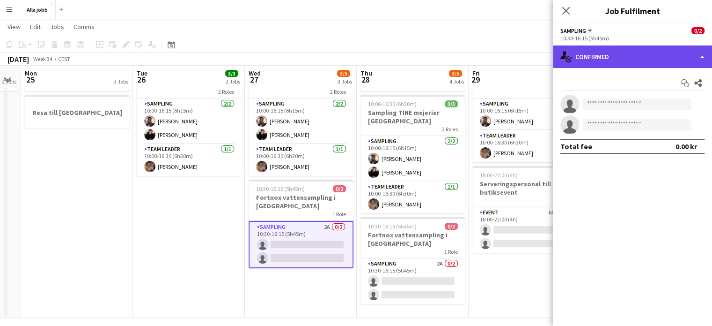
click at [352, 62] on div "single-neutral-actions-check-2 Confirmed" at bounding box center [632, 56] width 159 height 22
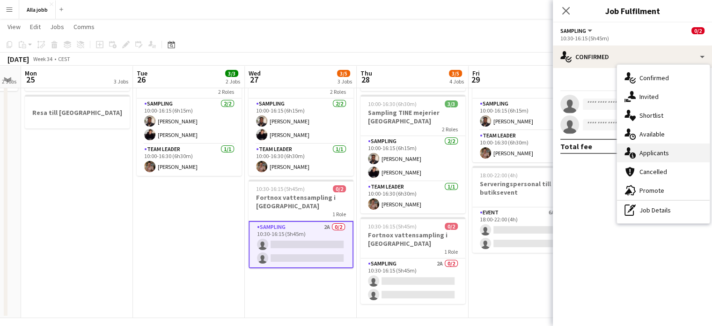
click at [352, 148] on div "single-neutral-actions-information Applicants" at bounding box center [663, 152] width 93 height 19
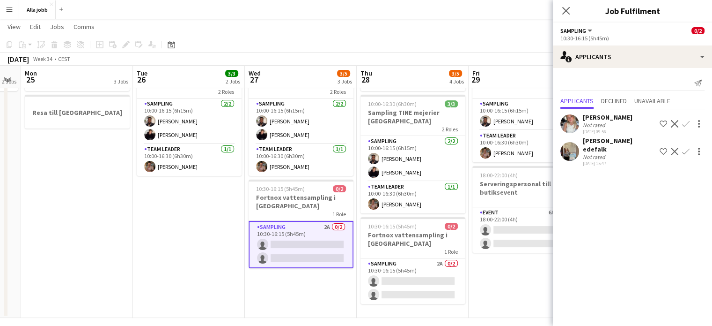
click at [352, 44] on app-toolbar "Copy Paste Paste Ctrl+V Paste with crew Ctrl+Shift+V Paste linked Job [GEOGRAPH…" at bounding box center [356, 45] width 712 height 16
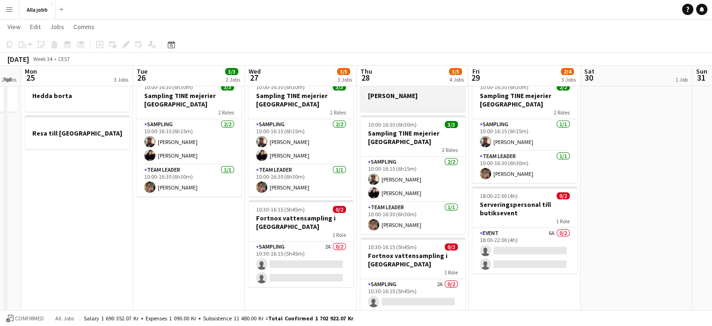
scroll to position [66, 0]
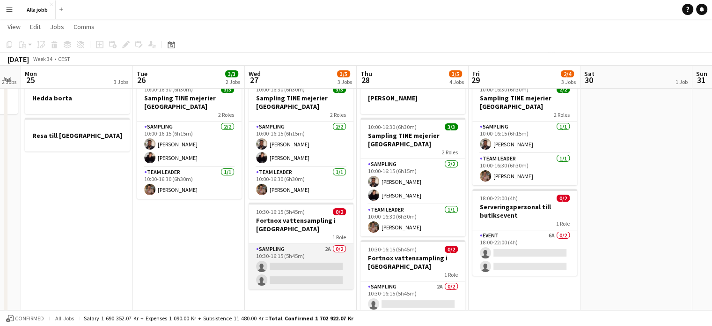
click at [286, 279] on app-card-role "Sampling 2A 0/2 10:30-16:15 (5h45m) single-neutral-actions single-neutral-actio…" at bounding box center [301, 266] width 105 height 45
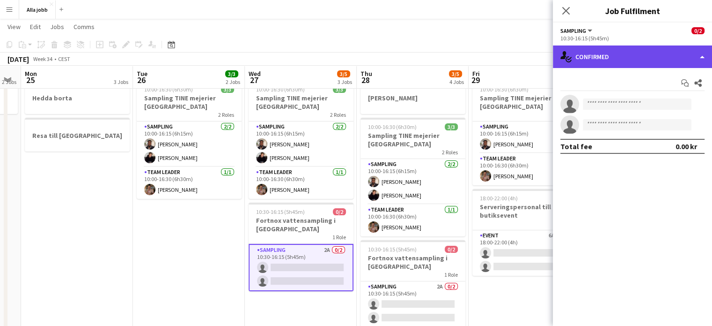
click at [352, 49] on div "single-neutral-actions-check-2 Confirmed" at bounding box center [632, 56] width 159 height 22
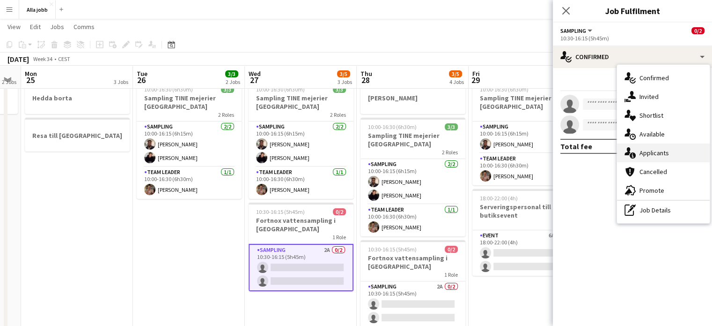
click at [352, 148] on div "single-neutral-actions-information Applicants" at bounding box center [663, 152] width 93 height 19
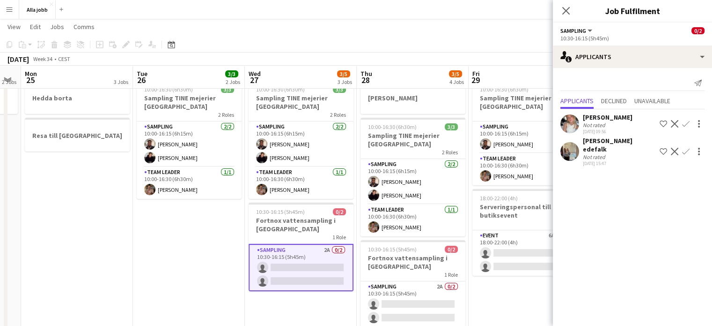
click at [352, 26] on app-page-menu "View Day view expanded Day view collapsed Month view Date picker Jump to [DATE]…" at bounding box center [356, 28] width 712 height 18
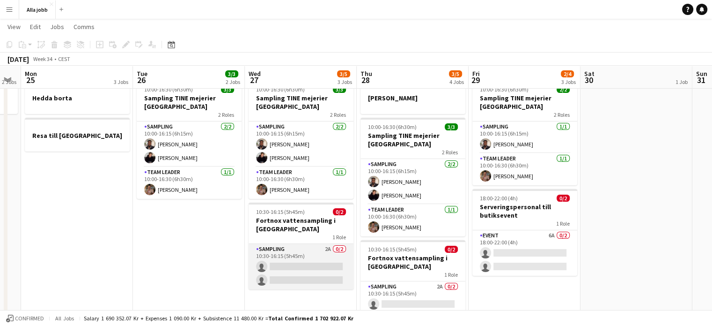
click at [290, 250] on app-card-role "Sampling 2A 0/2 10:30-16:15 (5h45m) single-neutral-actions single-neutral-actio…" at bounding box center [301, 266] width 105 height 45
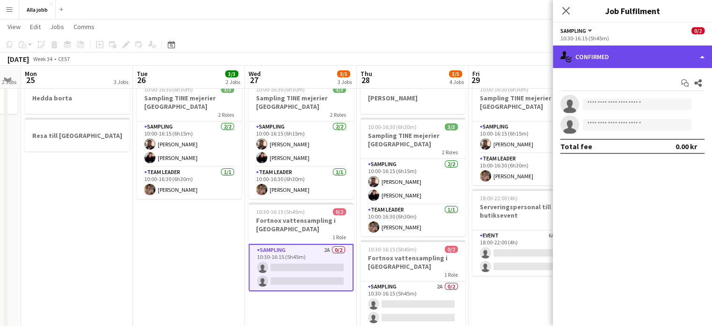
click at [352, 67] on div "single-neutral-actions-check-2 Confirmed" at bounding box center [632, 56] width 159 height 22
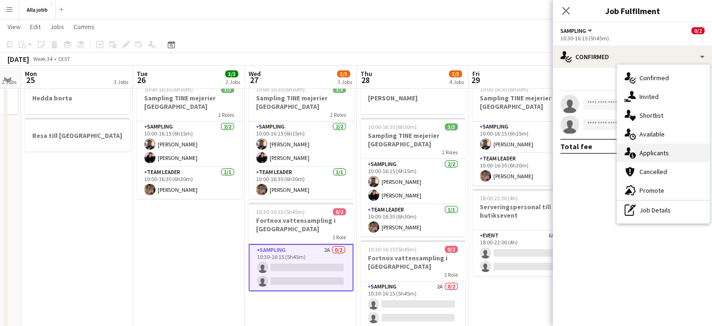
click at [352, 155] on div "single-neutral-actions-information Applicants" at bounding box center [663, 152] width 93 height 19
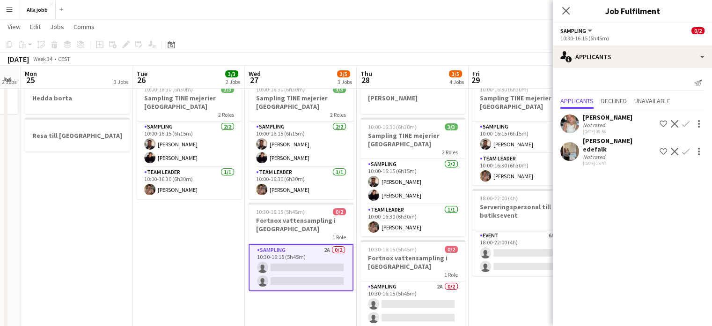
click at [352, 148] on app-user-avatar at bounding box center [570, 151] width 19 height 19
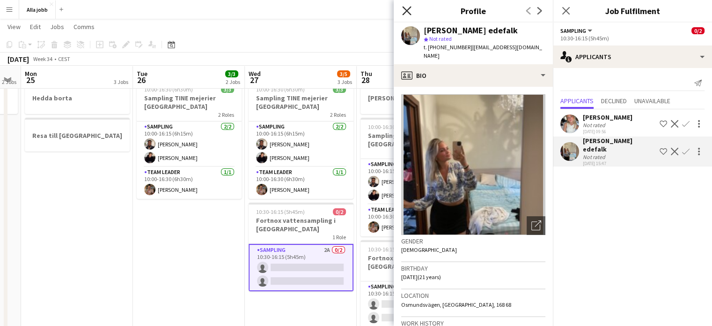
click at [352, 11] on icon at bounding box center [406, 10] width 9 height 9
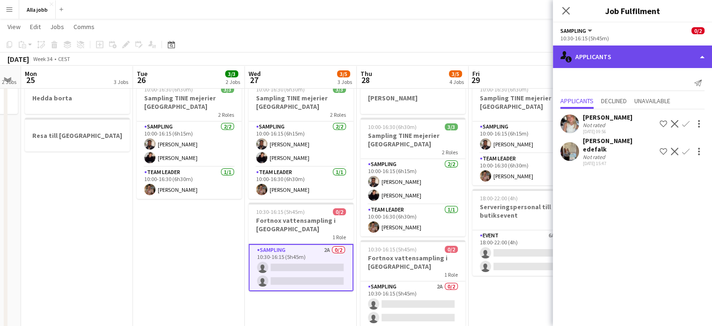
click at [352, 46] on div "single-neutral-actions-information Applicants" at bounding box center [632, 56] width 159 height 22
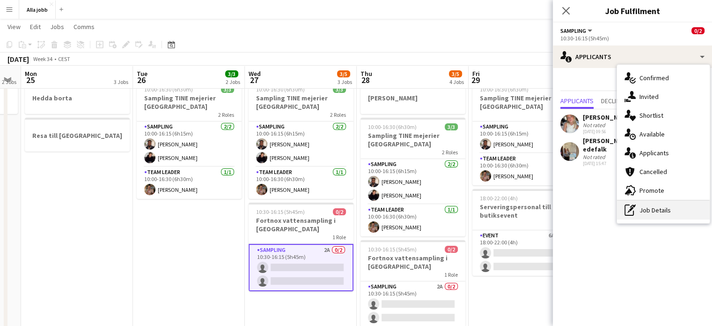
click at [352, 208] on div "pen-write Job Details" at bounding box center [663, 209] width 93 height 19
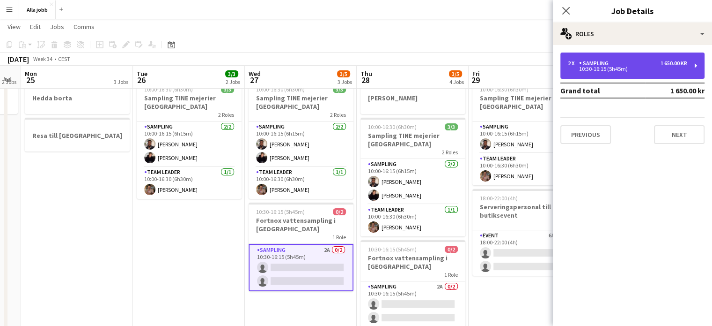
click at [352, 58] on div "2 x Sampling 1 650.00 kr 10:30-16:15 (5h45m)" at bounding box center [633, 65] width 144 height 26
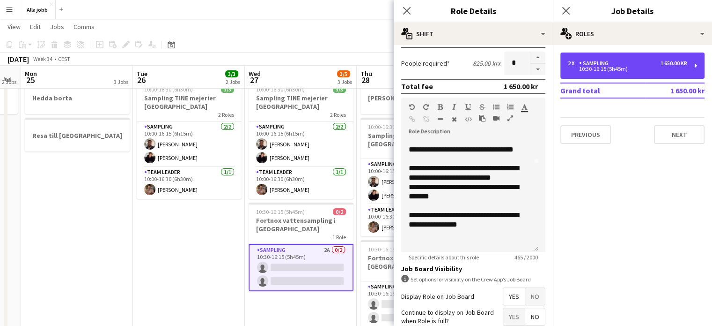
scroll to position [101, 0]
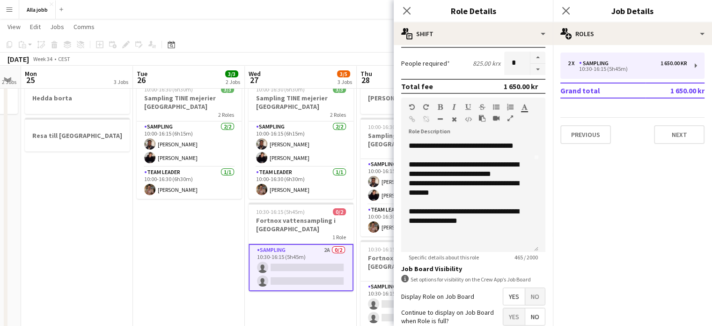
click at [191, 235] on app-date-cell "[PERSON_NAME] 10:00-16:30 (6h30m) 3/3 Sampling TINE mejerier Göteborg 2 Roles S…" at bounding box center [189, 190] width 112 height 302
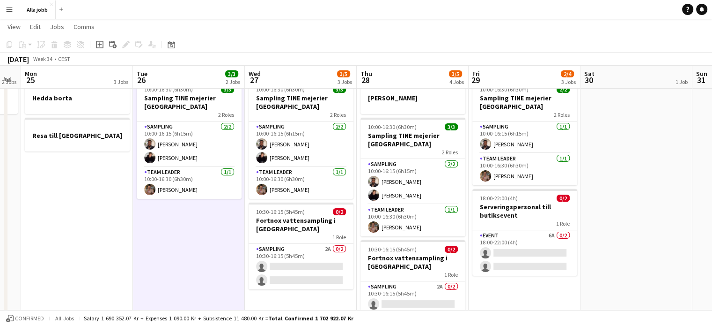
drag, startPoint x: 351, startPoint y: 251, endPoint x: 347, endPoint y: 249, distance: 5.2
click at [347, 249] on app-calendar-viewport "Fri 22 1 Job Sat 23 2/2 3 Jobs Sun 24 2 Jobs Mon 25 3 Jobs Tue 26 3/3 2 Jobs We…" at bounding box center [356, 155] width 712 height 370
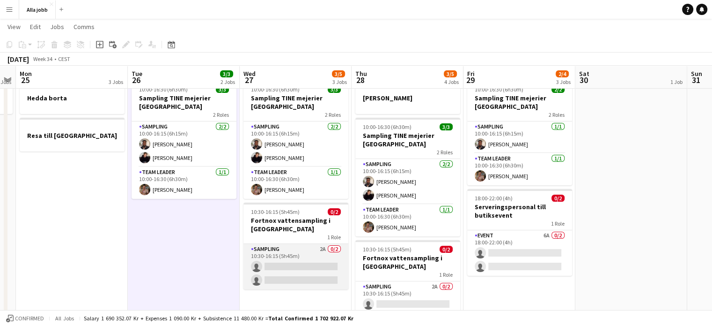
click at [330, 252] on app-card-role "Sampling 2A 0/2 10:30-16:15 (5h45m) single-neutral-actions single-neutral-actio…" at bounding box center [296, 266] width 105 height 45
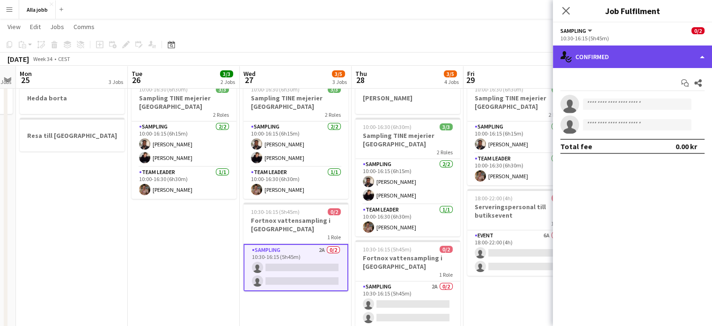
click at [352, 67] on div "single-neutral-actions-check-2 Confirmed" at bounding box center [632, 56] width 159 height 22
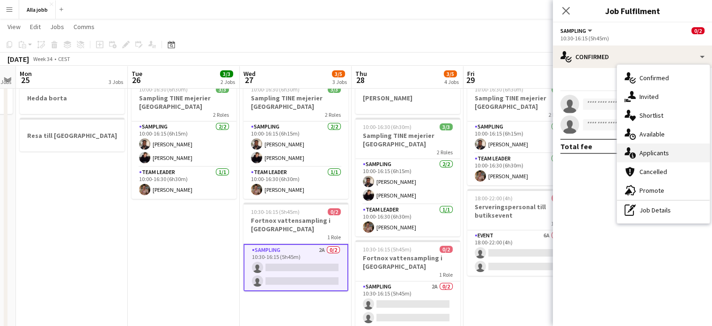
click at [352, 155] on div "single-neutral-actions-information Applicants" at bounding box center [663, 152] width 93 height 19
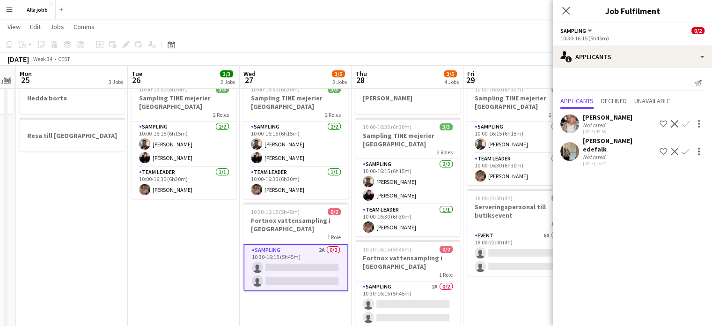
click at [352, 26] on app-page-menu "View Day view expanded Day view collapsed Month view Date picker Jump to [DATE]…" at bounding box center [356, 28] width 712 height 18
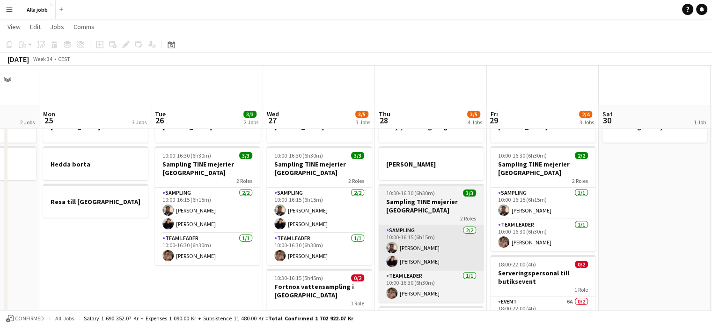
scroll to position [97, 0]
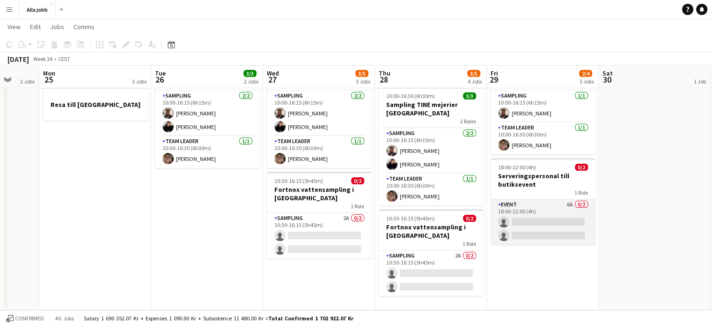
click at [352, 208] on app-card-role "Event 6A 0/2 18:00-22:00 (4h) single-neutral-actions single-neutral-actions" at bounding box center [543, 221] width 105 height 45
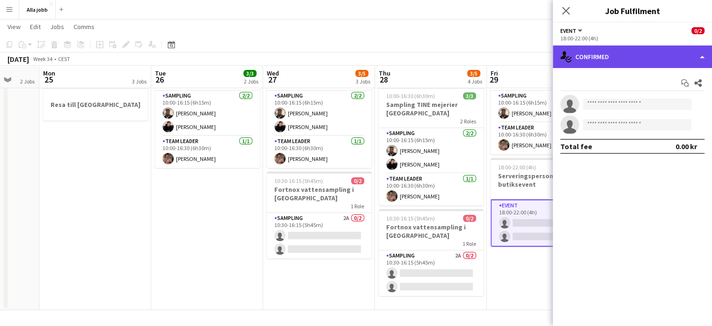
click at [352, 52] on div "single-neutral-actions-check-2 Confirmed" at bounding box center [632, 56] width 159 height 22
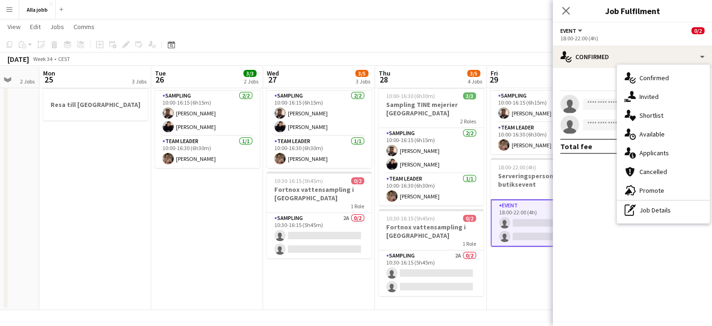
click at [352, 31] on app-page-menu "View Day view expanded Day view collapsed Month view Date picker Jump to [DATE]…" at bounding box center [356, 28] width 712 height 18
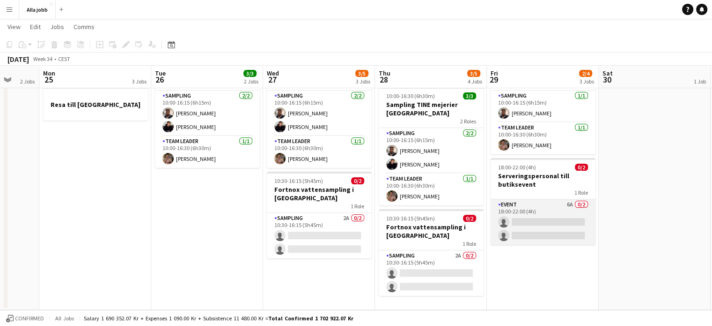
click at [352, 235] on app-card-role "Event 6A 0/2 18:00-22:00 (4h) single-neutral-actions single-neutral-actions" at bounding box center [543, 221] width 105 height 45
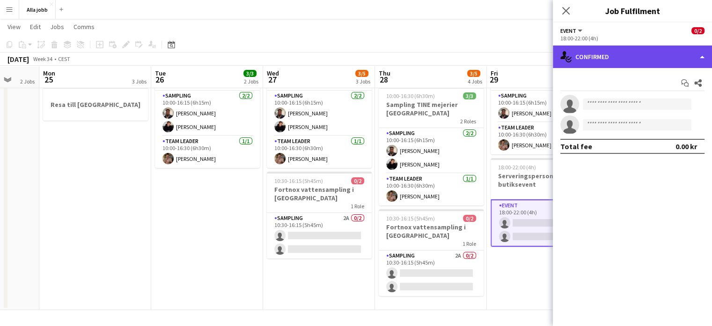
click at [352, 54] on div "single-neutral-actions-check-2 Confirmed" at bounding box center [632, 56] width 159 height 22
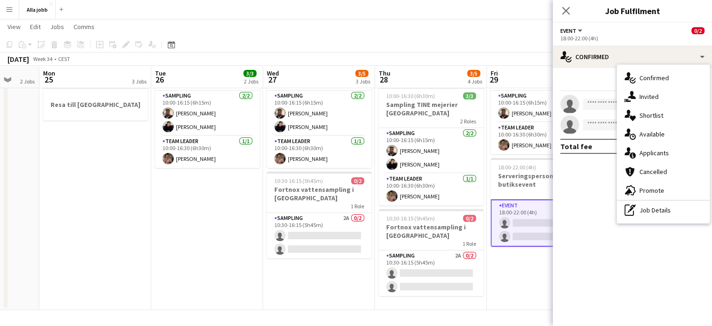
click at [352, 307] on app-date-cell "[PERSON_NAME] 10:00-16:30 (6h30m) 2/2 Sampling TINE mejerier Göteborg 2 Roles S…" at bounding box center [543, 159] width 112 height 302
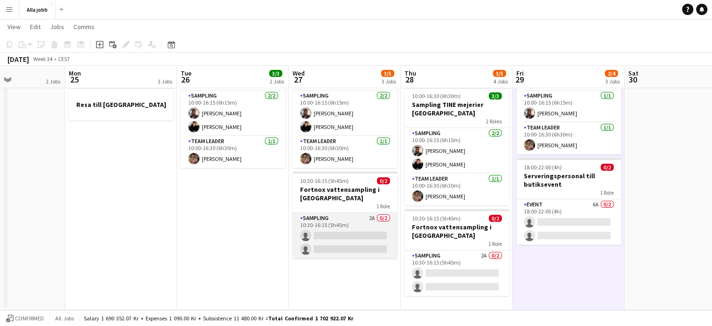
click at [352, 222] on app-card-role "Sampling 2A 0/2 10:30-16:15 (5h45m) single-neutral-actions single-neutral-actio…" at bounding box center [345, 235] width 105 height 45
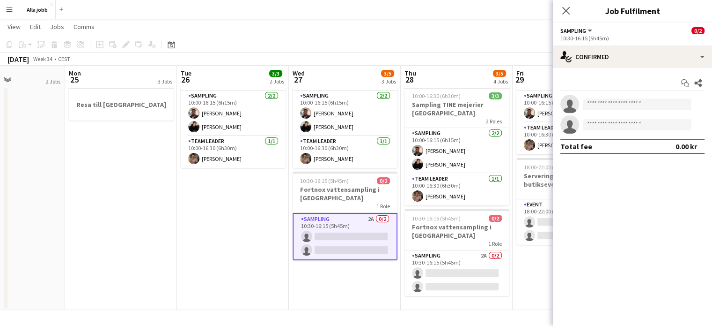
click at [243, 229] on app-date-cell "[PERSON_NAME] 10:00-16:30 (6h30m) 3/3 Sampling TINE mejerier Göteborg 2 Roles S…" at bounding box center [233, 159] width 112 height 302
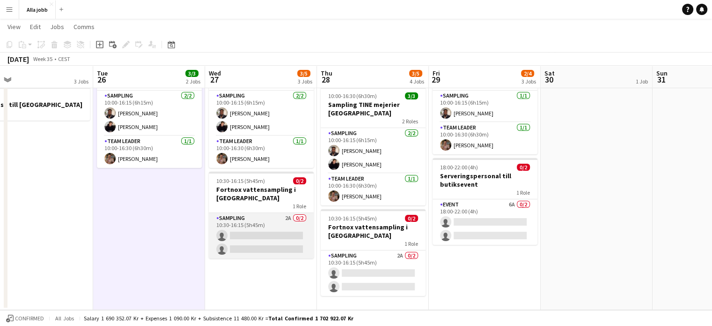
click at [265, 231] on app-card-role "Sampling 2A 0/2 10:30-16:15 (5h45m) single-neutral-actions single-neutral-actio…" at bounding box center [261, 235] width 105 height 45
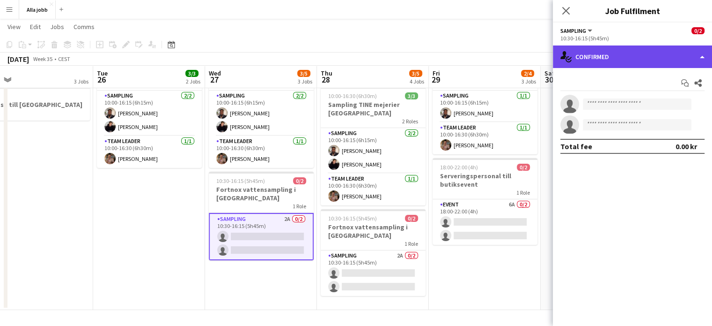
click at [352, 53] on div "single-neutral-actions-check-2 Confirmed" at bounding box center [632, 56] width 159 height 22
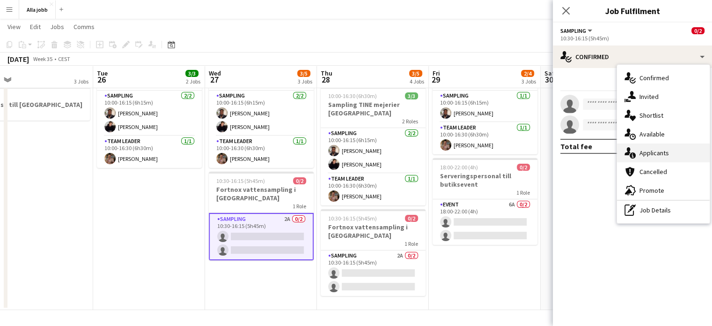
click at [352, 151] on div "single-neutral-actions-information Applicants" at bounding box center [663, 152] width 93 height 19
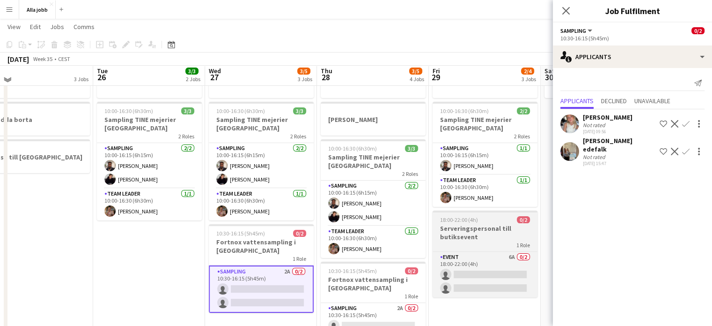
scroll to position [42, 0]
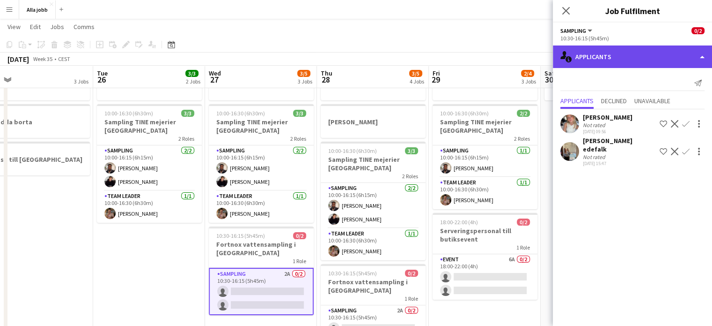
click at [352, 52] on div "single-neutral-actions-information Applicants" at bounding box center [632, 56] width 159 height 22
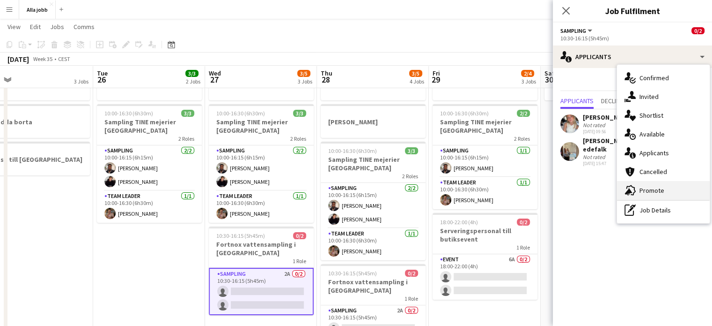
click at [352, 193] on div "advertising-megaphone Promote" at bounding box center [663, 190] width 93 height 19
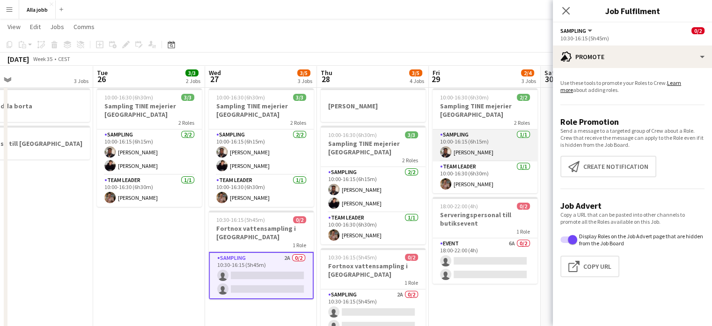
scroll to position [58, 0]
click at [162, 247] on app-date-cell "[PERSON_NAME] 10:00-16:30 (6h30m) 3/3 Sampling TINE mejerier Göteborg 2 Roles S…" at bounding box center [149, 198] width 112 height 302
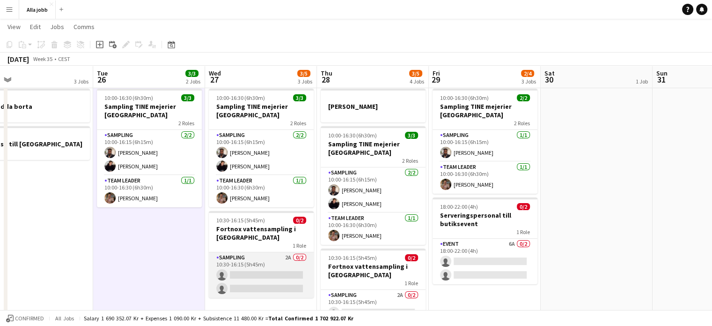
click at [286, 291] on app-card-role "Sampling 2A 0/2 10:30-16:15 (5h45m) single-neutral-actions single-neutral-actio…" at bounding box center [261, 274] width 105 height 45
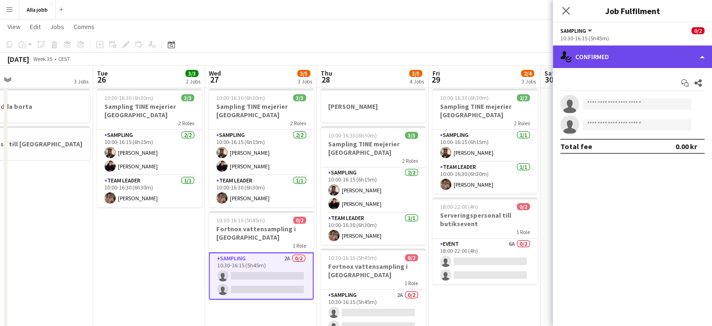
click at [352, 57] on div "single-neutral-actions-check-2 Confirmed" at bounding box center [632, 56] width 159 height 22
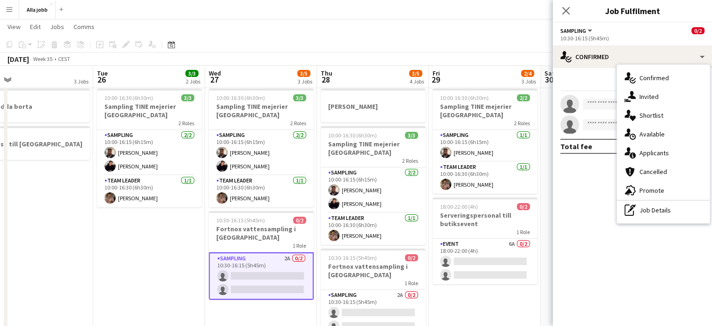
click at [352, 37] on app-toolbar "Copy Paste Paste Ctrl+V Paste with crew Ctrl+Shift+V Paste linked Job [GEOGRAPH…" at bounding box center [356, 45] width 712 height 16
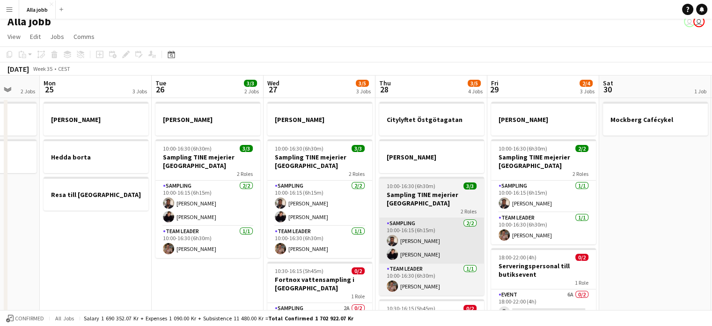
scroll to position [0, 296]
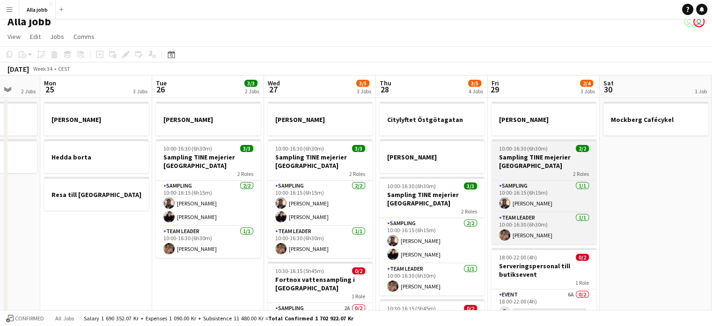
click at [352, 161] on h3 "Sampling TINE mejerier [GEOGRAPHIC_DATA]" at bounding box center [544, 161] width 105 height 17
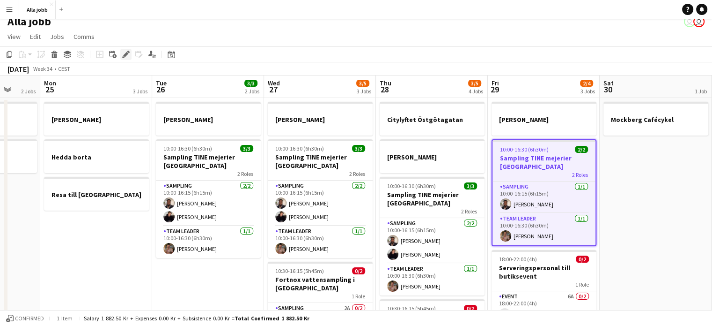
click at [127, 52] on icon "Edit" at bounding box center [125, 54] width 7 height 7
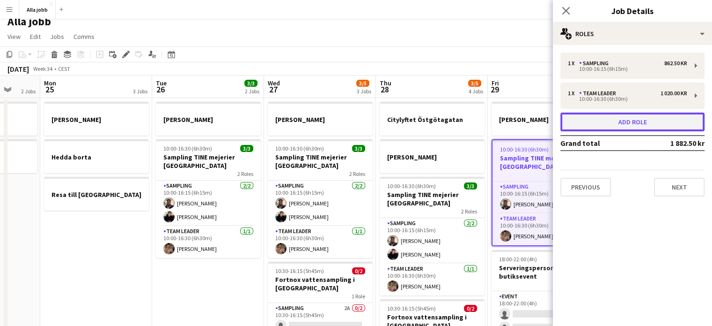
click at [352, 121] on button "Add role" at bounding box center [633, 121] width 144 height 19
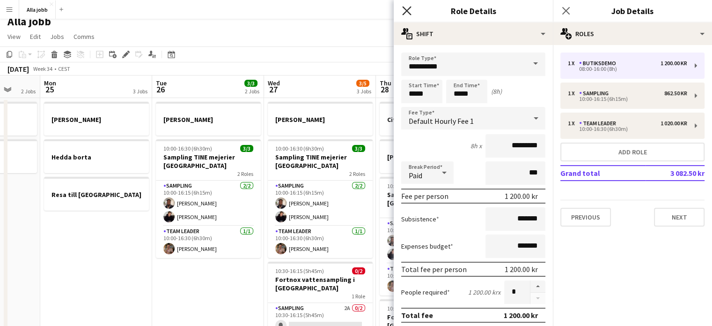
click at [352, 11] on icon at bounding box center [406, 10] width 9 height 9
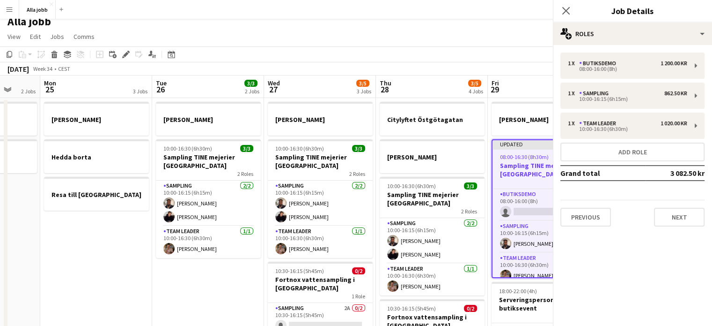
click at [352, 48] on app-toolbar "Copy Paste Paste Ctrl+V Paste with crew Ctrl+Shift+V Paste linked Job [GEOGRAPH…" at bounding box center [356, 54] width 712 height 16
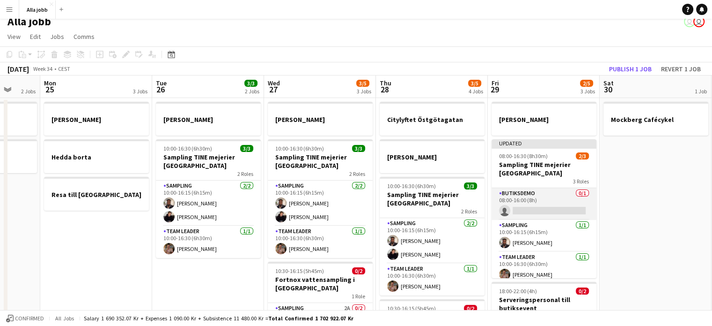
click at [352, 212] on app-card-role "Butiksdemo 0/1 08:00-16:00 (8h) single-neutral-actions" at bounding box center [544, 204] width 105 height 32
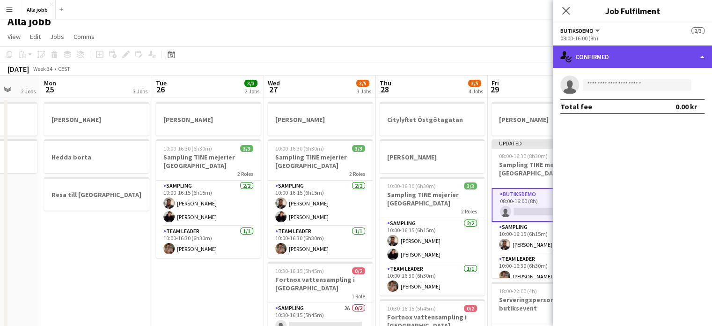
click at [352, 58] on div "single-neutral-actions-check-2 Confirmed" at bounding box center [632, 56] width 159 height 22
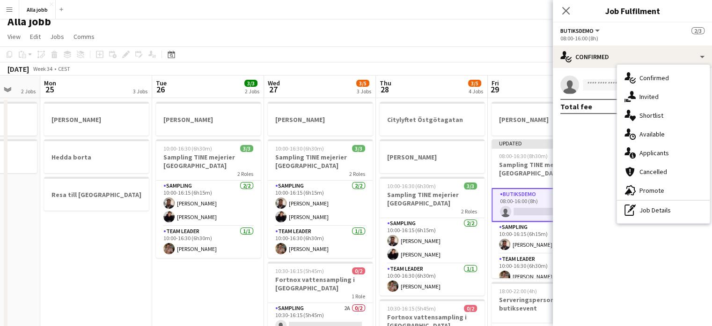
click at [352, 61] on app-toolbar "Copy Paste Paste Ctrl+V Paste with crew Ctrl+Shift+V Paste linked Job [GEOGRAPH…" at bounding box center [356, 54] width 712 height 16
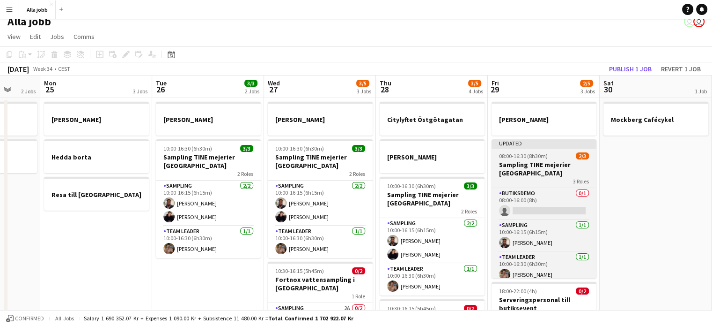
click at [352, 170] on h3 "Sampling TINE mejerier [GEOGRAPHIC_DATA]" at bounding box center [544, 168] width 105 height 17
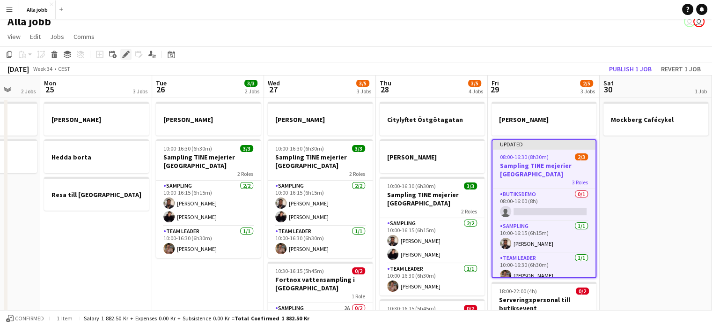
click at [128, 51] on icon at bounding box center [128, 52] width 2 height 2
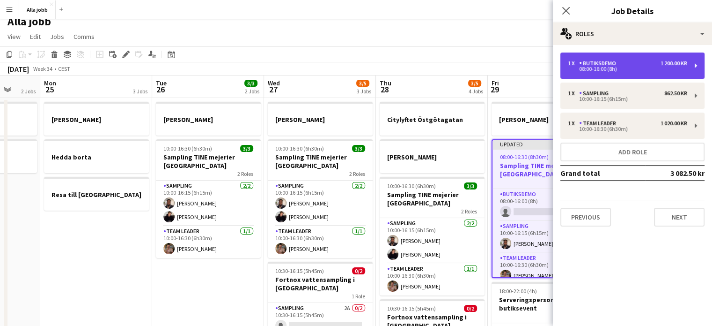
click at [352, 69] on div "08:00-16:00 (8h)" at bounding box center [627, 69] width 119 height 5
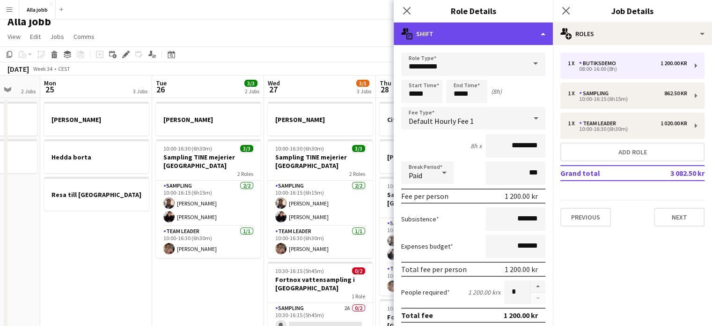
click at [352, 40] on div "multiple-actions-text Shift" at bounding box center [473, 33] width 159 height 22
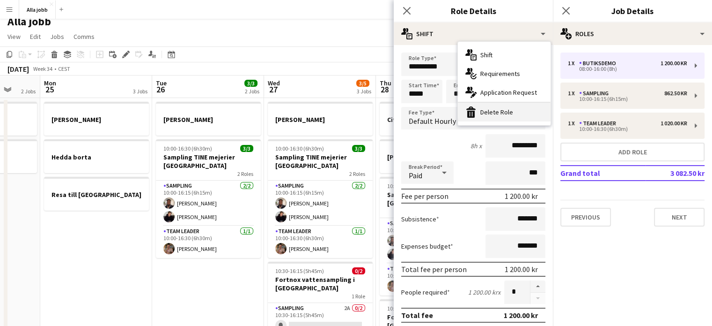
click at [352, 112] on div "bin-2 Delete Role" at bounding box center [504, 112] width 93 height 19
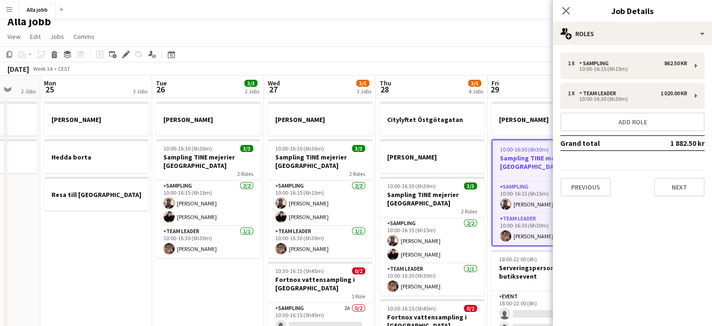
click at [352, 46] on app-toolbar "Copy Paste Paste Ctrl+V Paste with crew Ctrl+Shift+V Paste linked Job [GEOGRAPH…" at bounding box center [356, 54] width 712 height 16
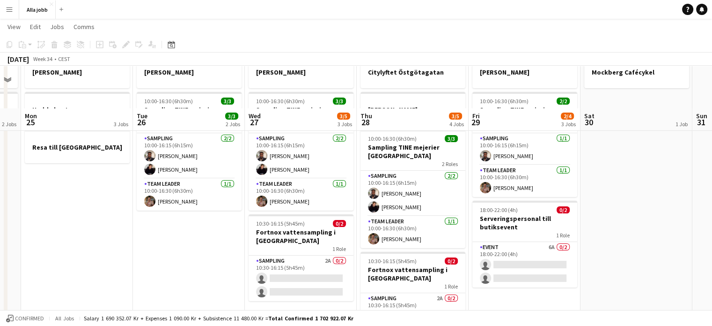
scroll to position [97, 0]
